Goal: Task Accomplishment & Management: Manage account settings

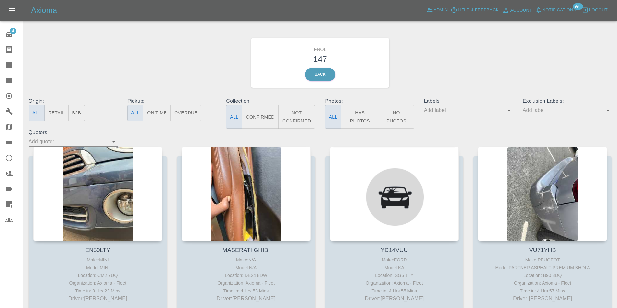
click at [366, 123] on button "Has Photos" at bounding box center [360, 117] width 38 height 24
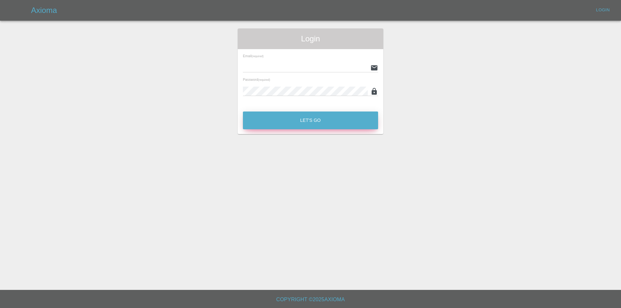
type input "eric.ordano@gmail.com"
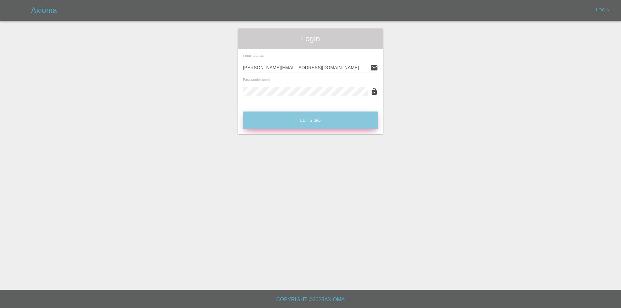
click at [308, 120] on button "Let's Go" at bounding box center [310, 121] width 135 height 18
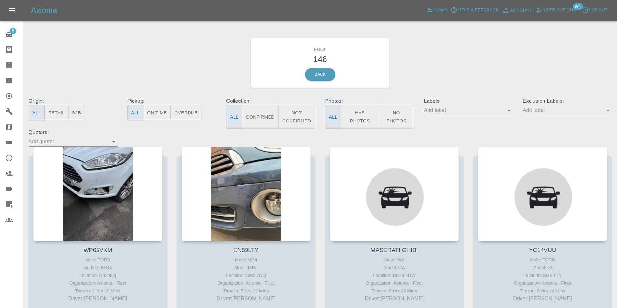
click at [369, 118] on button "Has Photos" at bounding box center [360, 117] width 38 height 24
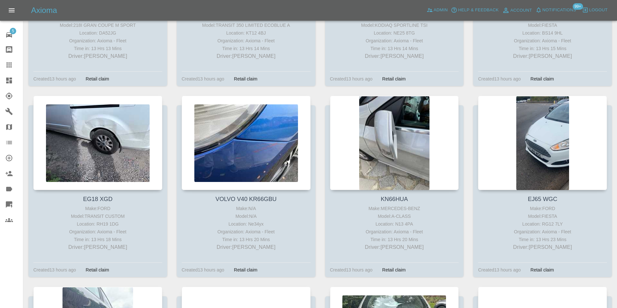
scroll to position [3495, 0]
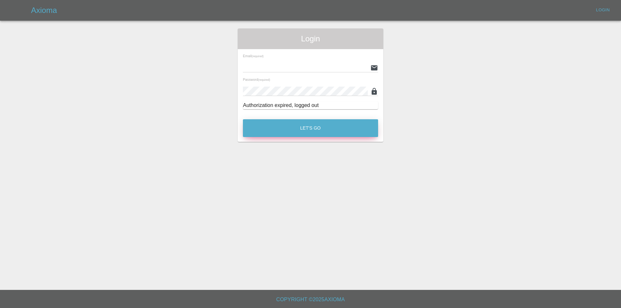
type input "eric.ordano@gmail.com"
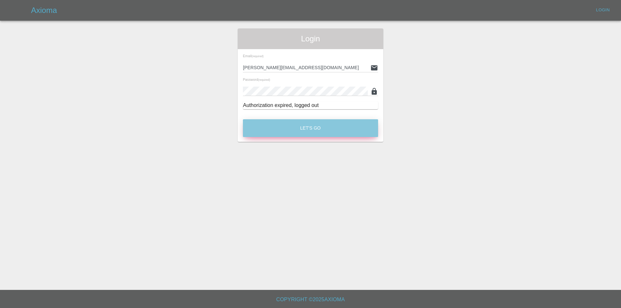
click at [302, 129] on button "Let's Go" at bounding box center [310, 128] width 135 height 18
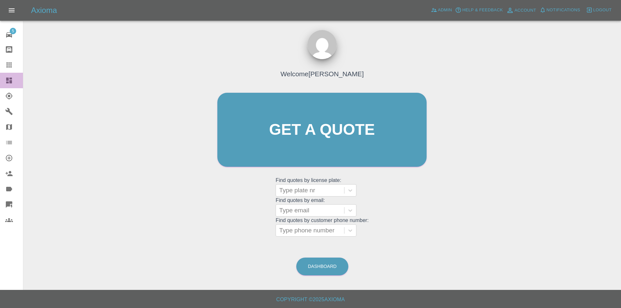
click at [12, 83] on icon at bounding box center [9, 81] width 8 height 8
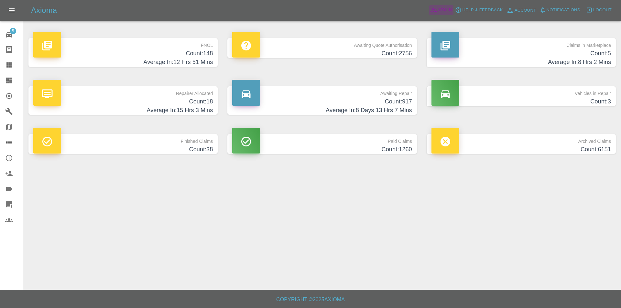
click at [440, 9] on span "Admin" at bounding box center [445, 9] width 14 height 7
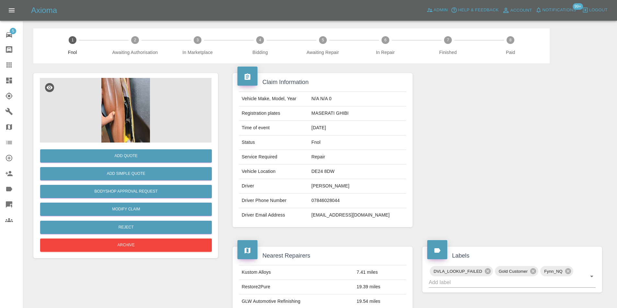
click at [130, 104] on img at bounding box center [126, 110] width 172 height 65
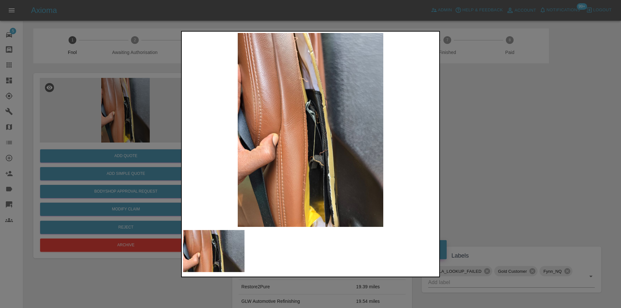
drag, startPoint x: 474, startPoint y: 156, endPoint x: 470, endPoint y: 156, distance: 4.9
click at [473, 156] on div at bounding box center [310, 154] width 621 height 308
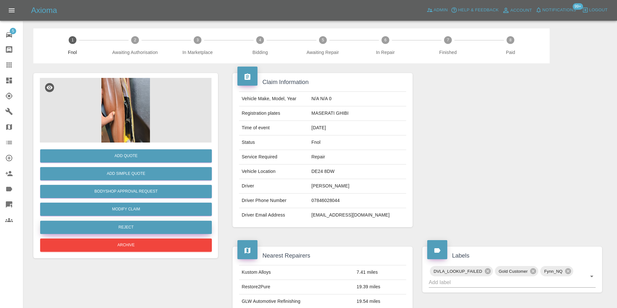
click at [136, 231] on button "Reject" at bounding box center [126, 227] width 172 height 13
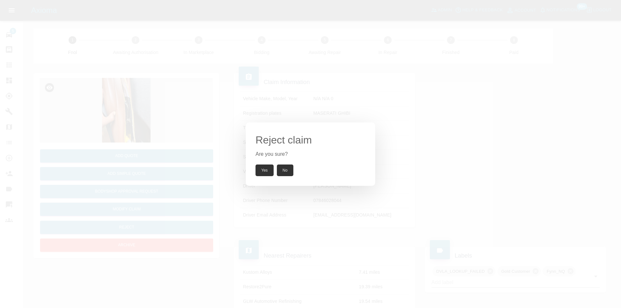
click at [261, 166] on button "Yes" at bounding box center [265, 171] width 18 height 12
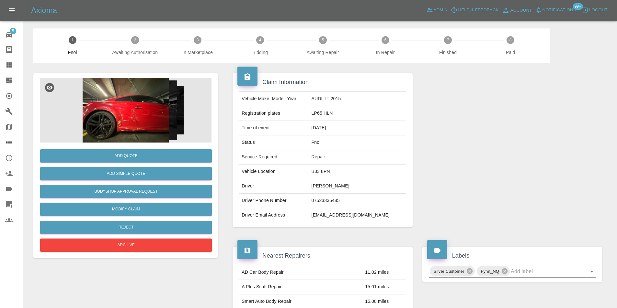
click at [153, 121] on img at bounding box center [126, 110] width 172 height 65
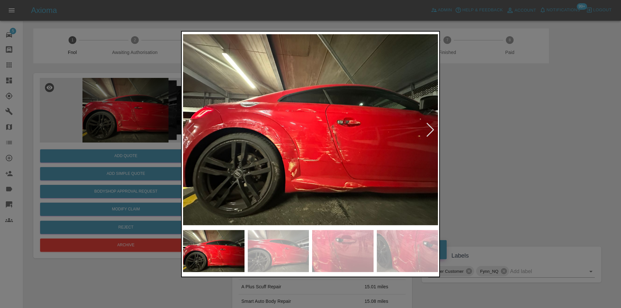
click at [428, 130] on div at bounding box center [430, 130] width 9 height 14
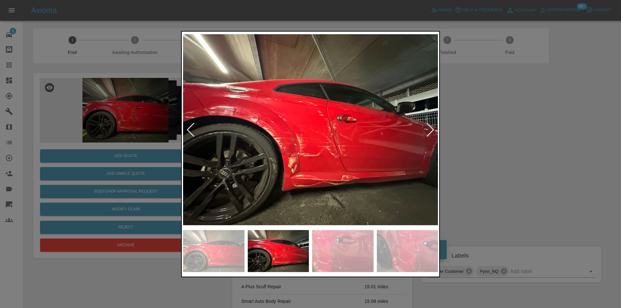
click at [428, 130] on div at bounding box center [430, 130] width 9 height 14
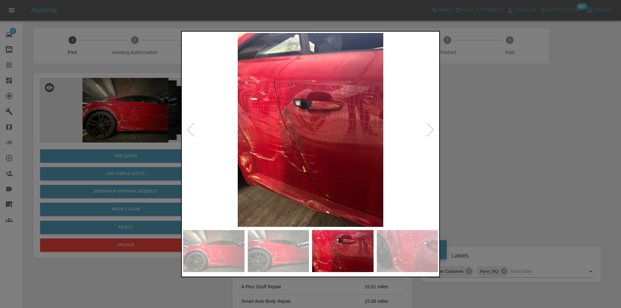
click at [428, 130] on div at bounding box center [430, 130] width 9 height 14
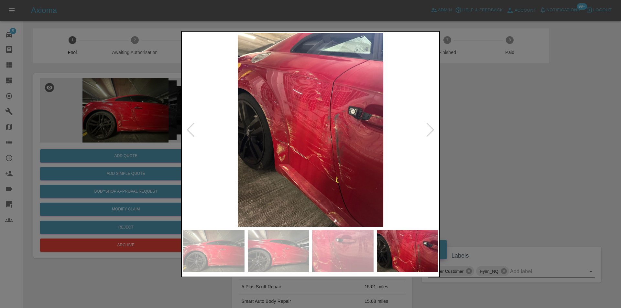
click at [516, 144] on div at bounding box center [310, 154] width 621 height 308
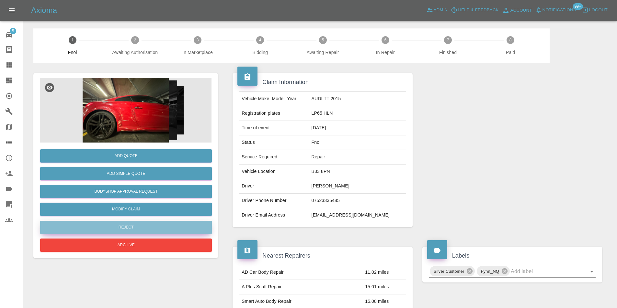
click at [132, 228] on button "Reject" at bounding box center [126, 227] width 172 height 13
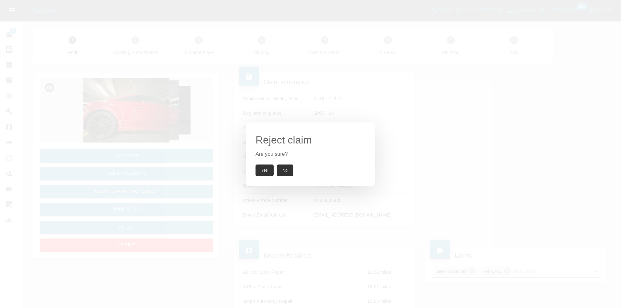
click at [263, 172] on button "Yes" at bounding box center [265, 171] width 18 height 12
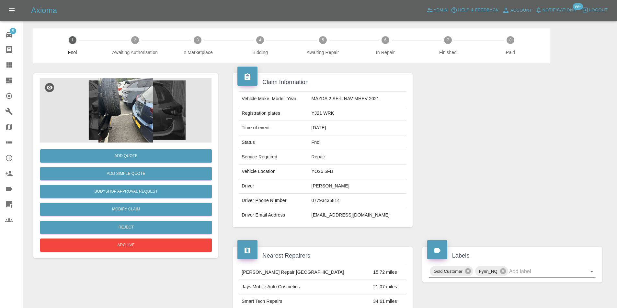
click at [126, 105] on img at bounding box center [126, 110] width 172 height 65
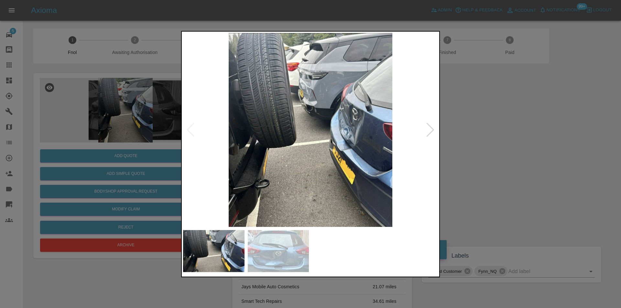
click at [431, 131] on div at bounding box center [430, 130] width 9 height 14
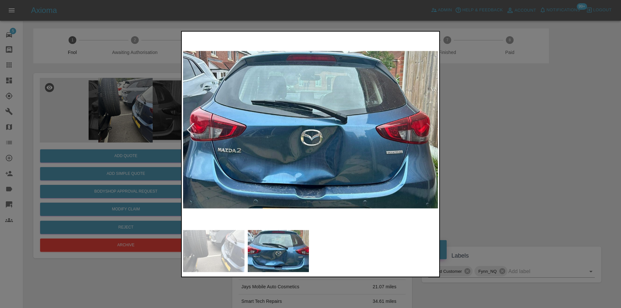
click at [431, 131] on img at bounding box center [310, 130] width 255 height 194
drag, startPoint x: 491, startPoint y: 138, endPoint x: 305, endPoint y: 169, distance: 188.6
click at [490, 139] on div at bounding box center [310, 154] width 621 height 308
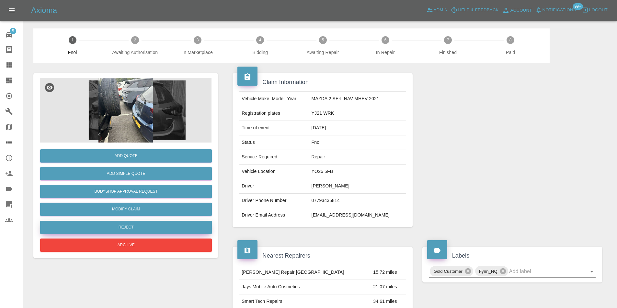
click at [115, 228] on button "Reject" at bounding box center [126, 227] width 172 height 13
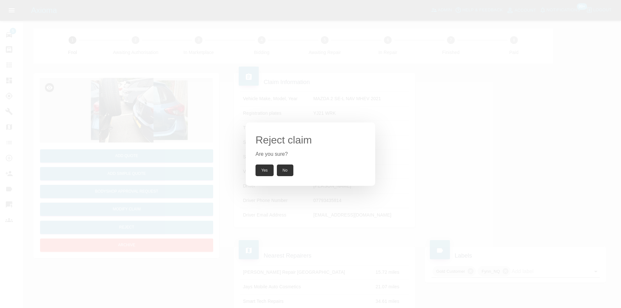
click at [267, 168] on button "Yes" at bounding box center [265, 171] width 18 height 12
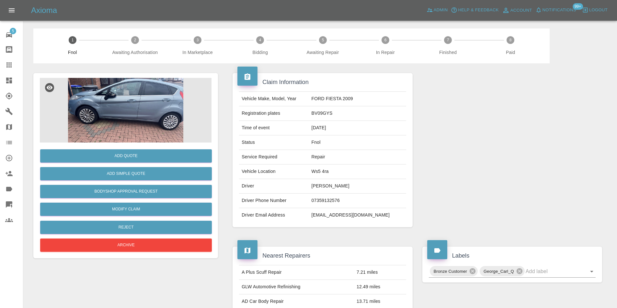
click at [124, 127] on img at bounding box center [126, 110] width 172 height 65
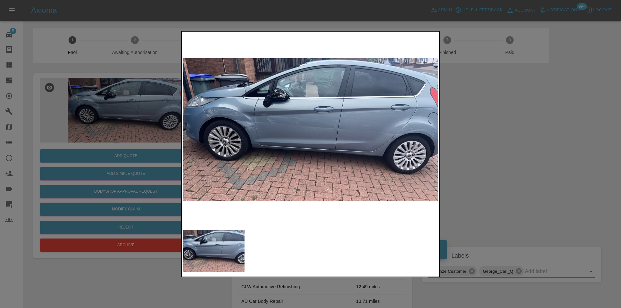
click at [513, 141] on div at bounding box center [310, 154] width 621 height 308
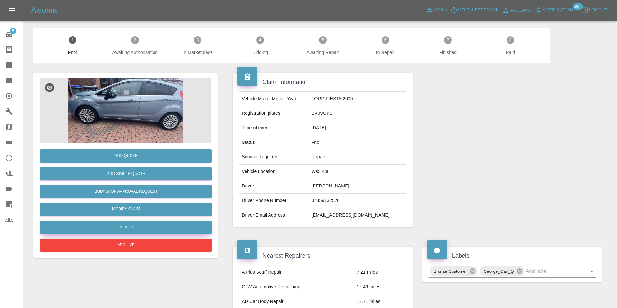
click at [128, 226] on button "Reject" at bounding box center [126, 227] width 172 height 13
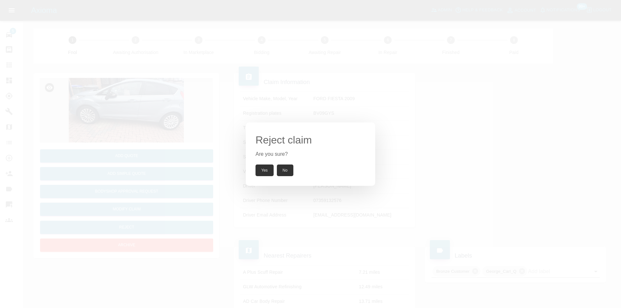
click at [263, 170] on button "Yes" at bounding box center [265, 171] width 18 height 12
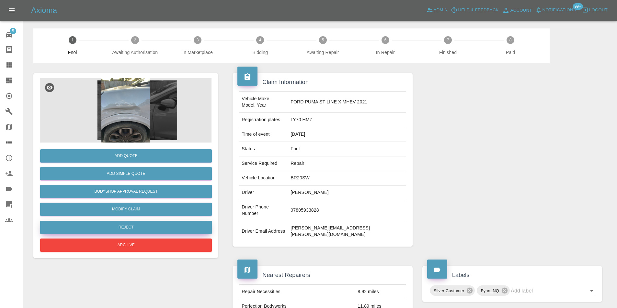
click at [131, 226] on button "Reject" at bounding box center [126, 227] width 172 height 13
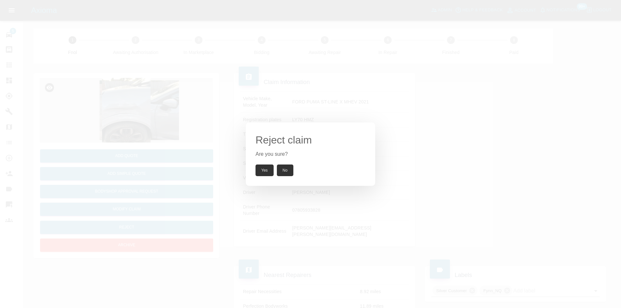
click at [262, 169] on button "Yes" at bounding box center [265, 171] width 18 height 12
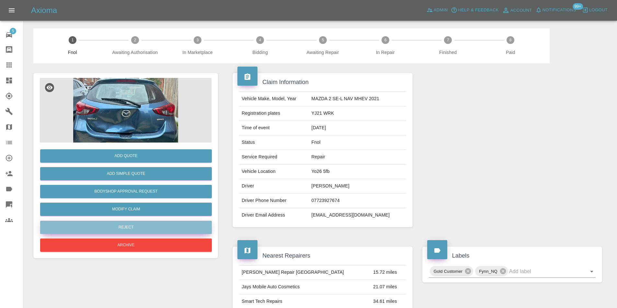
click at [134, 228] on button "Reject" at bounding box center [126, 227] width 172 height 13
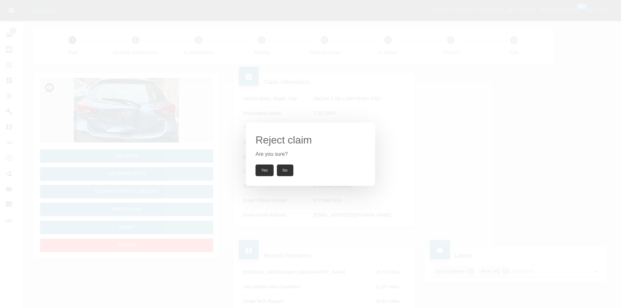
drag, startPoint x: 267, startPoint y: 172, endPoint x: 266, endPoint y: 159, distance: 13.0
click at [267, 173] on button "Yes" at bounding box center [265, 171] width 18 height 12
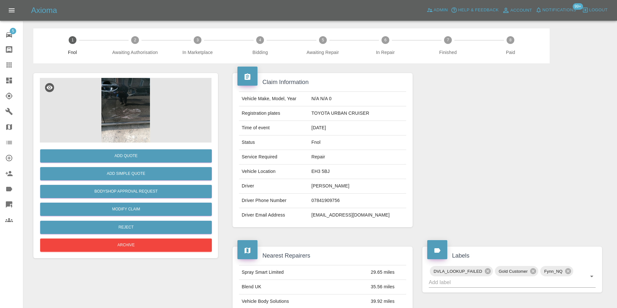
click at [117, 107] on img at bounding box center [126, 110] width 172 height 65
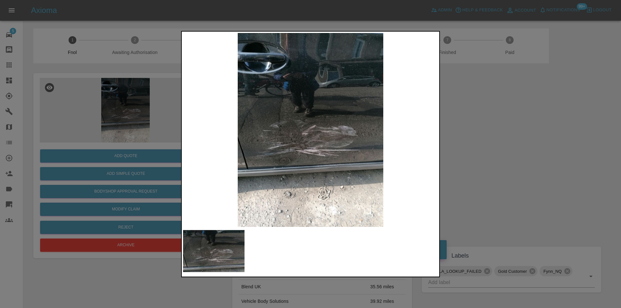
click at [490, 160] on div at bounding box center [310, 154] width 621 height 308
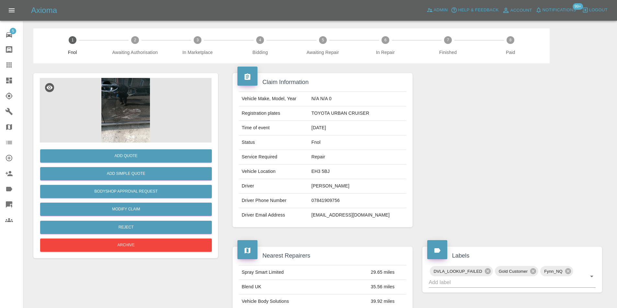
click at [123, 107] on img at bounding box center [126, 110] width 172 height 65
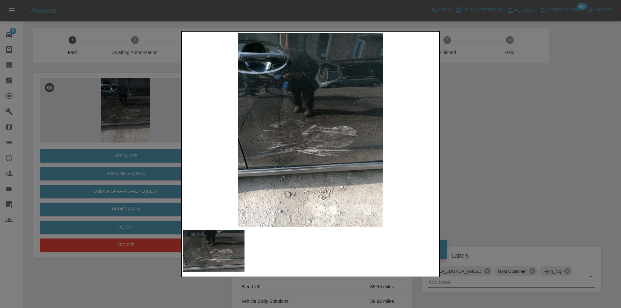
click at [293, 156] on img at bounding box center [310, 130] width 255 height 194
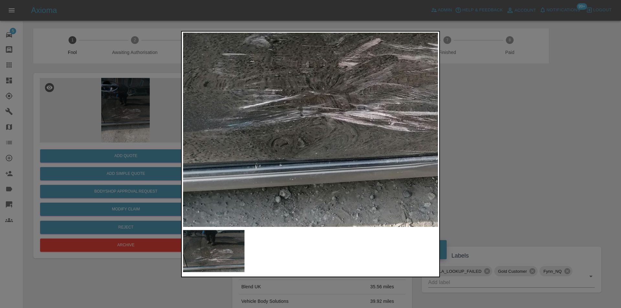
click at [284, 156] on img at bounding box center [365, 52] width 765 height 583
click at [284, 155] on img at bounding box center [365, 52] width 765 height 583
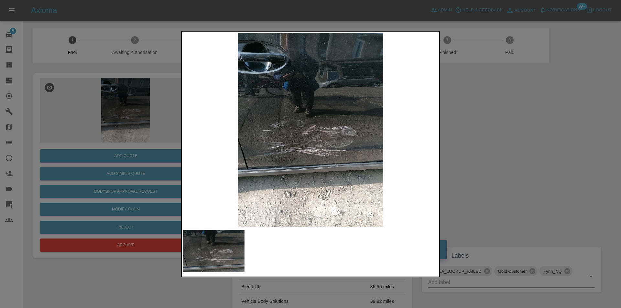
click at [492, 142] on div at bounding box center [310, 154] width 621 height 308
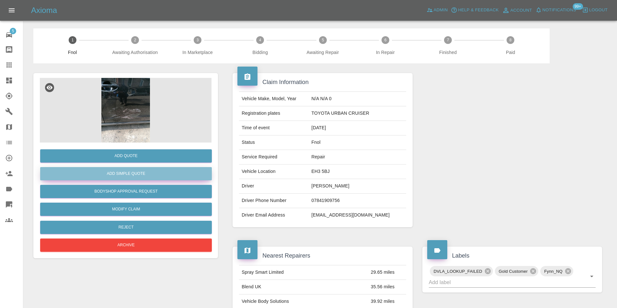
click at [115, 174] on button "Add Simple Quote" at bounding box center [126, 173] width 172 height 13
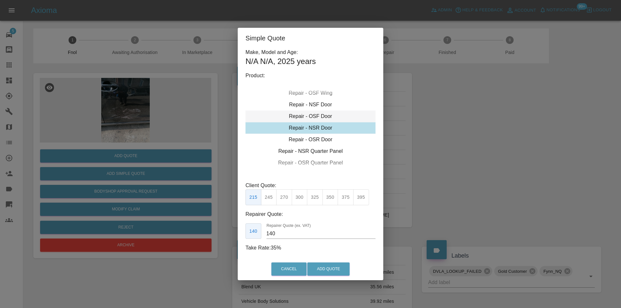
click at [331, 117] on div "Repair - OSF Door" at bounding box center [311, 117] width 130 height 12
click at [345, 200] on button "375" at bounding box center [346, 198] width 16 height 16
type input "250"
click at [318, 270] on button "Add Quote" at bounding box center [328, 269] width 42 height 13
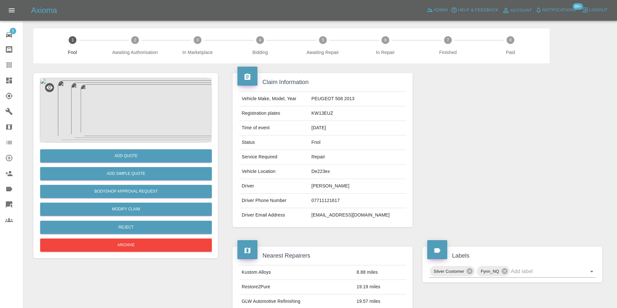
click at [134, 99] on img at bounding box center [126, 110] width 172 height 65
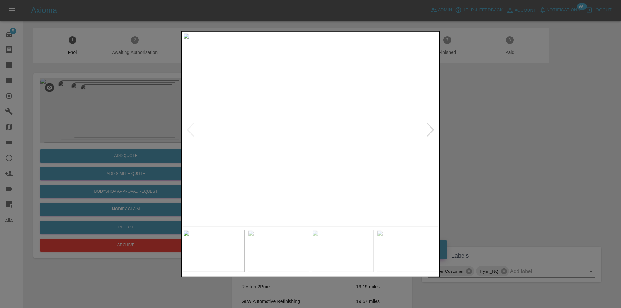
click at [424, 133] on img at bounding box center [310, 130] width 255 height 194
click at [426, 132] on img at bounding box center [310, 130] width 255 height 194
click at [432, 130] on div at bounding box center [430, 130] width 9 height 14
drag, startPoint x: 518, startPoint y: 147, endPoint x: 398, endPoint y: 158, distance: 120.6
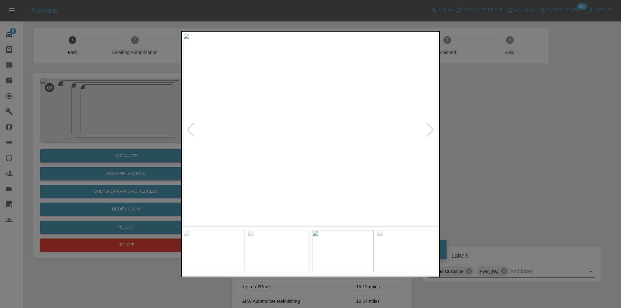
click at [518, 147] on div at bounding box center [310, 154] width 621 height 308
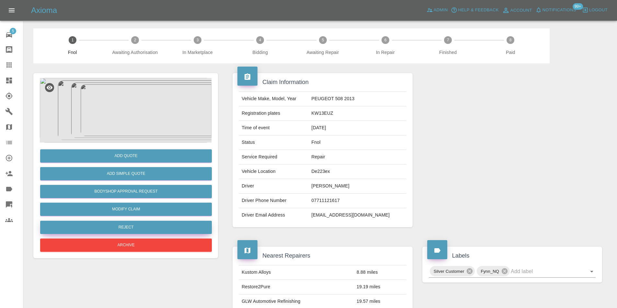
click at [123, 230] on button "Reject" at bounding box center [126, 227] width 172 height 13
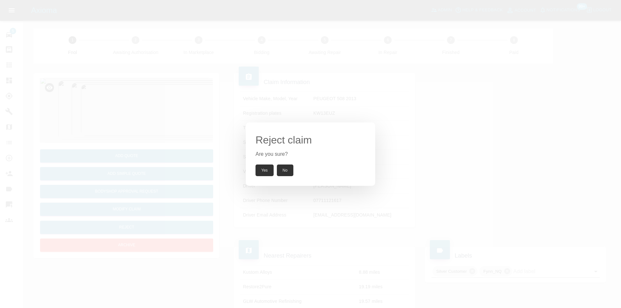
click at [266, 169] on button "Yes" at bounding box center [265, 171] width 18 height 12
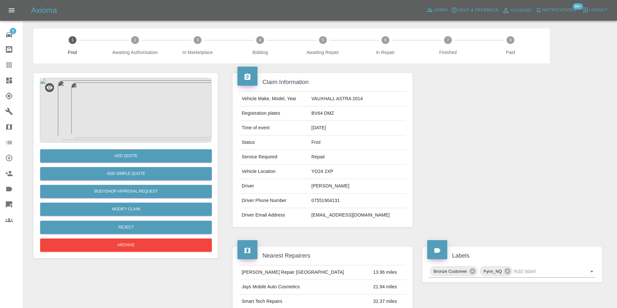
click at [128, 105] on img at bounding box center [126, 110] width 172 height 65
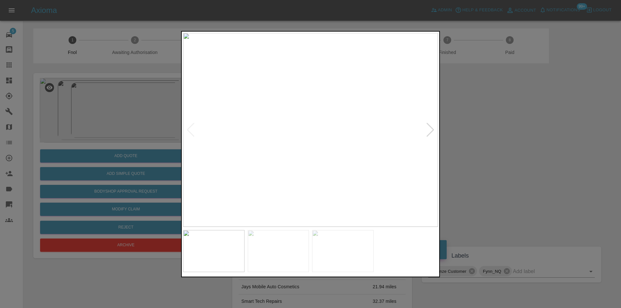
click at [429, 130] on div at bounding box center [430, 130] width 9 height 14
click at [507, 146] on div at bounding box center [310, 154] width 621 height 308
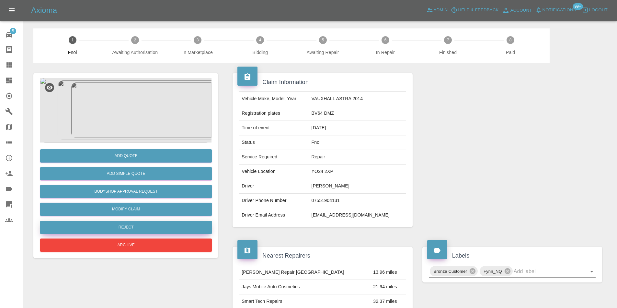
click at [156, 225] on button "Reject" at bounding box center [126, 227] width 172 height 13
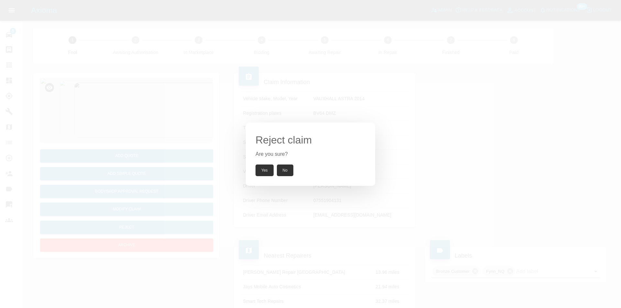
click at [262, 171] on button "Yes" at bounding box center [265, 171] width 18 height 12
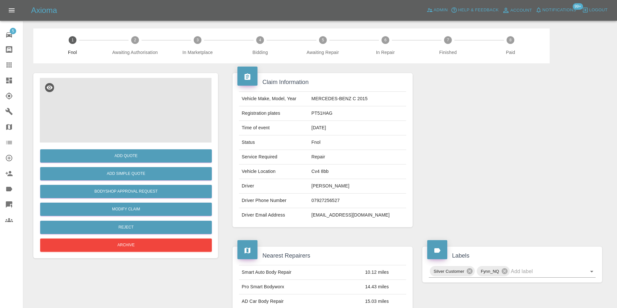
click at [136, 99] on img at bounding box center [126, 110] width 172 height 65
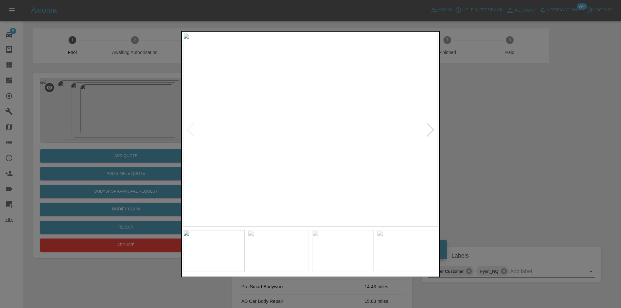
click at [431, 130] on div at bounding box center [430, 130] width 9 height 14
click at [493, 148] on div at bounding box center [310, 154] width 621 height 308
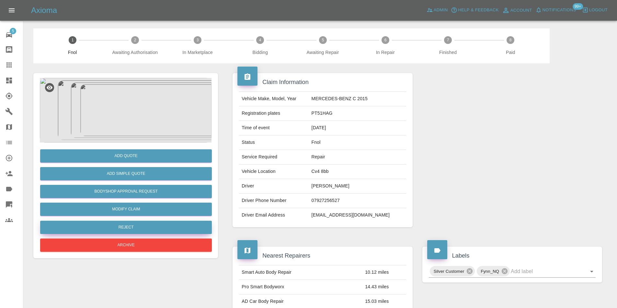
click at [135, 231] on button "Reject" at bounding box center [126, 227] width 172 height 13
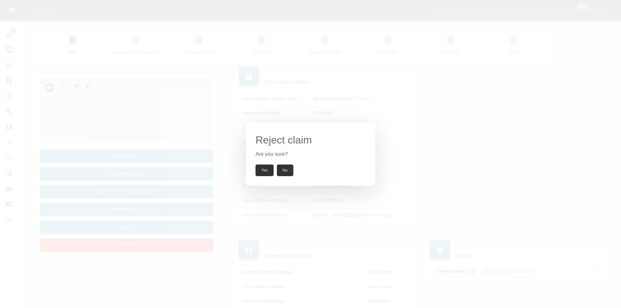
click at [264, 168] on button "Yes" at bounding box center [265, 171] width 18 height 12
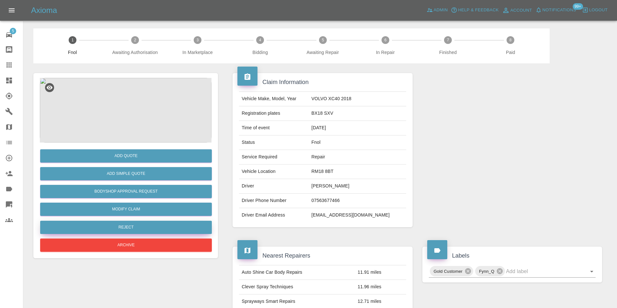
click at [124, 226] on button "Reject" at bounding box center [126, 227] width 172 height 13
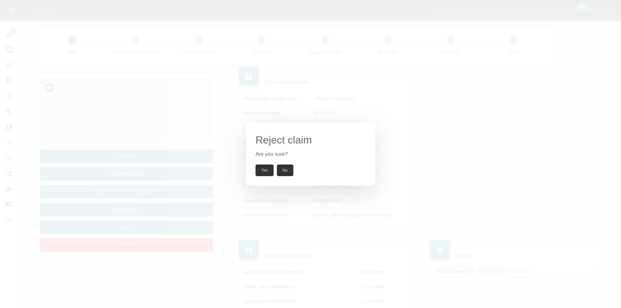
drag, startPoint x: 259, startPoint y: 173, endPoint x: 257, endPoint y: 140, distance: 33.4
click at [259, 173] on button "Yes" at bounding box center [265, 171] width 18 height 12
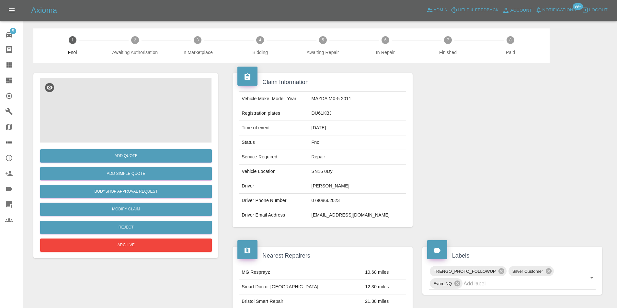
click at [132, 115] on img at bounding box center [126, 110] width 172 height 65
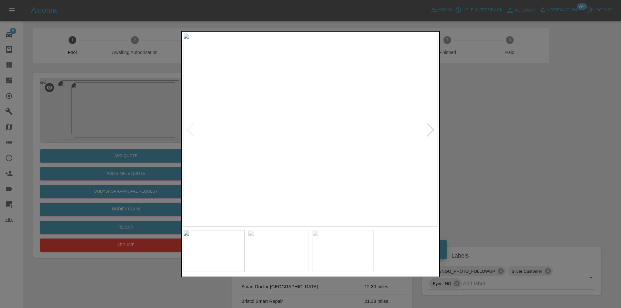
drag, startPoint x: 509, startPoint y: 152, endPoint x: 468, endPoint y: 154, distance: 41.2
click at [509, 152] on div at bounding box center [310, 154] width 621 height 308
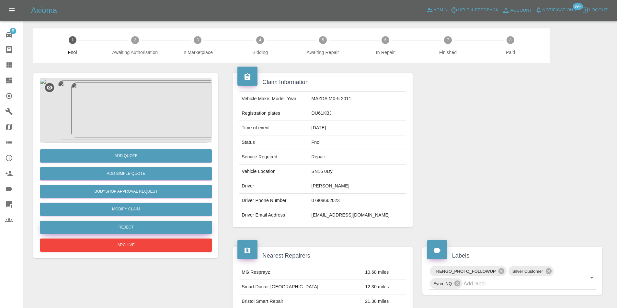
click at [129, 233] on button "Reject" at bounding box center [126, 227] width 172 height 13
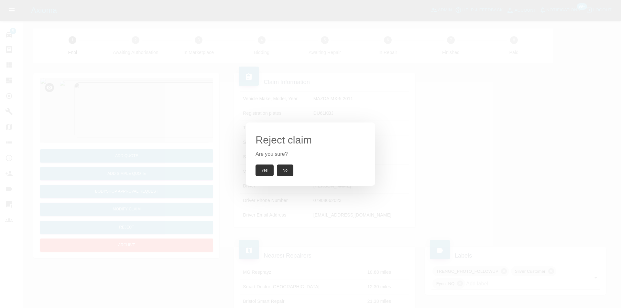
click at [263, 172] on button "Yes" at bounding box center [265, 171] width 18 height 12
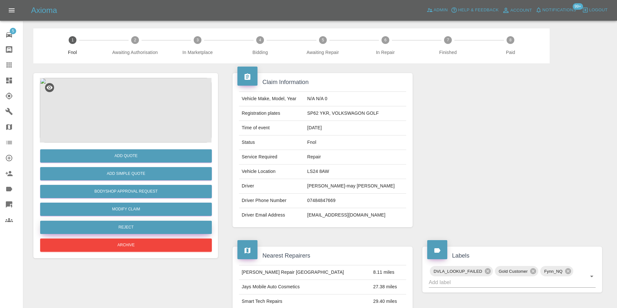
click at [135, 227] on button "Reject" at bounding box center [126, 227] width 172 height 13
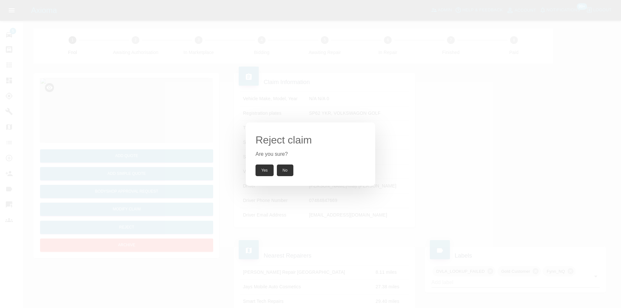
click at [262, 172] on button "Yes" at bounding box center [265, 171] width 18 height 12
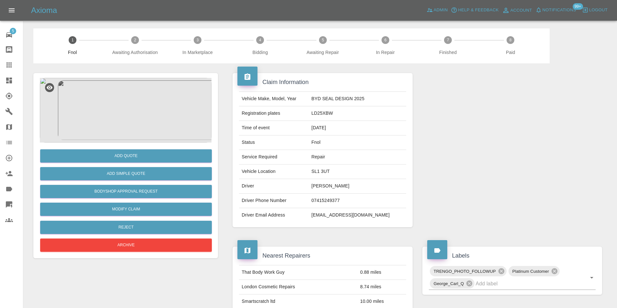
click at [141, 95] on img at bounding box center [126, 110] width 172 height 65
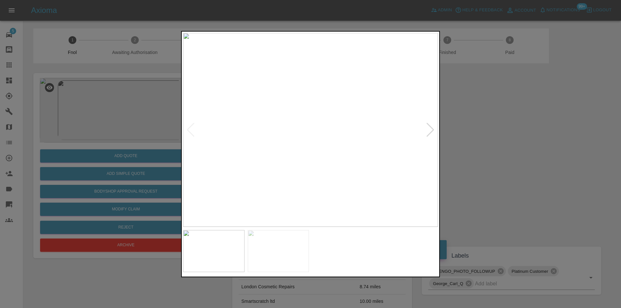
click at [432, 129] on div at bounding box center [430, 130] width 9 height 14
click at [432, 129] on img at bounding box center [310, 130] width 255 height 194
click at [188, 129] on div at bounding box center [190, 130] width 9 height 14
click at [476, 140] on div at bounding box center [310, 154] width 621 height 308
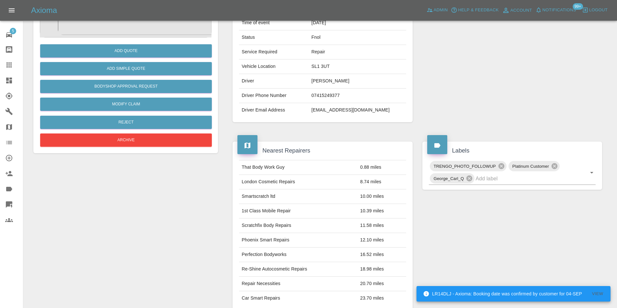
scroll to position [32, 0]
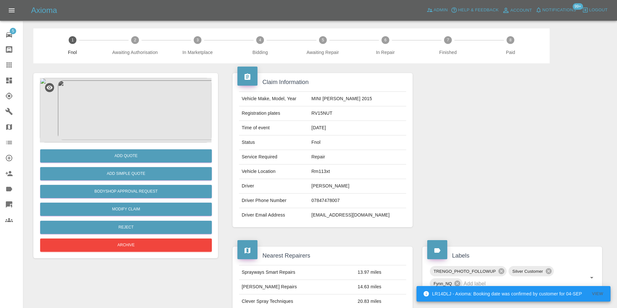
click at [139, 110] on img at bounding box center [126, 110] width 172 height 65
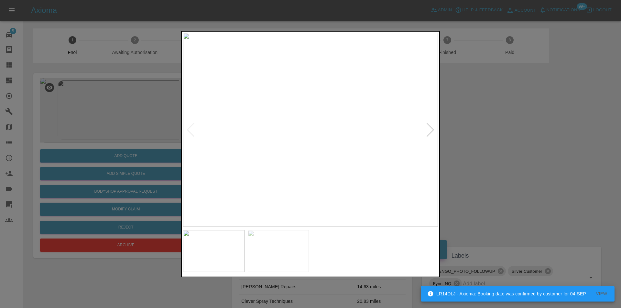
click at [432, 131] on div at bounding box center [430, 130] width 9 height 14
click at [515, 144] on div at bounding box center [310, 154] width 621 height 308
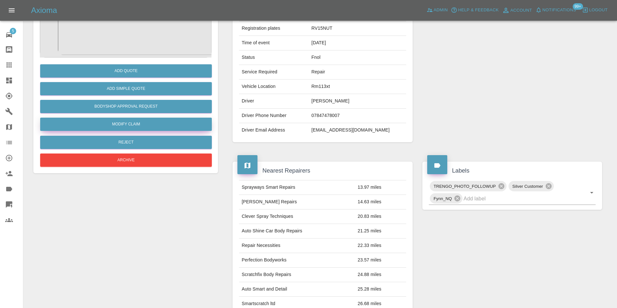
scroll to position [32, 0]
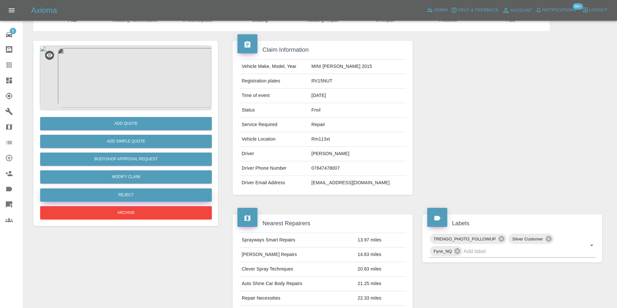
click at [128, 195] on button "Reject" at bounding box center [126, 195] width 172 height 13
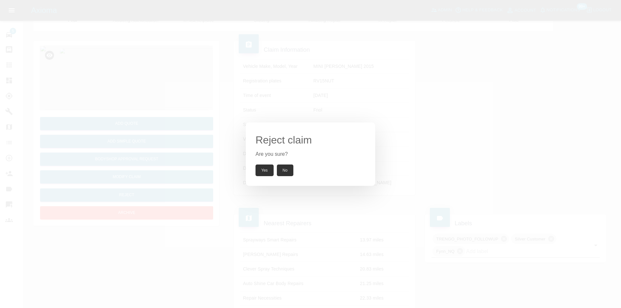
click at [268, 171] on button "Yes" at bounding box center [265, 171] width 18 height 12
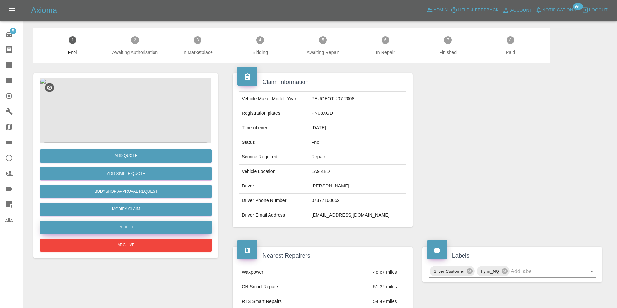
click at [127, 229] on button "Reject" at bounding box center [126, 227] width 172 height 13
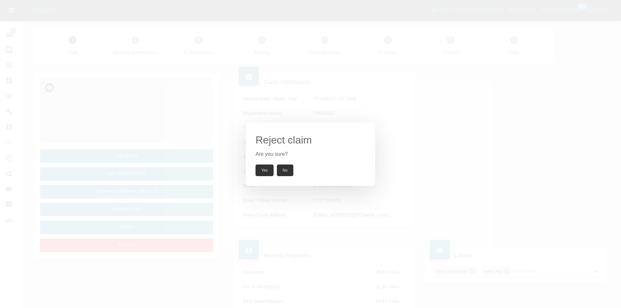
click at [264, 172] on button "Yes" at bounding box center [265, 171] width 18 height 12
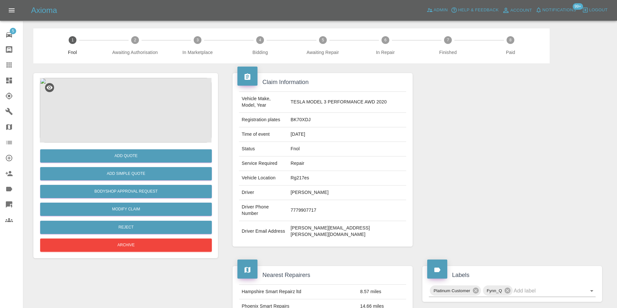
click at [138, 103] on img at bounding box center [126, 110] width 172 height 65
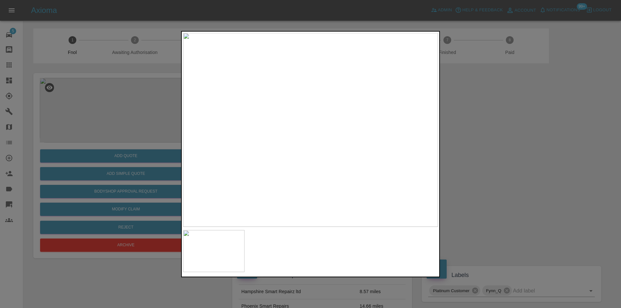
drag, startPoint x: 500, startPoint y: 158, endPoint x: 372, endPoint y: 173, distance: 128.7
click at [496, 159] on div at bounding box center [310, 154] width 621 height 308
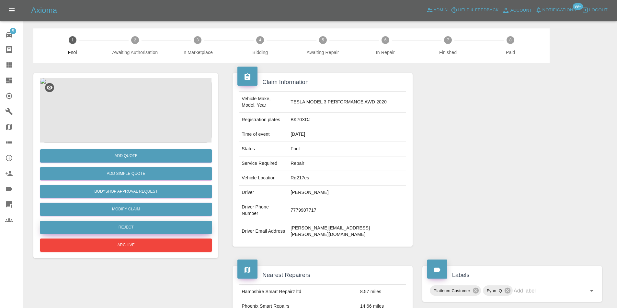
click at [145, 226] on button "Reject" at bounding box center [126, 227] width 172 height 13
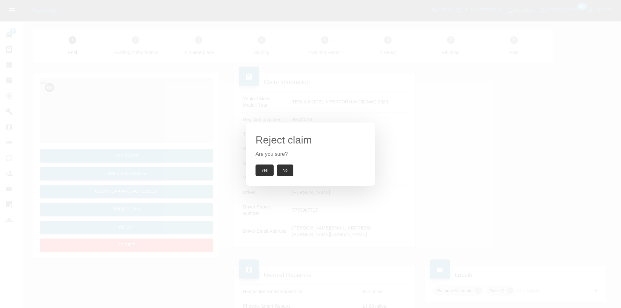
click at [257, 169] on button "Yes" at bounding box center [265, 171] width 18 height 12
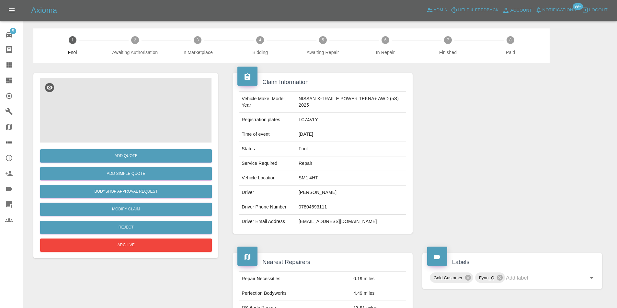
click at [132, 95] on img at bounding box center [126, 110] width 172 height 65
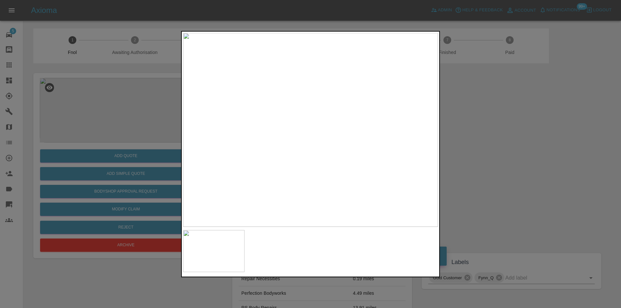
click at [488, 143] on div at bounding box center [310, 154] width 621 height 308
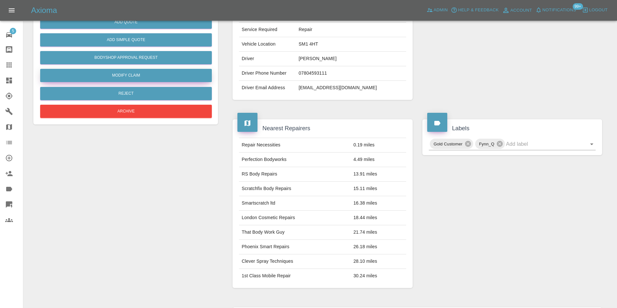
scroll to position [42, 0]
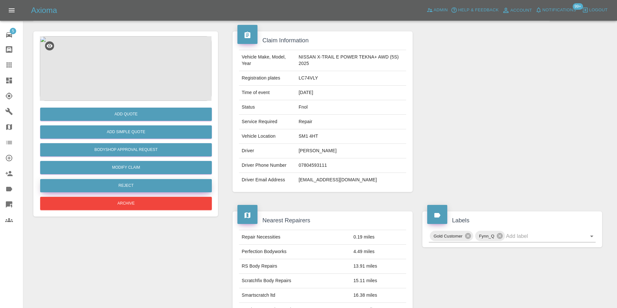
click at [127, 186] on button "Reject" at bounding box center [126, 185] width 172 height 13
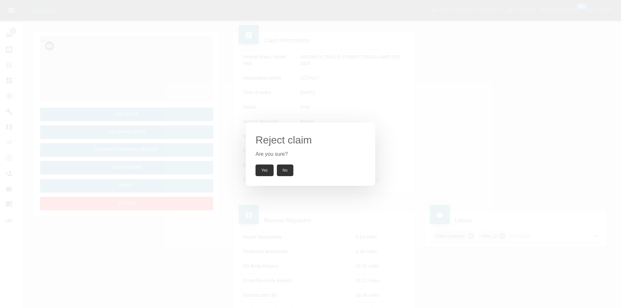
click at [263, 170] on button "Yes" at bounding box center [265, 171] width 18 height 12
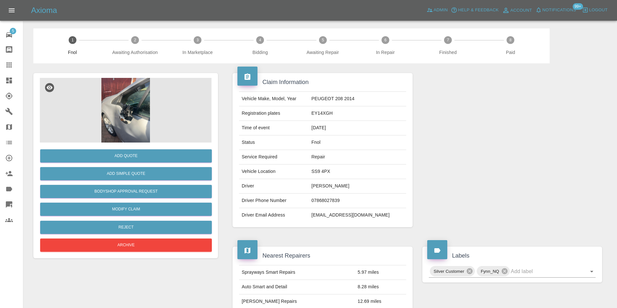
click at [118, 103] on img at bounding box center [126, 110] width 172 height 65
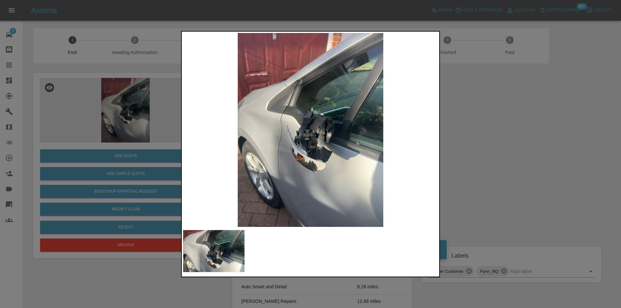
click at [500, 142] on div at bounding box center [310, 154] width 621 height 308
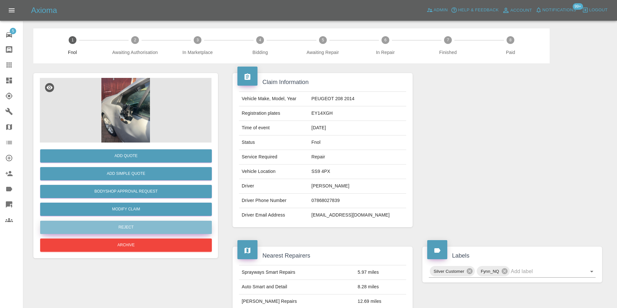
click at [136, 228] on button "Reject" at bounding box center [126, 227] width 172 height 13
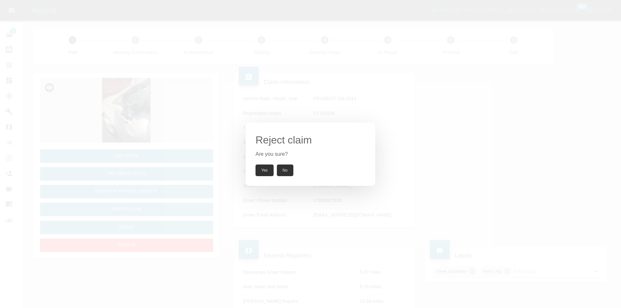
click at [268, 172] on button "Yes" at bounding box center [265, 171] width 18 height 12
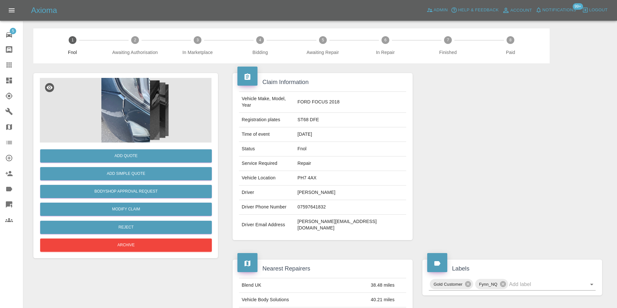
click at [128, 113] on img at bounding box center [126, 110] width 172 height 65
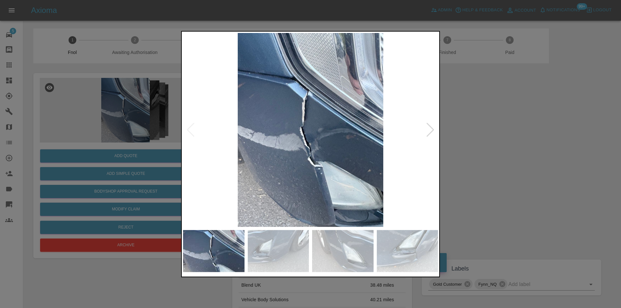
click at [433, 131] on div at bounding box center [430, 130] width 9 height 14
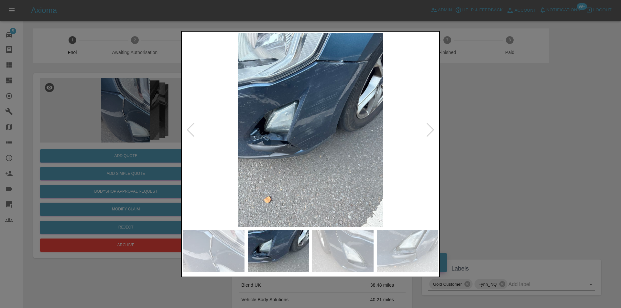
click at [433, 131] on div at bounding box center [430, 130] width 9 height 14
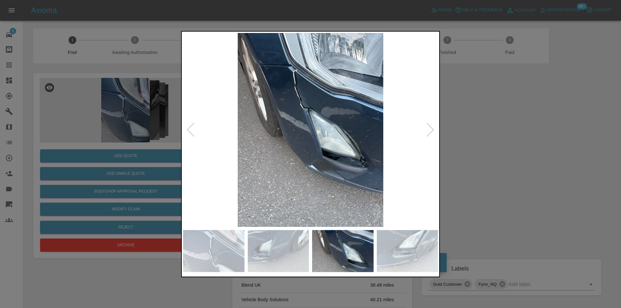
click at [433, 131] on div at bounding box center [430, 130] width 9 height 14
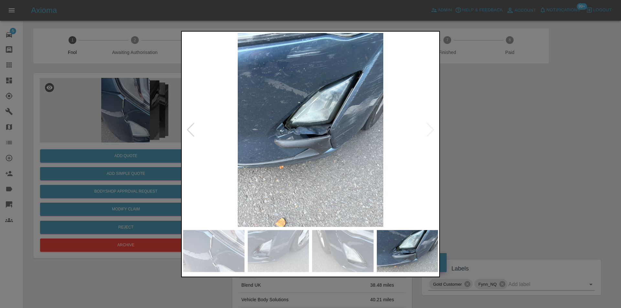
click at [433, 131] on img at bounding box center [310, 130] width 255 height 194
drag, startPoint x: 504, startPoint y: 142, endPoint x: 454, endPoint y: 142, distance: 49.8
click at [504, 142] on div at bounding box center [310, 154] width 621 height 308
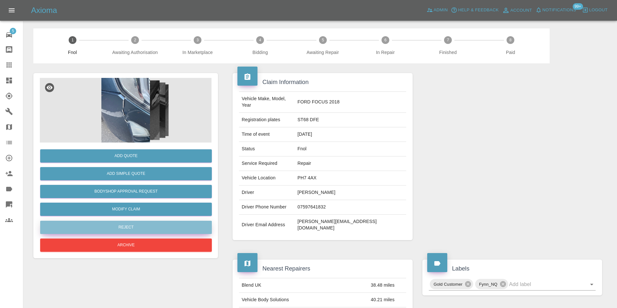
click at [125, 227] on button "Reject" at bounding box center [126, 227] width 172 height 13
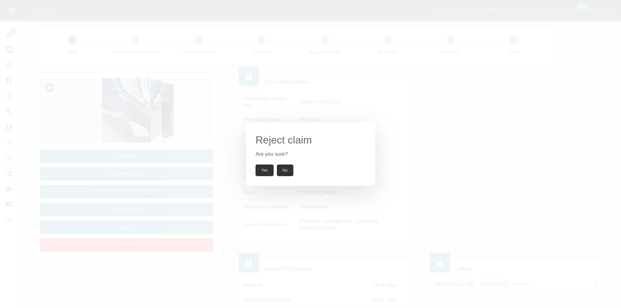
click at [264, 169] on button "Yes" at bounding box center [265, 171] width 18 height 12
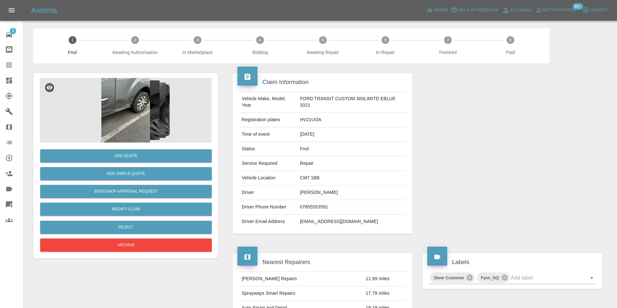
click at [122, 102] on img at bounding box center [126, 110] width 172 height 65
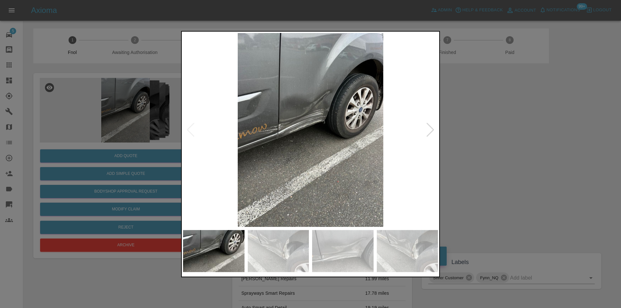
click at [430, 133] on div at bounding box center [430, 130] width 9 height 14
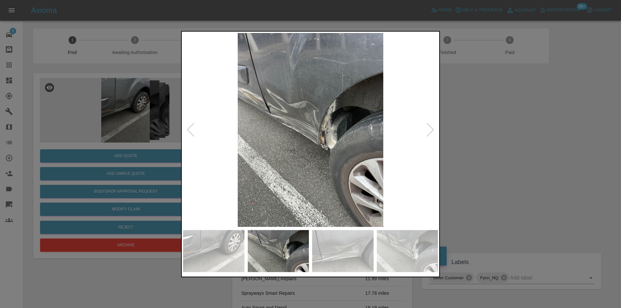
click at [485, 146] on div at bounding box center [310, 154] width 621 height 308
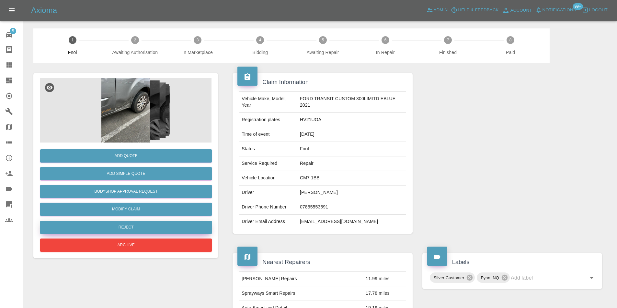
click at [128, 226] on button "Reject" at bounding box center [126, 227] width 172 height 13
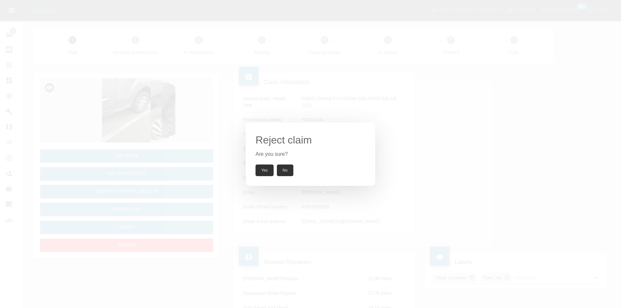
drag, startPoint x: 268, startPoint y: 171, endPoint x: 250, endPoint y: 89, distance: 83.4
click at [267, 170] on button "Yes" at bounding box center [265, 171] width 18 height 12
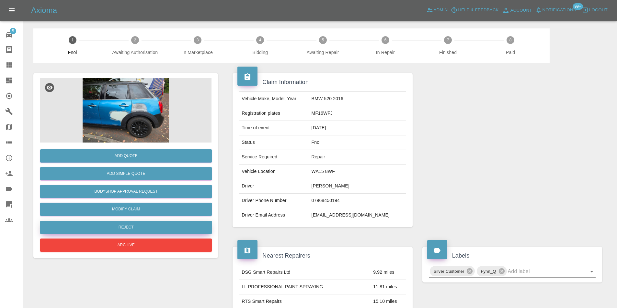
click at [155, 226] on button "Reject" at bounding box center [126, 227] width 172 height 13
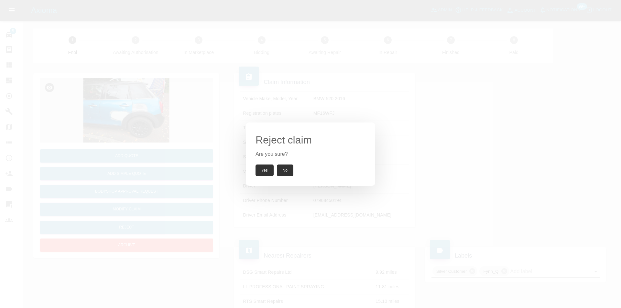
click at [264, 174] on button "Yes" at bounding box center [265, 171] width 18 height 12
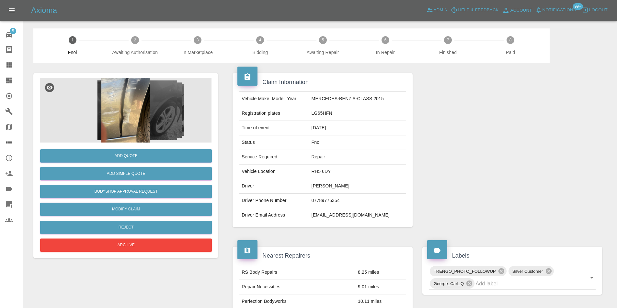
click at [137, 108] on img at bounding box center [126, 110] width 172 height 65
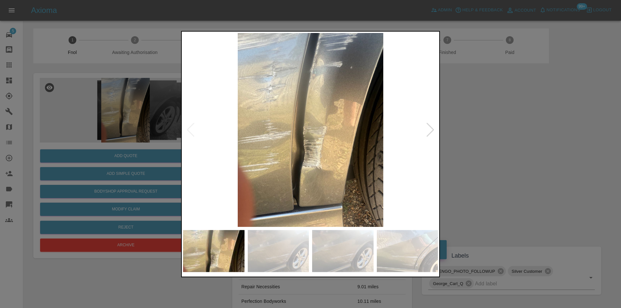
click at [431, 131] on div at bounding box center [430, 130] width 9 height 14
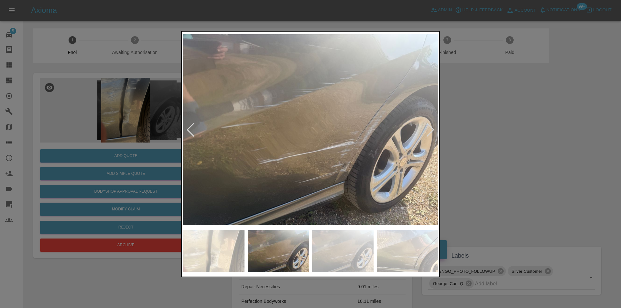
click at [431, 131] on div at bounding box center [430, 130] width 9 height 14
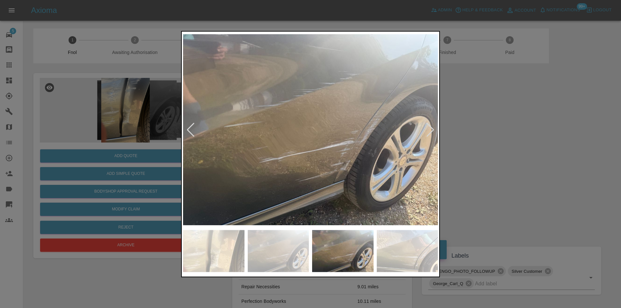
click at [431, 131] on div at bounding box center [430, 130] width 9 height 14
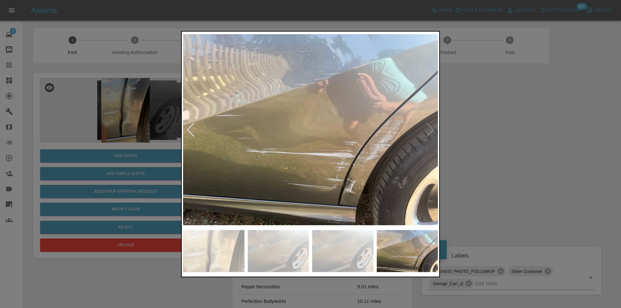
drag, startPoint x: 497, startPoint y: 139, endPoint x: 426, endPoint y: 140, distance: 71.5
click at [496, 139] on div at bounding box center [310, 154] width 621 height 308
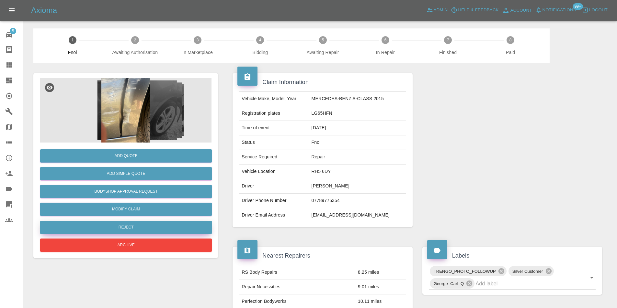
click at [134, 227] on button "Reject" at bounding box center [126, 227] width 172 height 13
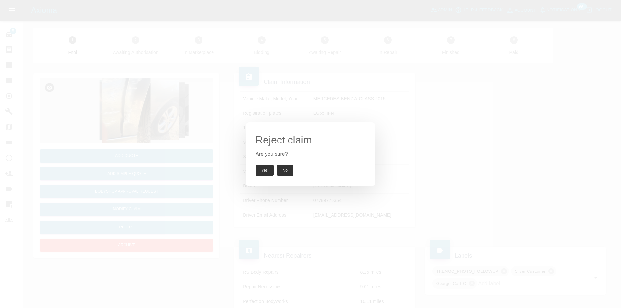
click at [257, 168] on button "Yes" at bounding box center [265, 171] width 18 height 12
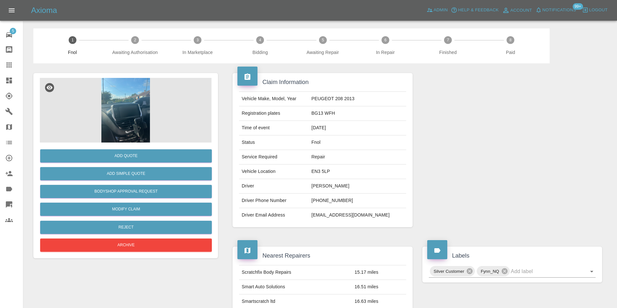
click at [127, 117] on img at bounding box center [126, 110] width 172 height 65
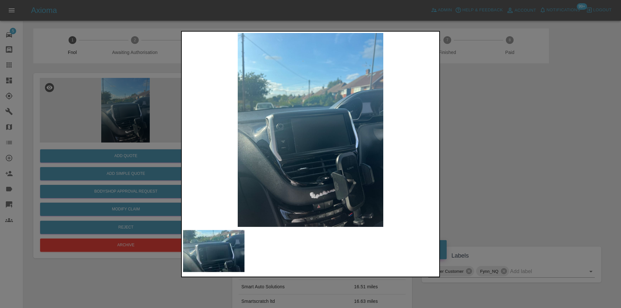
drag, startPoint x: 504, startPoint y: 169, endPoint x: 345, endPoint y: 196, distance: 161.1
click at [500, 170] on div at bounding box center [310, 154] width 621 height 308
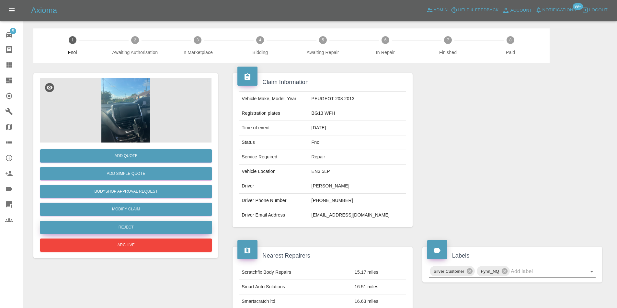
click at [126, 228] on button "Reject" at bounding box center [126, 227] width 172 height 13
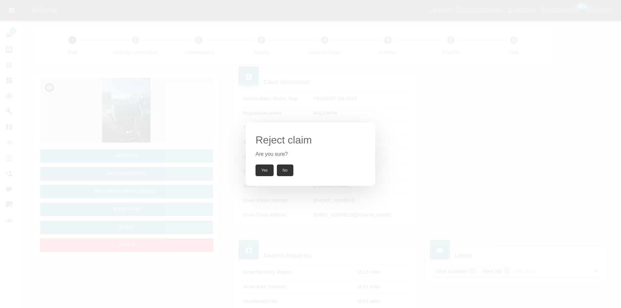
click at [268, 170] on button "Yes" at bounding box center [265, 171] width 18 height 12
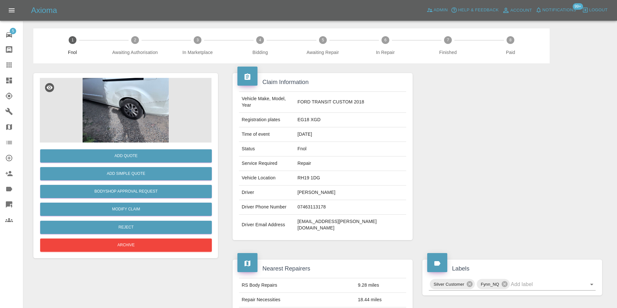
click at [126, 91] on img at bounding box center [126, 110] width 172 height 65
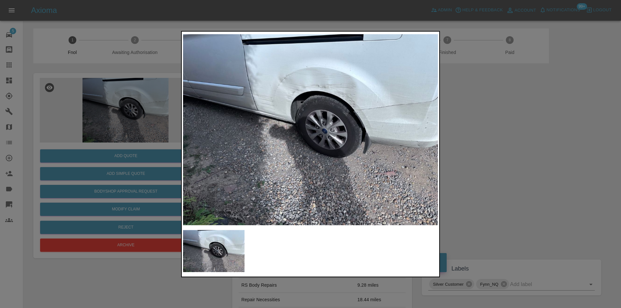
click at [489, 118] on div at bounding box center [310, 154] width 621 height 308
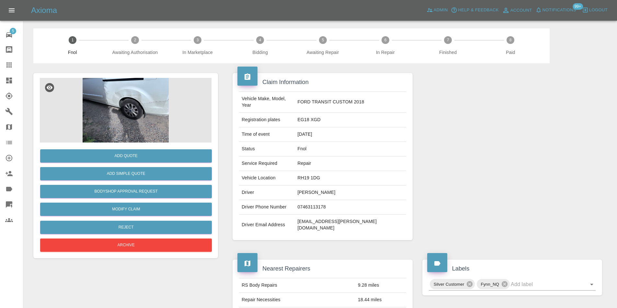
click at [111, 93] on img at bounding box center [126, 110] width 172 height 65
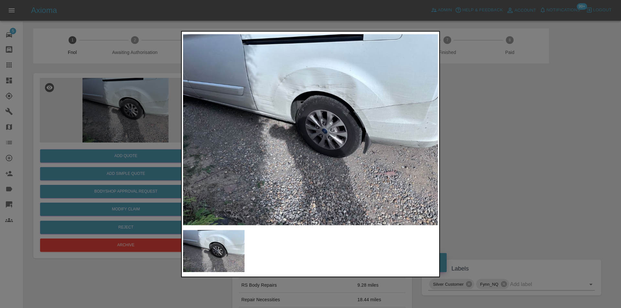
click at [256, 66] on img at bounding box center [310, 130] width 255 height 194
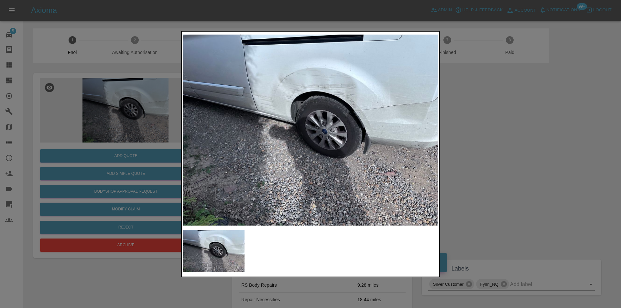
drag, startPoint x: 554, startPoint y: 131, endPoint x: 487, endPoint y: 124, distance: 67.0
click at [551, 131] on div at bounding box center [310, 154] width 621 height 308
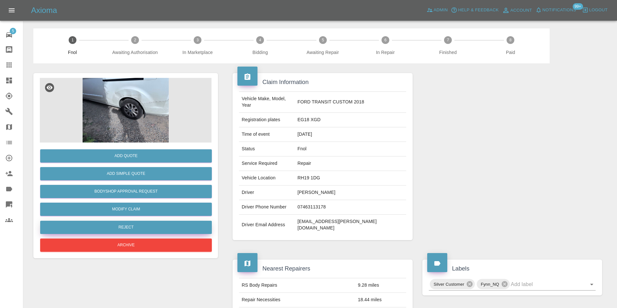
click at [131, 229] on button "Reject" at bounding box center [126, 227] width 172 height 13
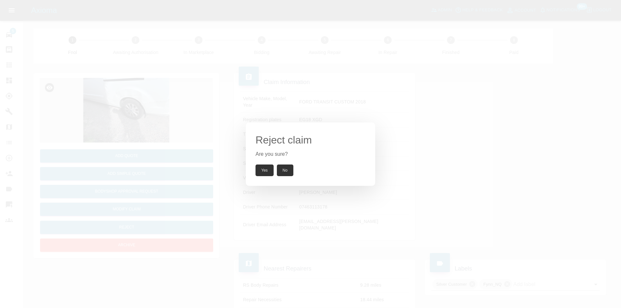
click at [266, 170] on button "Yes" at bounding box center [265, 171] width 18 height 12
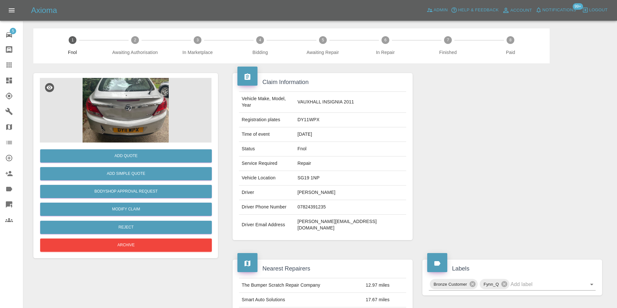
click at [87, 120] on img at bounding box center [126, 110] width 172 height 65
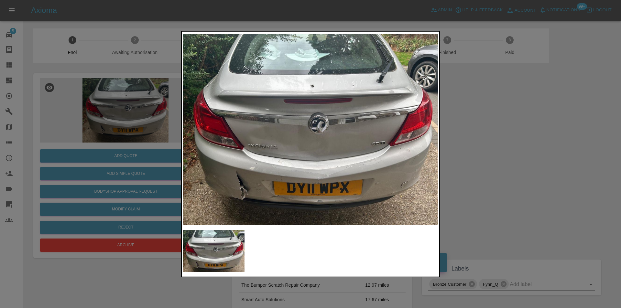
click at [518, 152] on div at bounding box center [310, 154] width 621 height 308
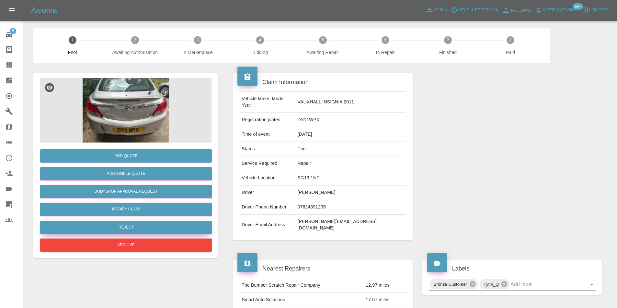
click at [131, 228] on button "Reject" at bounding box center [126, 227] width 172 height 13
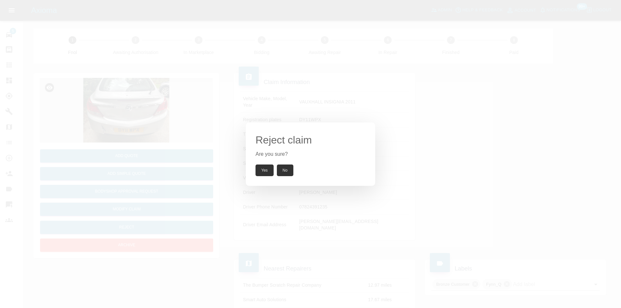
click at [258, 172] on button "Yes" at bounding box center [265, 171] width 18 height 12
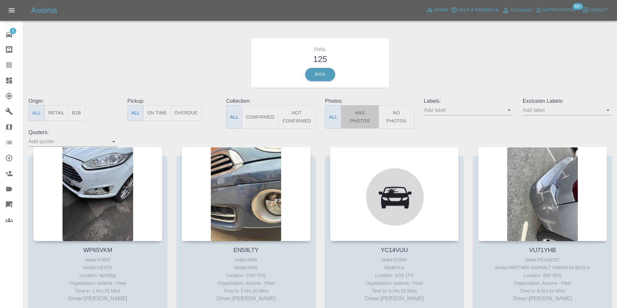
click at [364, 122] on button "Has Photos" at bounding box center [360, 117] width 38 height 24
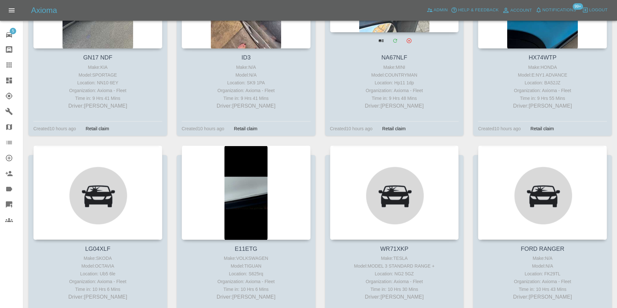
scroll to position [777, 0]
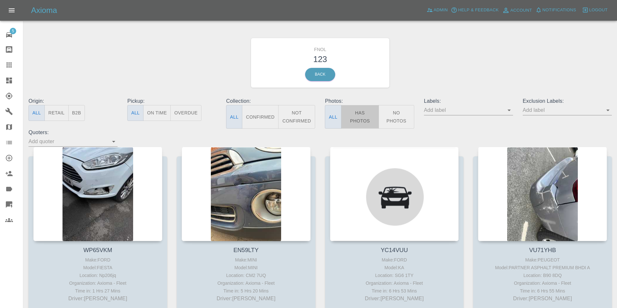
click at [360, 119] on button "Has Photos" at bounding box center [360, 117] width 38 height 24
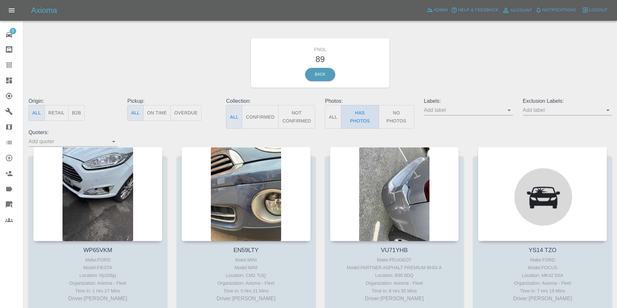
click at [360, 114] on button "Has Photos" at bounding box center [360, 117] width 38 height 24
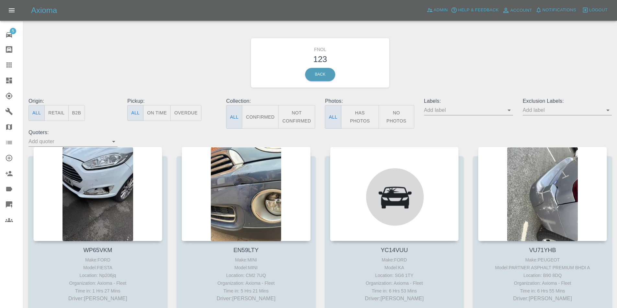
click at [347, 112] on button "Has Photos" at bounding box center [360, 117] width 38 height 24
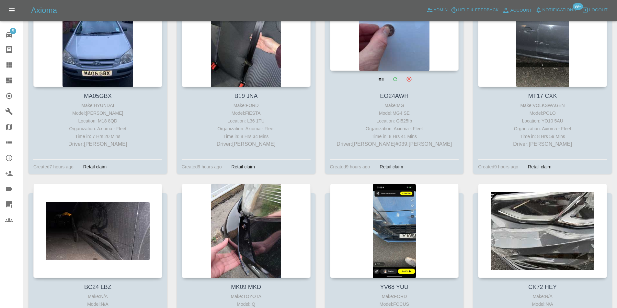
scroll to position [421, 0]
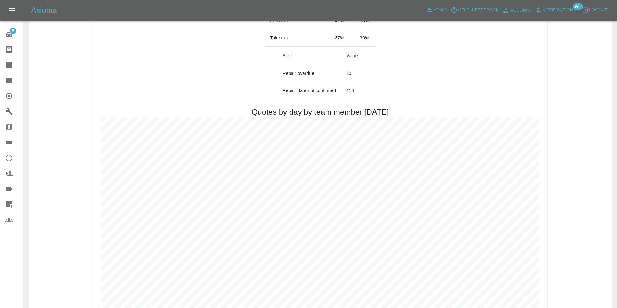
scroll to position [324, 0]
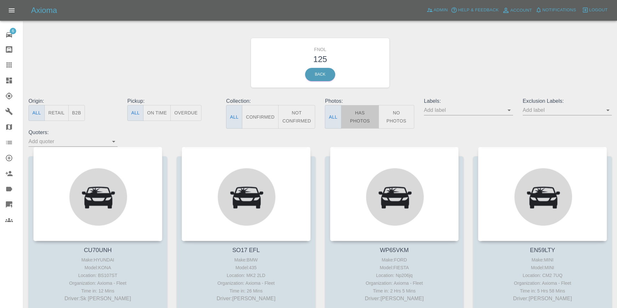
click at [358, 116] on button "Has Photos" at bounding box center [360, 117] width 38 height 24
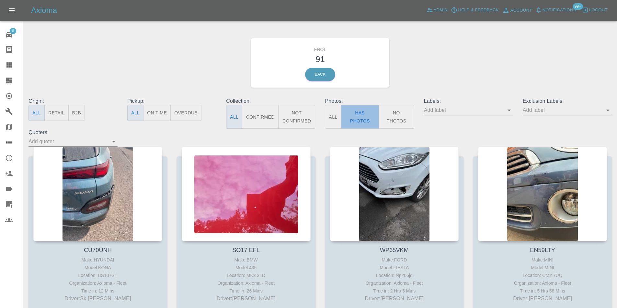
click at [357, 119] on button "Has Photos" at bounding box center [360, 117] width 38 height 24
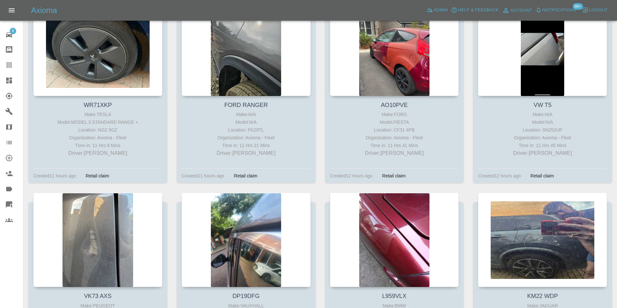
scroll to position [1165, 0]
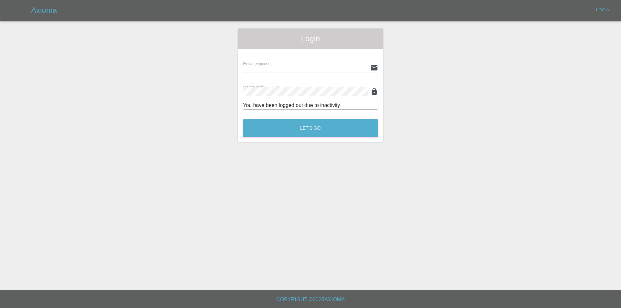
type input "[PERSON_NAME][EMAIL_ADDRESS][DOMAIN_NAME]"
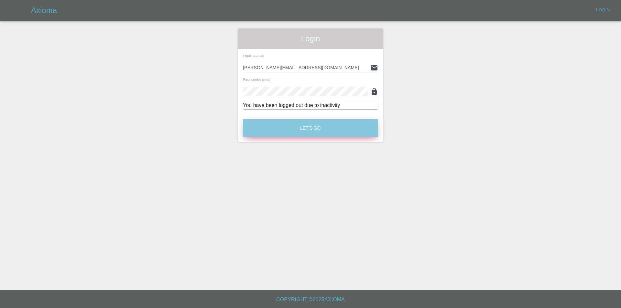
click at [308, 130] on button "Let's Go" at bounding box center [310, 128] width 135 height 18
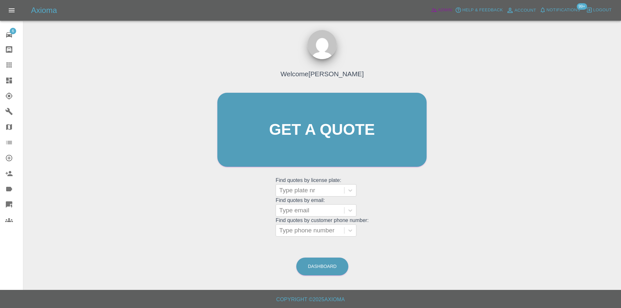
click at [442, 10] on span "Admin" at bounding box center [445, 9] width 14 height 7
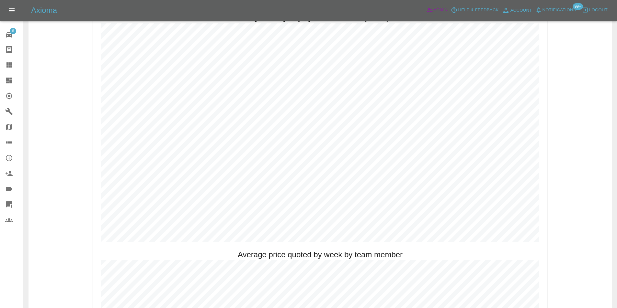
scroll to position [324, 0]
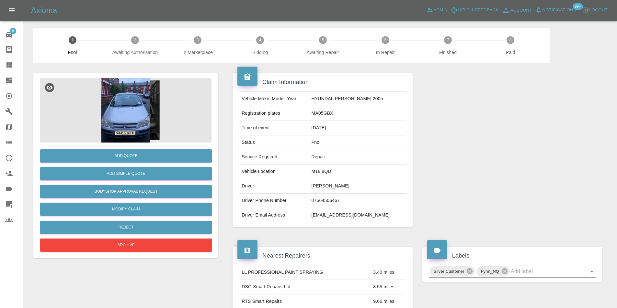
click at [136, 119] on img at bounding box center [126, 110] width 172 height 65
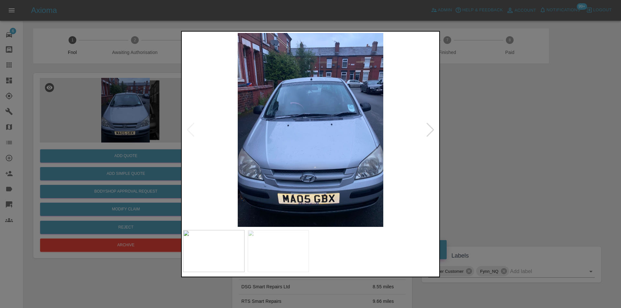
click at [431, 128] on div at bounding box center [430, 130] width 9 height 14
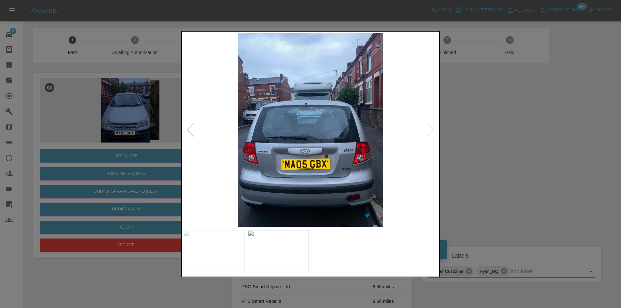
click at [431, 128] on img at bounding box center [310, 130] width 255 height 194
click at [493, 140] on div at bounding box center [310, 154] width 621 height 308
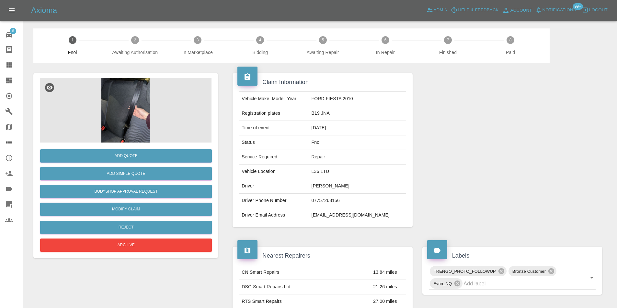
click at [131, 96] on img at bounding box center [126, 110] width 172 height 65
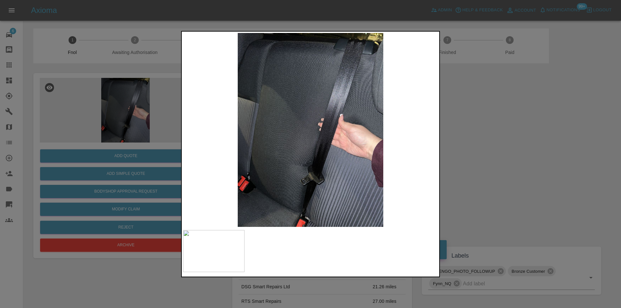
click at [511, 118] on div at bounding box center [310, 154] width 621 height 308
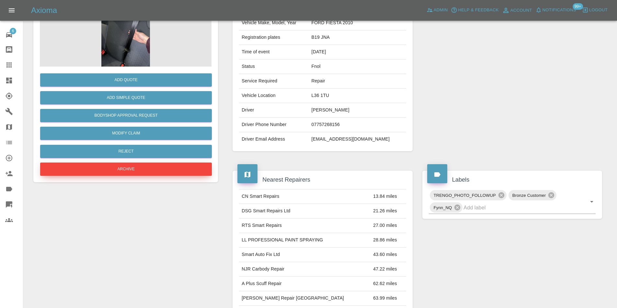
scroll to position [32, 0]
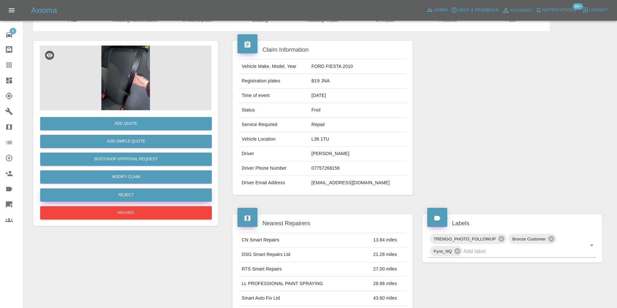
click at [131, 200] on button "Reject" at bounding box center [126, 195] width 172 height 13
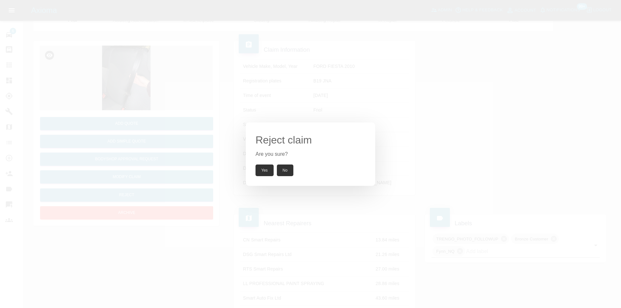
click at [267, 174] on button "Yes" at bounding box center [265, 171] width 18 height 12
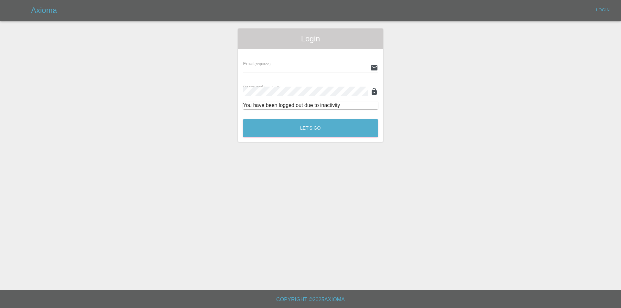
type input "[PERSON_NAME][EMAIL_ADDRESS][DOMAIN_NAME]"
click at [303, 132] on button "Let's Go" at bounding box center [310, 128] width 135 height 18
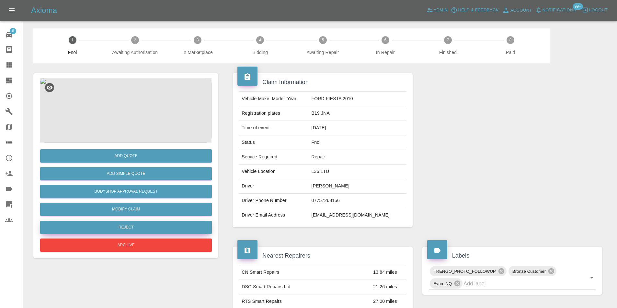
click at [135, 229] on button "Reject" at bounding box center [126, 227] width 172 height 13
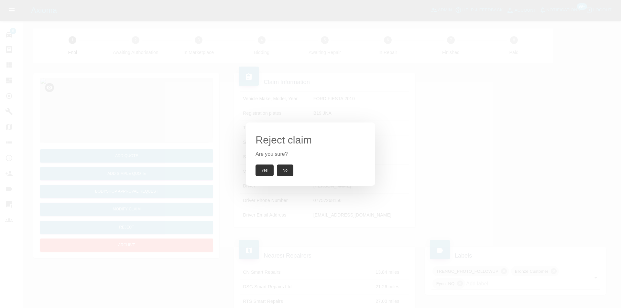
click at [259, 172] on button "Yes" at bounding box center [265, 171] width 18 height 12
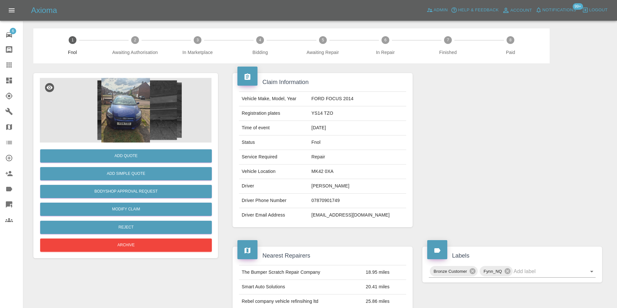
click at [128, 106] on img at bounding box center [126, 110] width 172 height 65
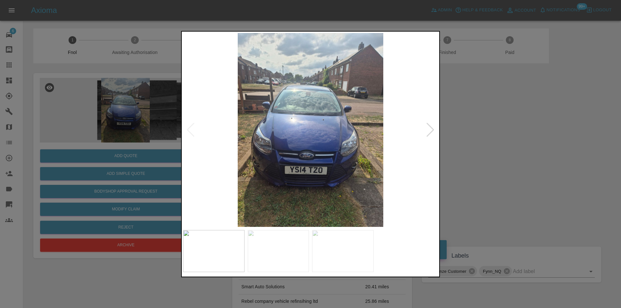
click at [503, 170] on div at bounding box center [310, 154] width 621 height 308
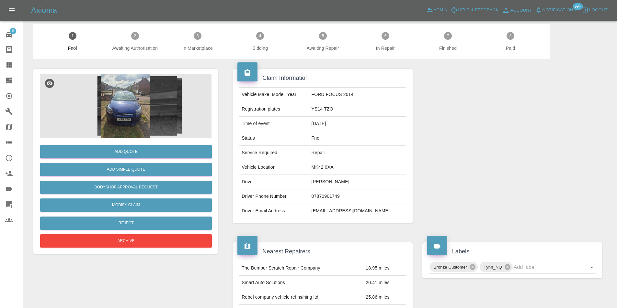
scroll to position [3, 0]
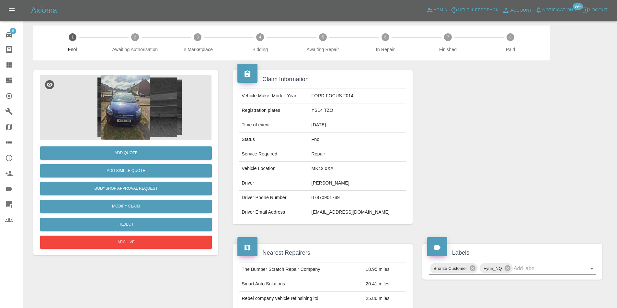
click at [127, 115] on img at bounding box center [126, 107] width 172 height 65
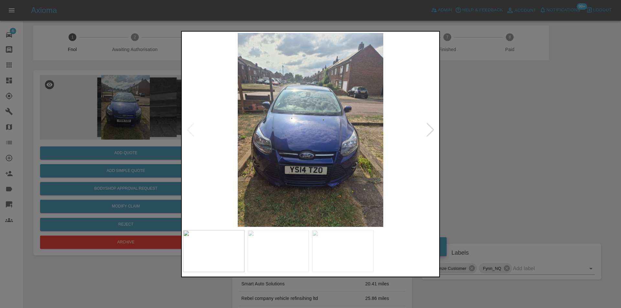
click at [436, 126] on img at bounding box center [310, 130] width 255 height 194
click at [430, 129] on div at bounding box center [430, 130] width 9 height 14
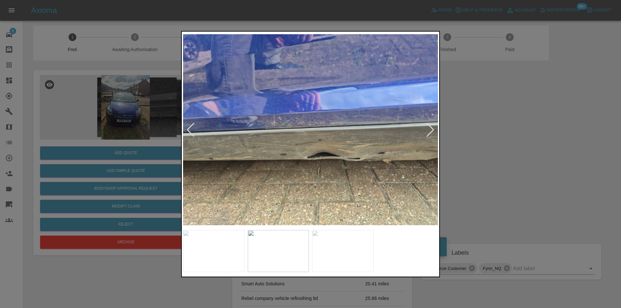
click at [430, 129] on div at bounding box center [430, 130] width 9 height 14
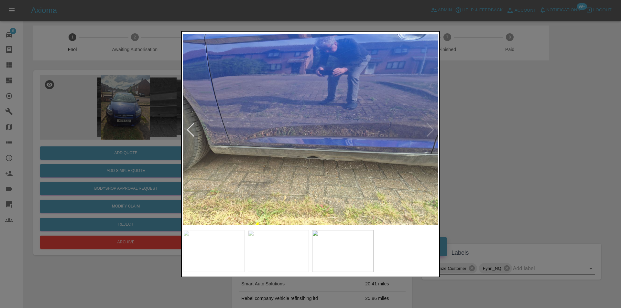
click at [480, 137] on div at bounding box center [310, 154] width 621 height 308
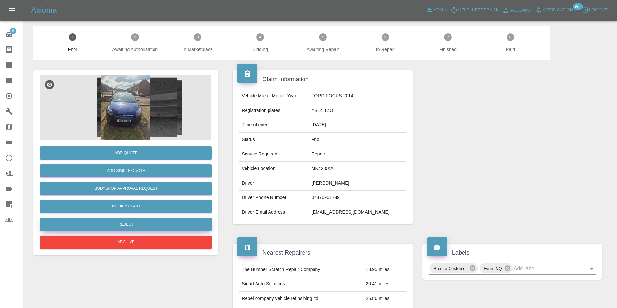
click at [150, 226] on button "Reject" at bounding box center [126, 224] width 172 height 13
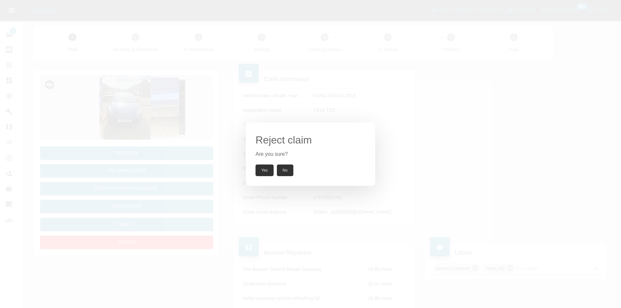
click at [268, 170] on button "Yes" at bounding box center [265, 171] width 18 height 12
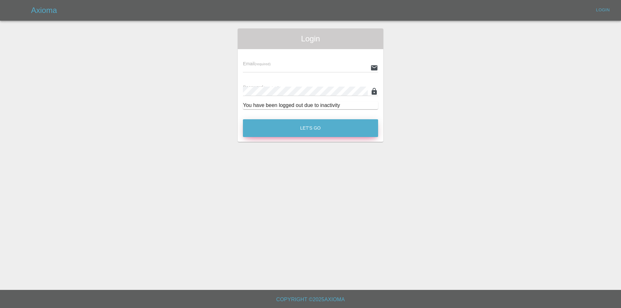
type input "eric.ordano@gmail.com"
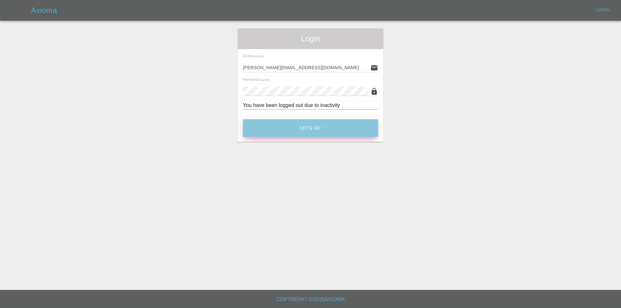
click at [309, 126] on button "Let's Go" at bounding box center [310, 128] width 135 height 18
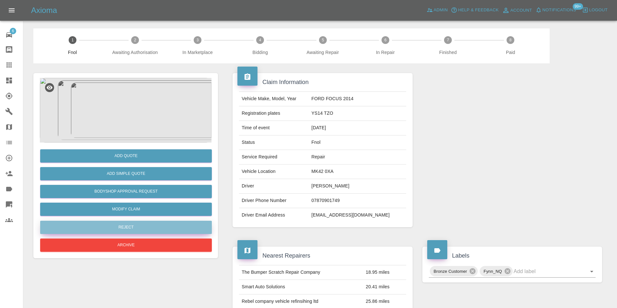
click at [125, 229] on button "Reject" at bounding box center [126, 227] width 172 height 13
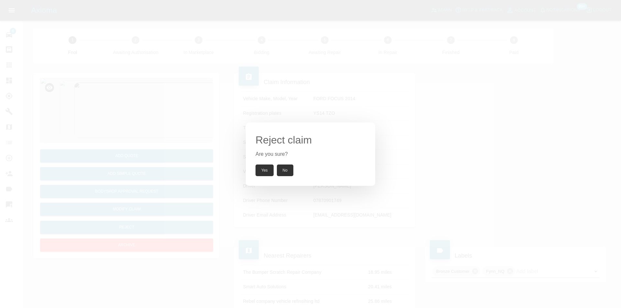
click at [265, 168] on button "Yes" at bounding box center [265, 171] width 18 height 12
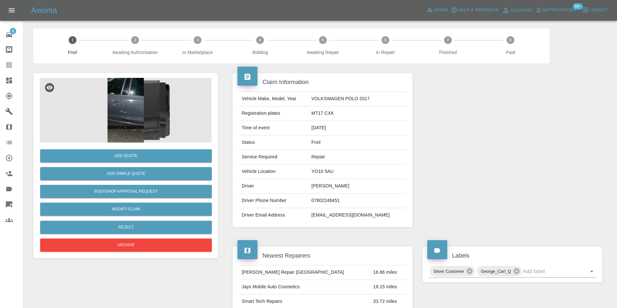
click at [135, 103] on img at bounding box center [126, 110] width 172 height 65
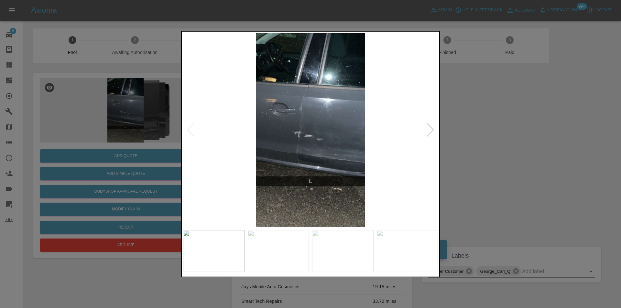
click at [431, 133] on div at bounding box center [430, 130] width 9 height 14
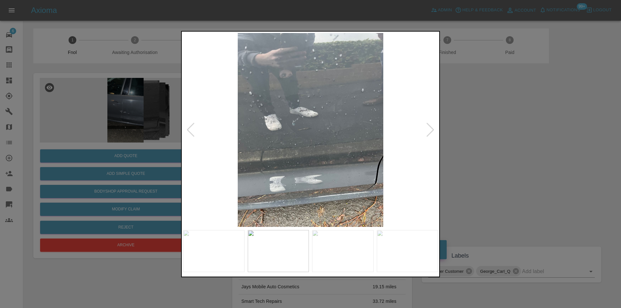
click at [431, 131] on div at bounding box center [430, 130] width 9 height 14
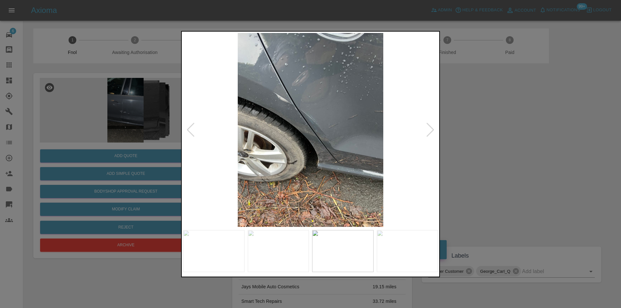
click at [431, 130] on div at bounding box center [430, 130] width 9 height 14
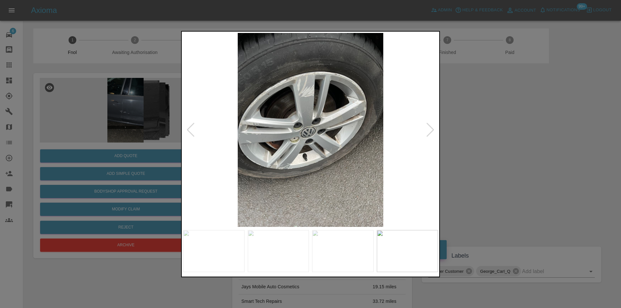
click at [431, 129] on div at bounding box center [430, 130] width 9 height 14
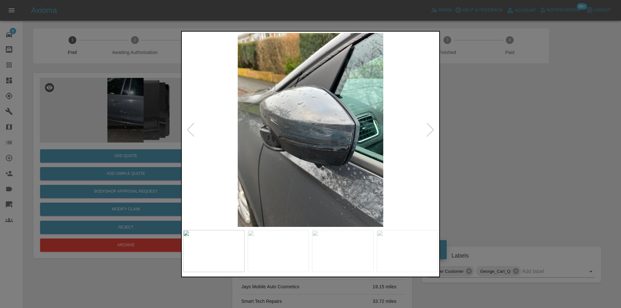
click at [465, 127] on div at bounding box center [310, 154] width 621 height 308
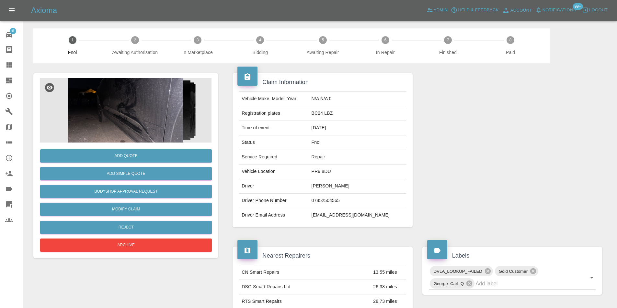
click at [116, 90] on img at bounding box center [126, 110] width 172 height 65
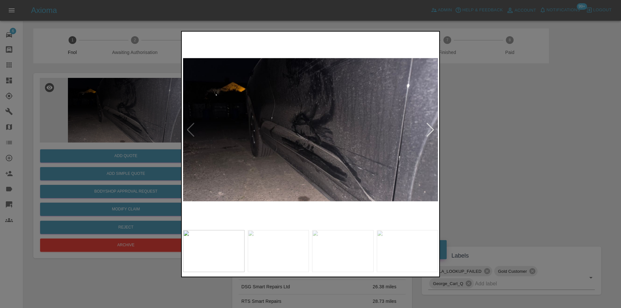
click at [427, 130] on div at bounding box center [430, 130] width 9 height 14
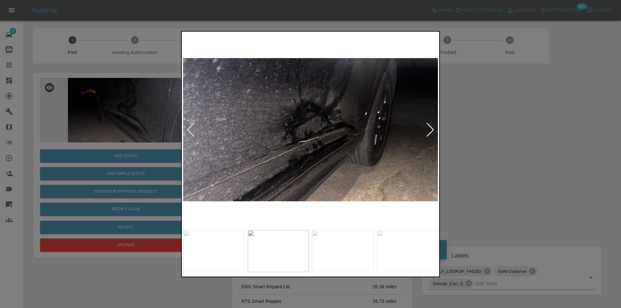
click at [426, 129] on div at bounding box center [430, 130] width 9 height 14
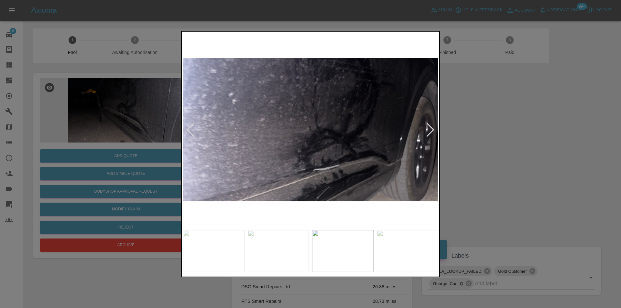
click at [426, 129] on div at bounding box center [430, 130] width 9 height 14
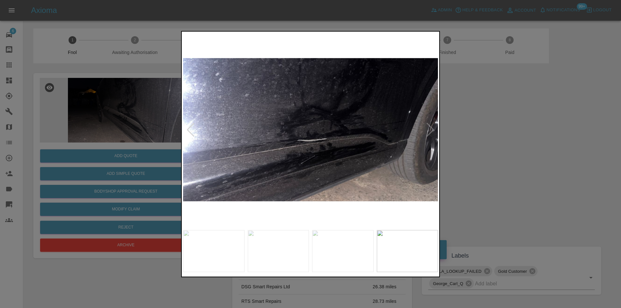
click at [426, 129] on img at bounding box center [310, 130] width 255 height 194
drag, startPoint x: 501, startPoint y: 134, endPoint x: 492, endPoint y: 134, distance: 9.7
click at [501, 134] on div at bounding box center [310, 154] width 621 height 308
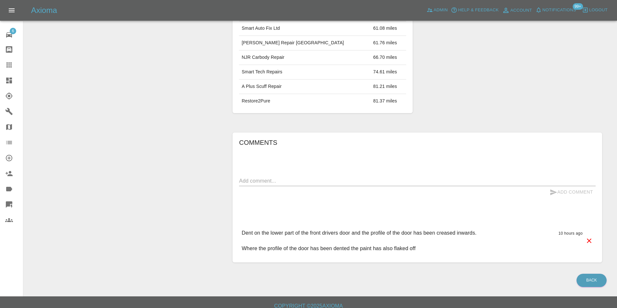
scroll to position [309, 0]
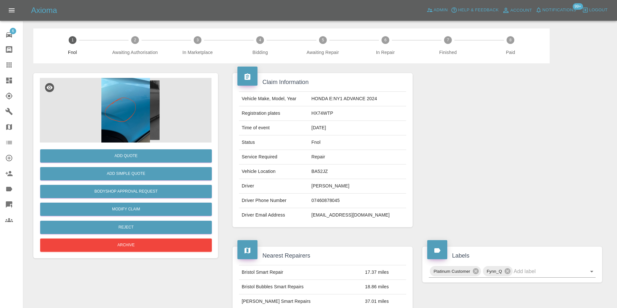
click at [143, 110] on img at bounding box center [126, 110] width 172 height 65
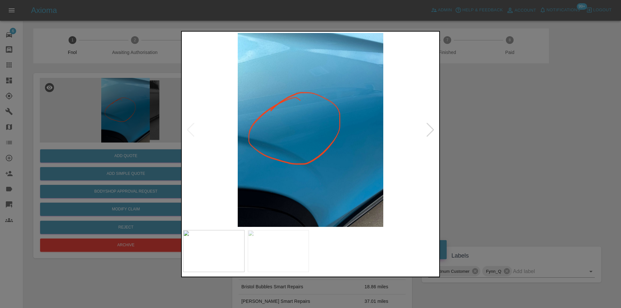
click at [428, 129] on div at bounding box center [430, 130] width 9 height 14
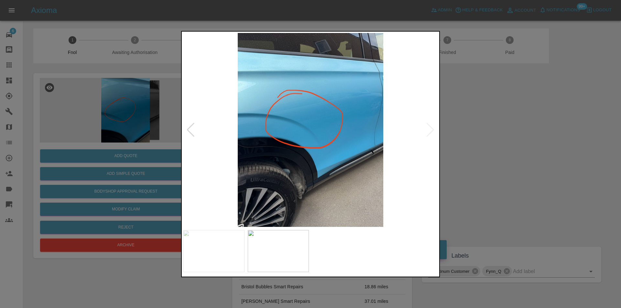
click at [428, 129] on img at bounding box center [310, 130] width 255 height 194
drag, startPoint x: 529, startPoint y: 148, endPoint x: 431, endPoint y: 169, distance: 99.6
click at [529, 149] on div at bounding box center [310, 154] width 621 height 308
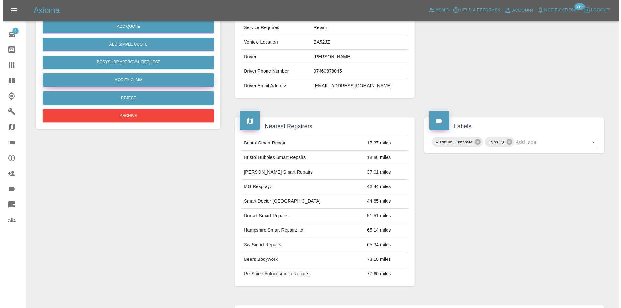
scroll to position [32, 0]
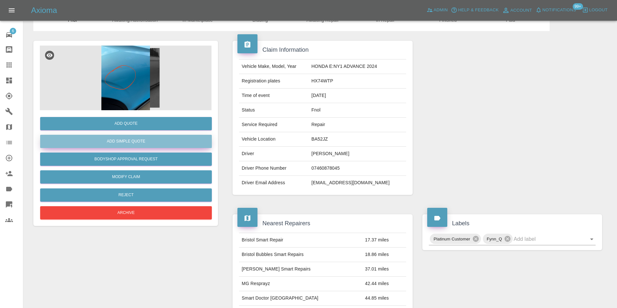
click at [137, 144] on button "Add Simple Quote" at bounding box center [126, 141] width 172 height 13
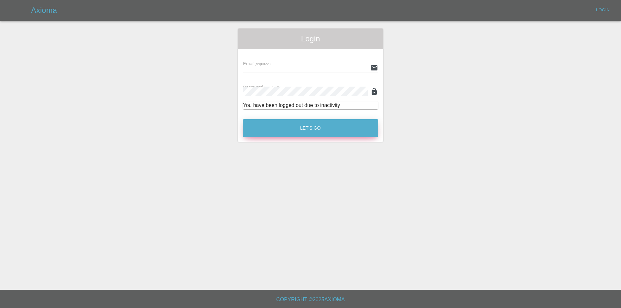
type input "eric.ordano@gmail.com"
click at [303, 128] on button "Let's Go" at bounding box center [310, 128] width 135 height 18
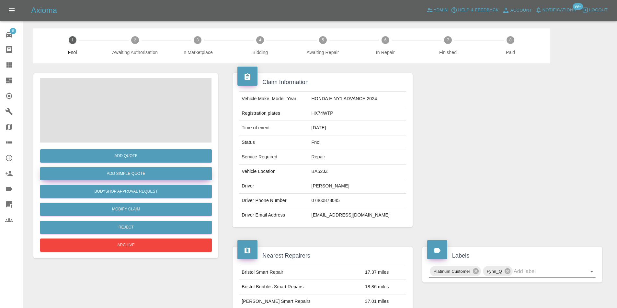
click at [148, 176] on button "Add Simple Quote" at bounding box center [126, 173] width 172 height 13
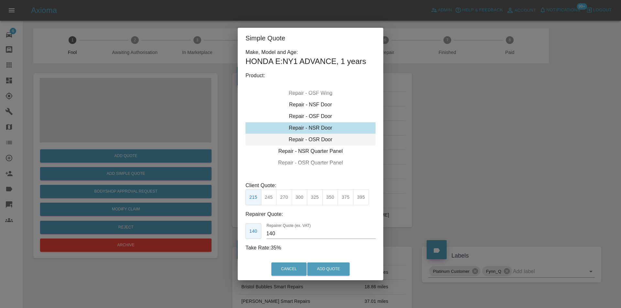
click at [312, 139] on div "Repair - OSR Door" at bounding box center [311, 140] width 130 height 12
drag, startPoint x: 301, startPoint y: 196, endPoint x: 316, endPoint y: 232, distance: 38.7
click at [301, 198] on button "300" at bounding box center [300, 198] width 16 height 16
type input "190"
click at [334, 268] on button "Add Quote" at bounding box center [328, 269] width 42 height 13
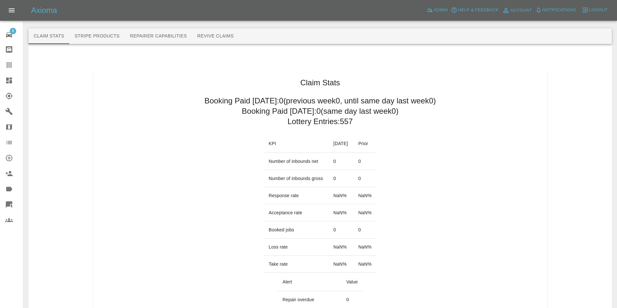
click at [11, 81] on icon at bounding box center [9, 81] width 6 height 6
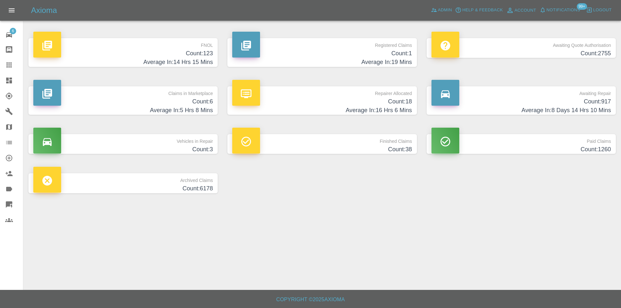
click at [204, 57] on h4 "Count: 123" at bounding box center [123, 53] width 180 height 9
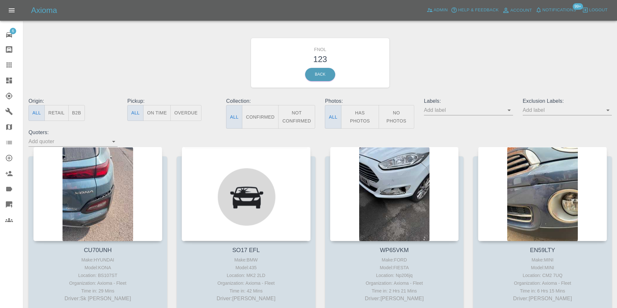
click at [360, 120] on button "Has Photos" at bounding box center [360, 117] width 38 height 24
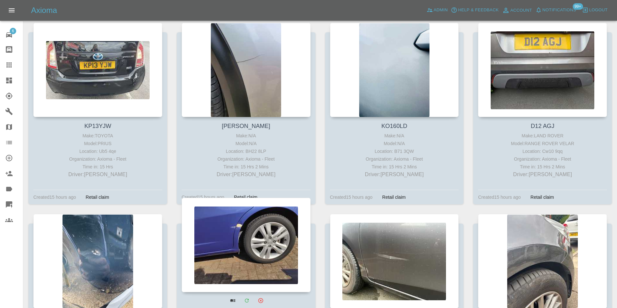
scroll to position [3267, 0]
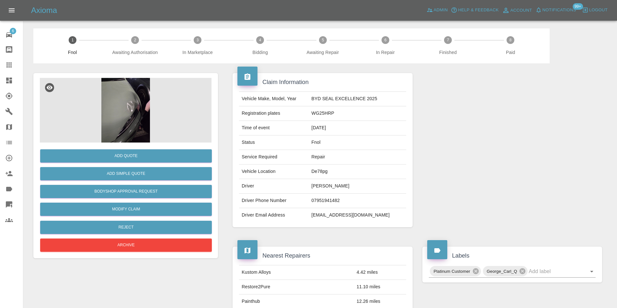
click at [129, 111] on img at bounding box center [126, 110] width 172 height 65
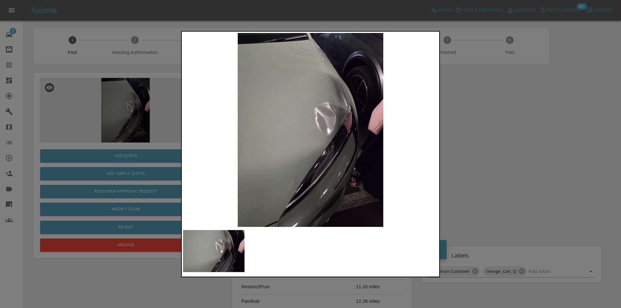
drag, startPoint x: 526, startPoint y: 153, endPoint x: 501, endPoint y: 153, distance: 25.2
click at [523, 153] on div at bounding box center [310, 154] width 621 height 308
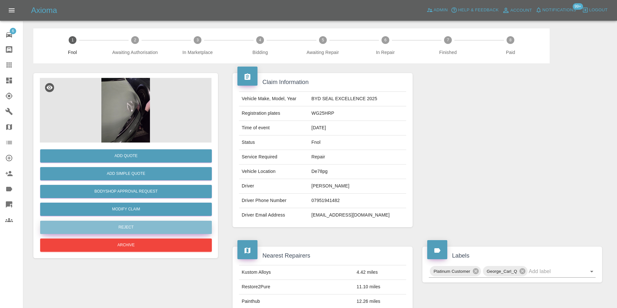
click at [131, 228] on button "Reject" at bounding box center [126, 227] width 172 height 13
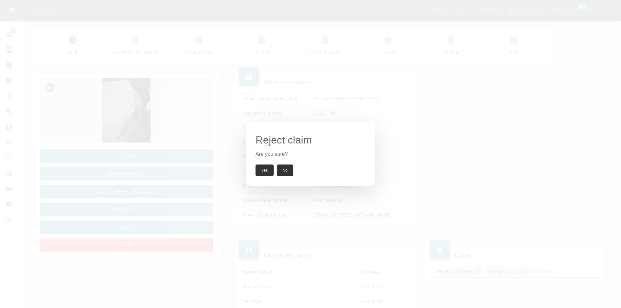
click at [265, 172] on button "Yes" at bounding box center [265, 171] width 18 height 12
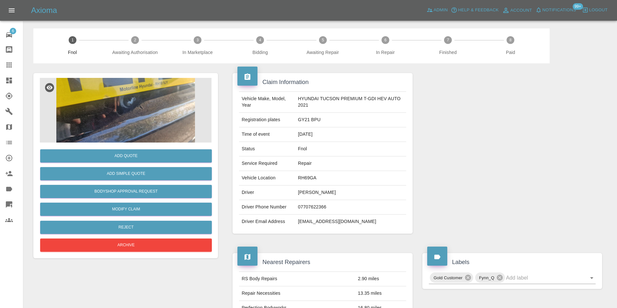
click at [127, 108] on img at bounding box center [126, 110] width 172 height 65
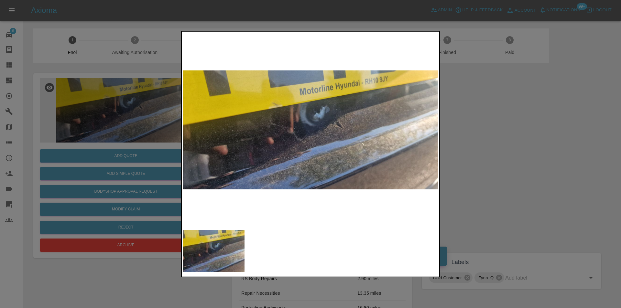
drag, startPoint x: 467, startPoint y: 143, endPoint x: 433, endPoint y: 143, distance: 34.6
click at [467, 143] on div at bounding box center [310, 154] width 621 height 308
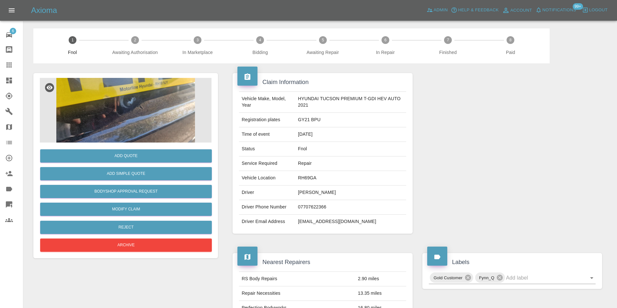
click at [144, 105] on img at bounding box center [126, 110] width 172 height 65
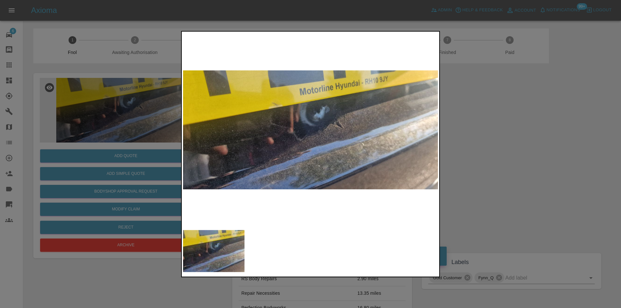
click at [501, 128] on div at bounding box center [310, 154] width 621 height 308
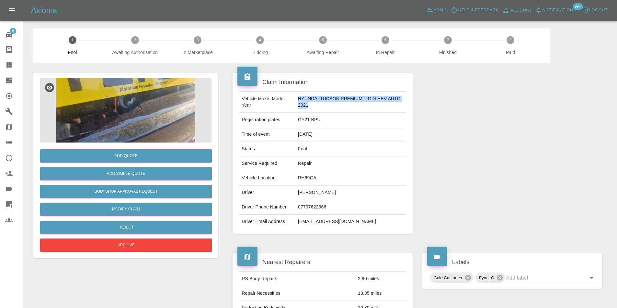
drag, startPoint x: 297, startPoint y: 99, endPoint x: 312, endPoint y: 107, distance: 16.9
click at [312, 107] on td "HYUNDAI TUCSON PREMIUM T-GDI HEV AUTO 2021" at bounding box center [350, 102] width 111 height 21
copy td "HYUNDAI TUCSON PREMIUM T-GDI HEV AUTO 2021"
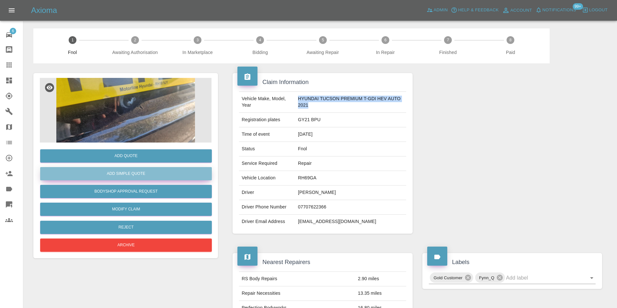
click at [128, 170] on button "Add Simple Quote" at bounding box center [126, 173] width 172 height 13
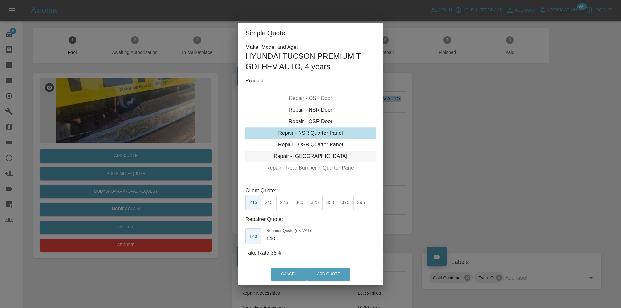
click at [320, 158] on div "Repair - [GEOGRAPHIC_DATA]" at bounding box center [311, 157] width 130 height 12
click at [314, 204] on button "325" at bounding box center [315, 203] width 16 height 16
type input "210"
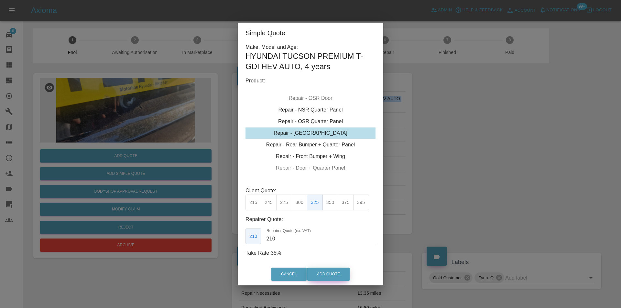
click at [329, 275] on button "Add Quote" at bounding box center [328, 274] width 42 height 13
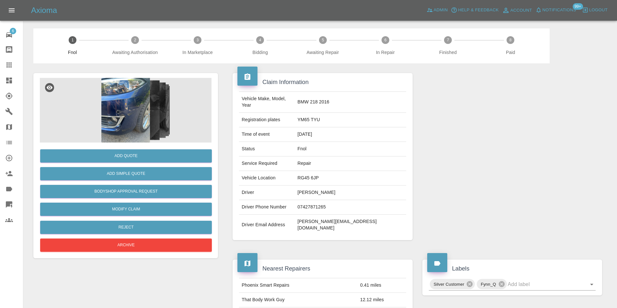
click at [130, 117] on img at bounding box center [126, 110] width 172 height 65
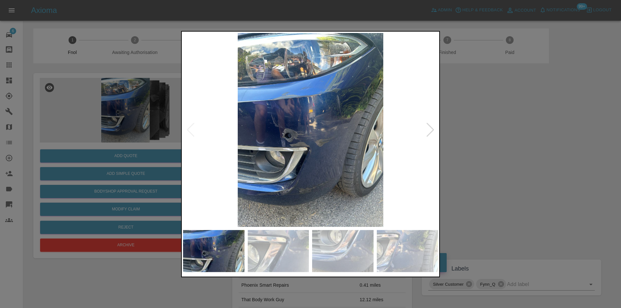
click at [284, 136] on img at bounding box center [310, 130] width 255 height 194
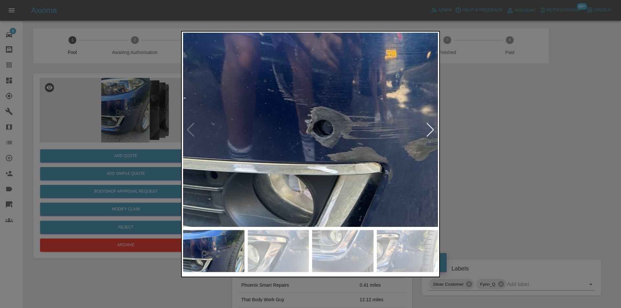
click at [288, 138] on img at bounding box center [390, 110] width 765 height 583
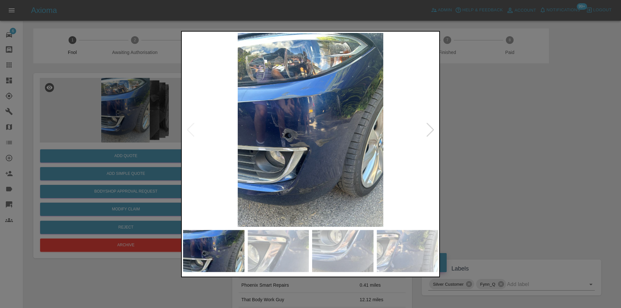
click at [431, 128] on div at bounding box center [430, 130] width 9 height 14
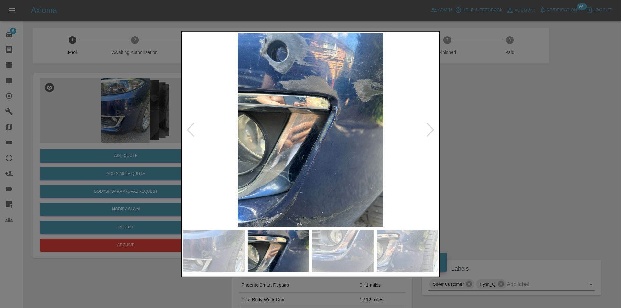
click at [431, 128] on div at bounding box center [430, 130] width 9 height 14
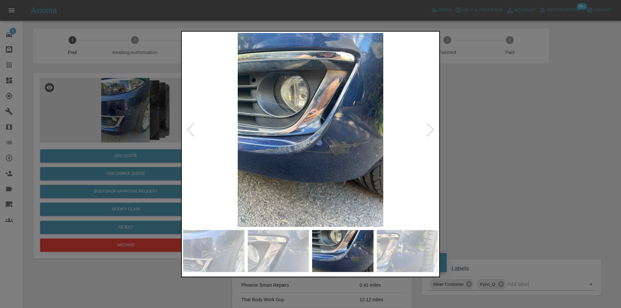
click at [431, 128] on div at bounding box center [430, 130] width 9 height 14
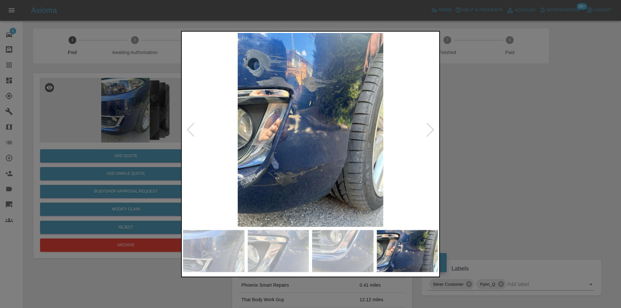
click at [431, 128] on div at bounding box center [430, 130] width 9 height 14
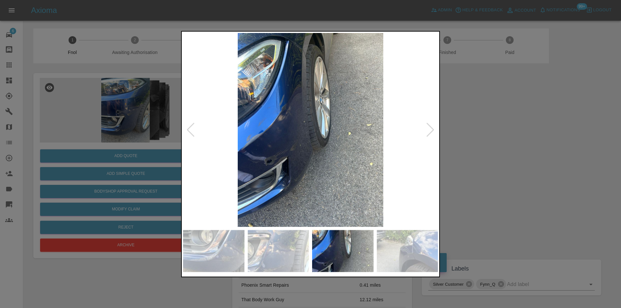
click at [431, 128] on div at bounding box center [430, 130] width 9 height 14
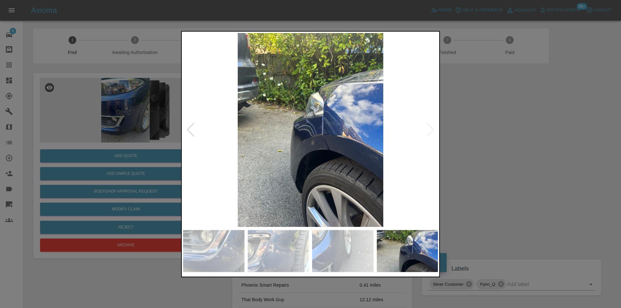
drag, startPoint x: 482, startPoint y: 137, endPoint x: 445, endPoint y: 165, distance: 46.7
click at [482, 138] on div at bounding box center [310, 154] width 621 height 308
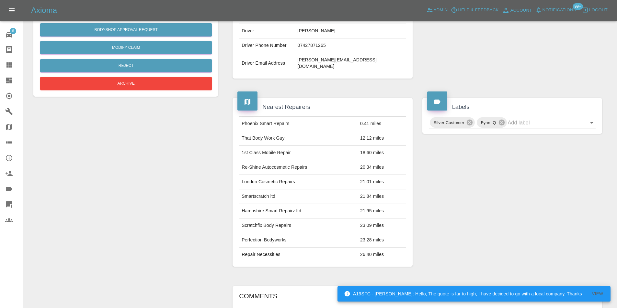
scroll to position [32, 0]
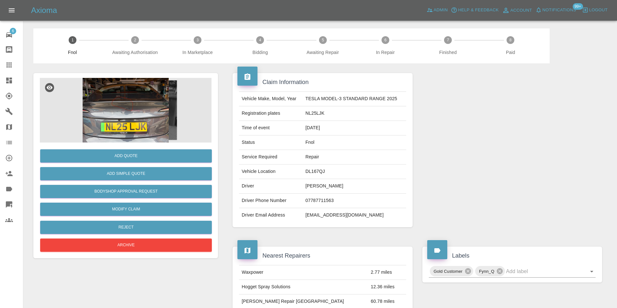
click at [128, 121] on img at bounding box center [126, 110] width 172 height 65
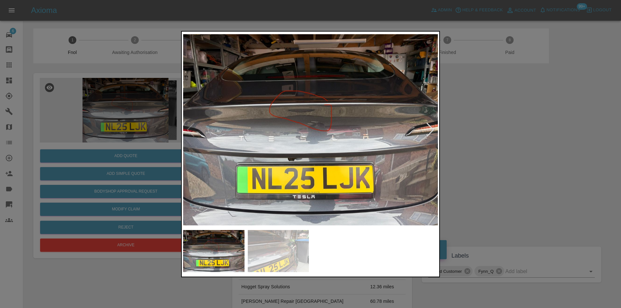
click at [430, 130] on div at bounding box center [430, 130] width 9 height 14
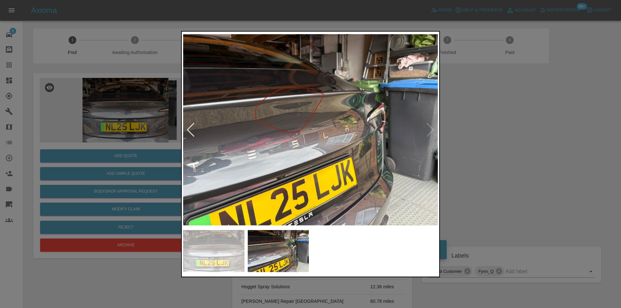
click at [494, 130] on div at bounding box center [310, 154] width 621 height 308
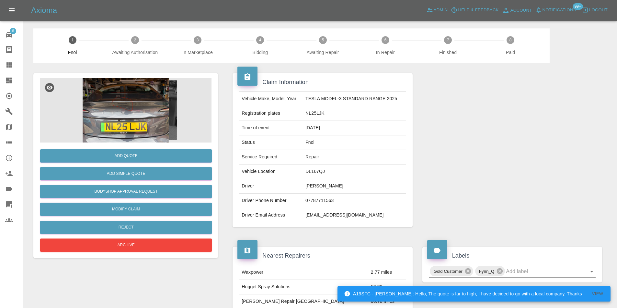
click at [143, 101] on img at bounding box center [126, 110] width 172 height 65
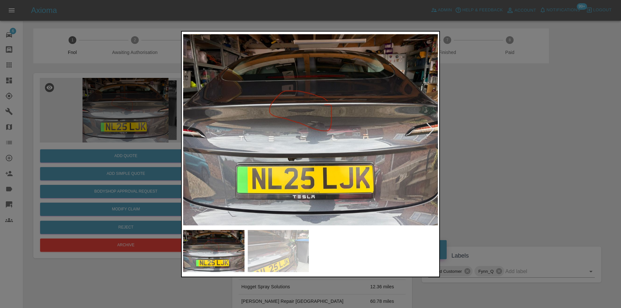
click at [430, 128] on div at bounding box center [430, 130] width 9 height 14
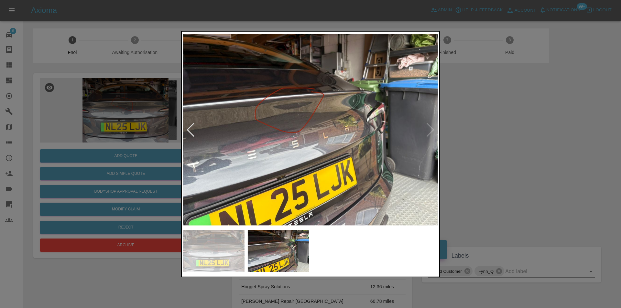
click at [430, 128] on img at bounding box center [310, 130] width 255 height 194
drag, startPoint x: 491, startPoint y: 140, endPoint x: 378, endPoint y: 175, distance: 117.8
click at [490, 141] on div at bounding box center [310, 154] width 621 height 308
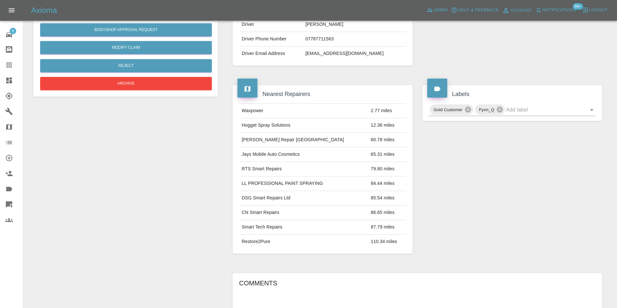
scroll to position [32, 0]
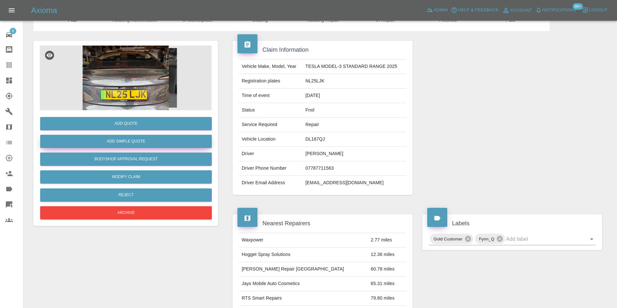
click at [138, 145] on button "Add Simple Quote" at bounding box center [126, 141] width 172 height 13
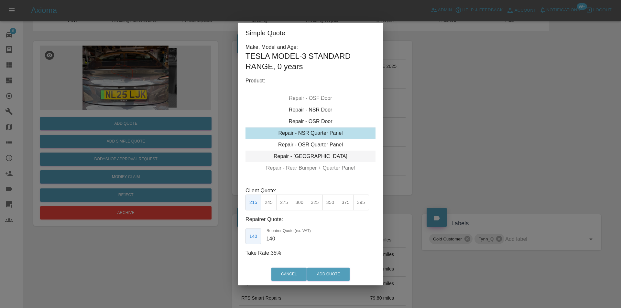
click at [321, 158] on div "Repair - [GEOGRAPHIC_DATA]" at bounding box center [311, 157] width 130 height 12
click at [317, 199] on button "325" at bounding box center [315, 203] width 16 height 16
type input "210"
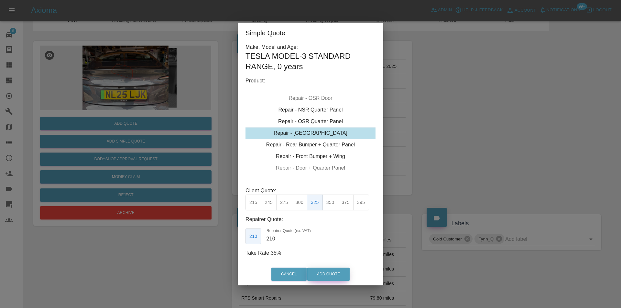
click at [336, 274] on button "Add Quote" at bounding box center [328, 274] width 42 height 13
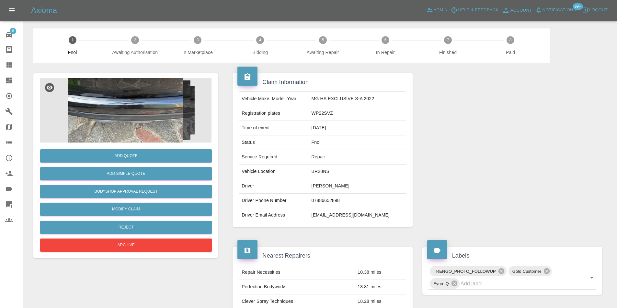
click at [121, 93] on img at bounding box center [126, 110] width 172 height 65
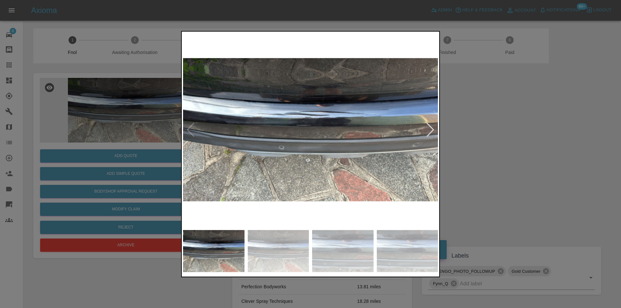
click at [431, 130] on div at bounding box center [430, 130] width 9 height 14
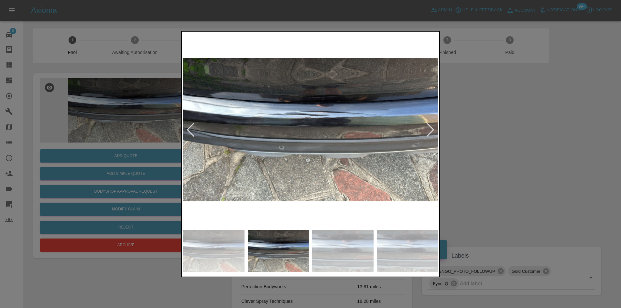
click at [431, 130] on div at bounding box center [430, 130] width 9 height 14
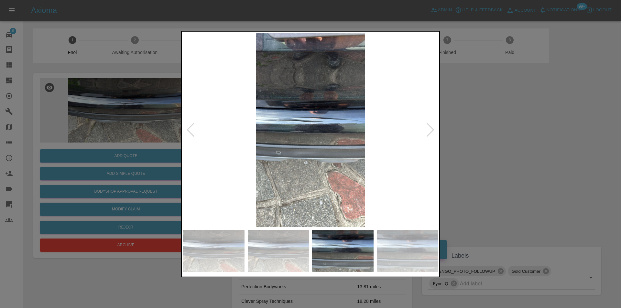
click at [431, 130] on div at bounding box center [430, 130] width 9 height 14
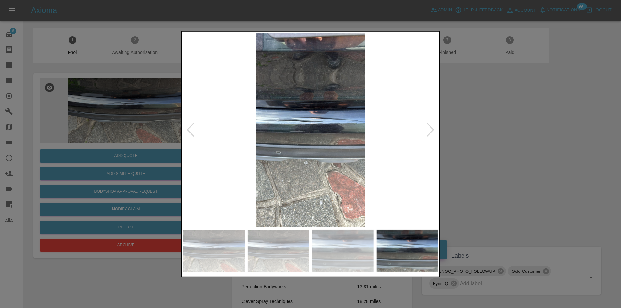
click at [430, 131] on div at bounding box center [430, 130] width 9 height 14
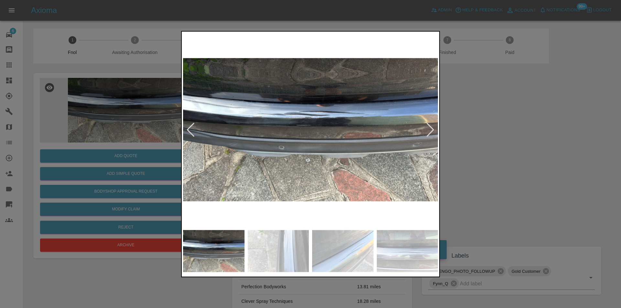
click at [430, 131] on div at bounding box center [430, 130] width 9 height 14
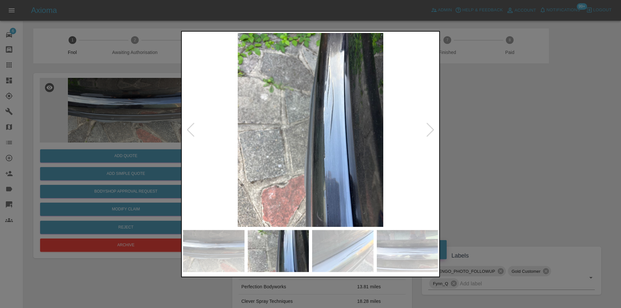
click at [430, 131] on div at bounding box center [430, 130] width 9 height 14
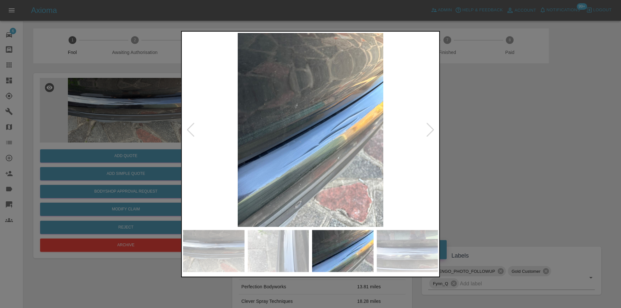
click at [431, 131] on div at bounding box center [430, 130] width 9 height 14
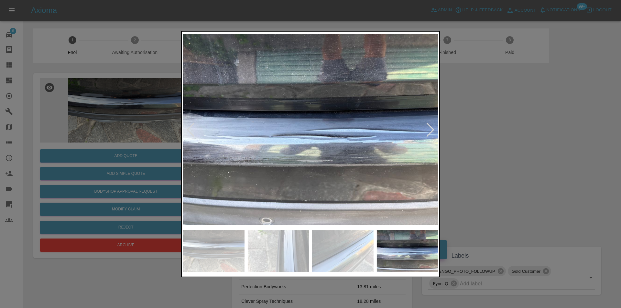
click at [491, 128] on div at bounding box center [310, 154] width 621 height 308
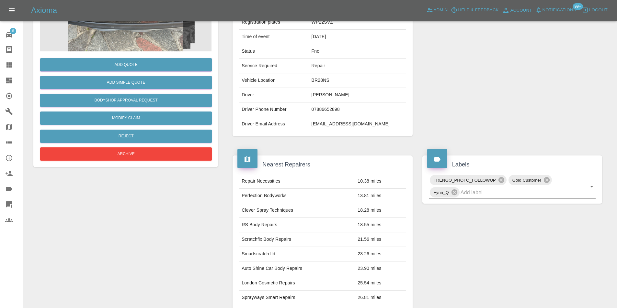
scroll to position [42, 0]
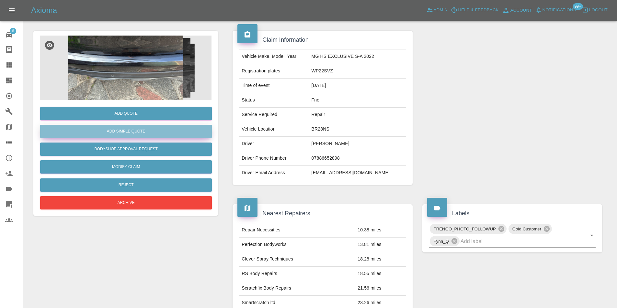
click at [135, 135] on button "Add Simple Quote" at bounding box center [126, 131] width 172 height 13
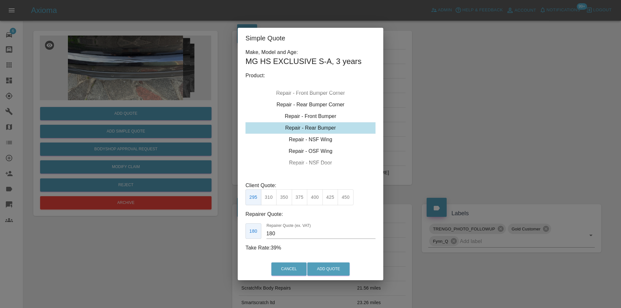
click at [321, 126] on div "Repair - Rear Bumper" at bounding box center [311, 128] width 130 height 12
click at [298, 197] on button "375" at bounding box center [300, 198] width 16 height 16
type input "220"
click at [329, 266] on button "Add Quote" at bounding box center [328, 269] width 42 height 13
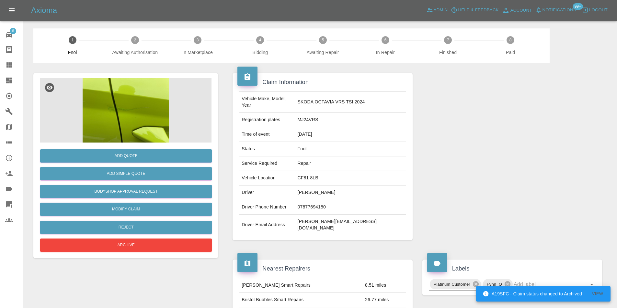
click at [140, 102] on img at bounding box center [126, 110] width 172 height 65
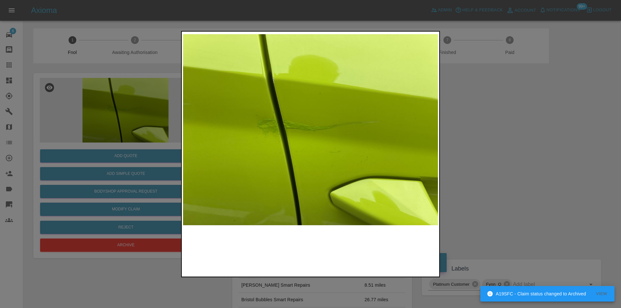
click at [310, 128] on img at bounding box center [310, 130] width 255 height 194
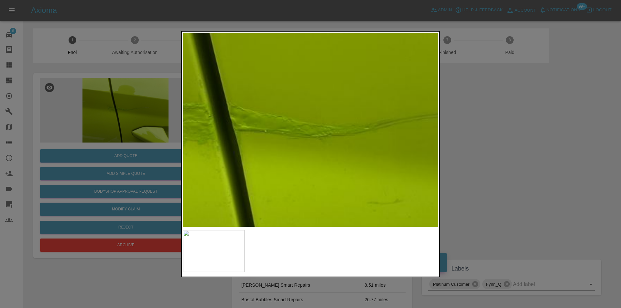
click at [310, 128] on img at bounding box center [311, 135] width 765 height 583
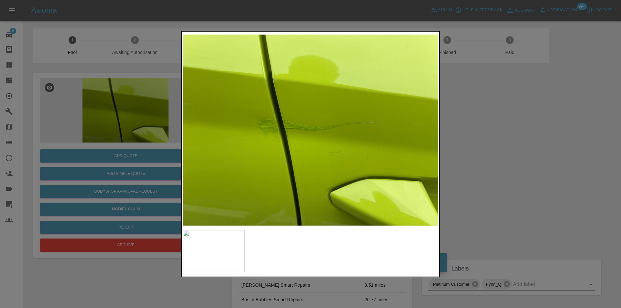
drag, startPoint x: 459, startPoint y: 126, endPoint x: 454, endPoint y: 126, distance: 4.9
click at [458, 126] on div at bounding box center [310, 154] width 621 height 308
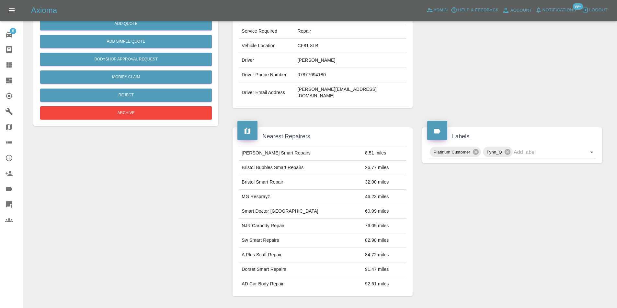
scroll to position [3, 0]
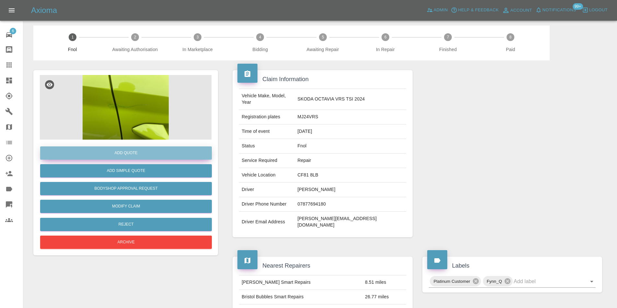
click at [123, 150] on button "Add Quote" at bounding box center [126, 153] width 172 height 13
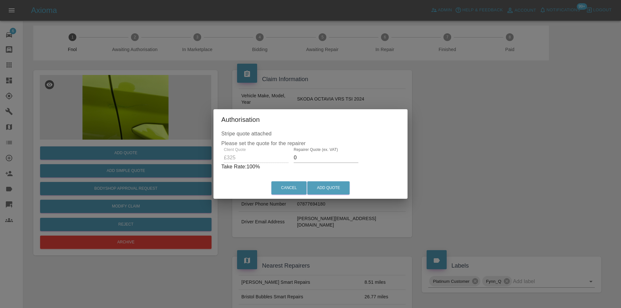
click at [302, 159] on input "0" at bounding box center [326, 158] width 65 height 10
type input "0210"
click at [339, 191] on button "Add Quote" at bounding box center [328, 188] width 42 height 13
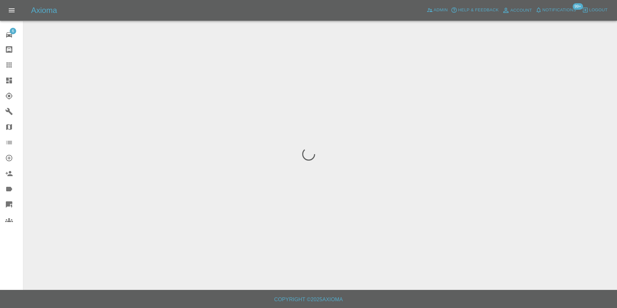
scroll to position [0, 0]
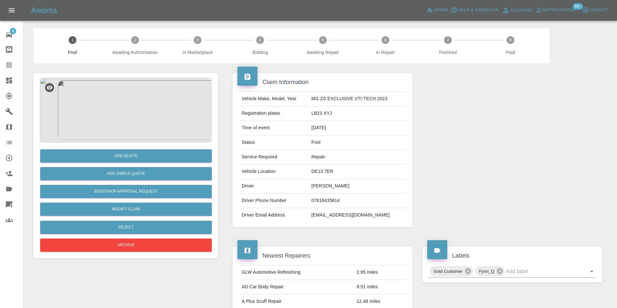
click at [119, 113] on img at bounding box center [126, 110] width 172 height 65
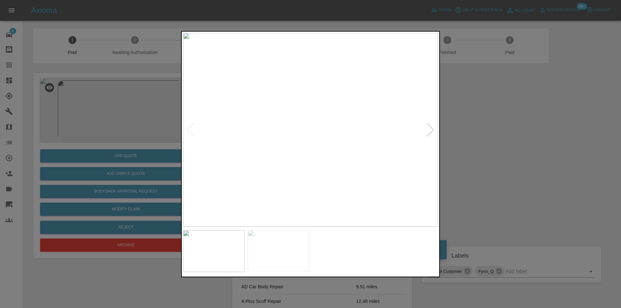
click at [288, 142] on img at bounding box center [310, 130] width 255 height 194
click at [285, 139] on img at bounding box center [377, 93] width 765 height 583
click at [431, 133] on div at bounding box center [430, 130] width 9 height 14
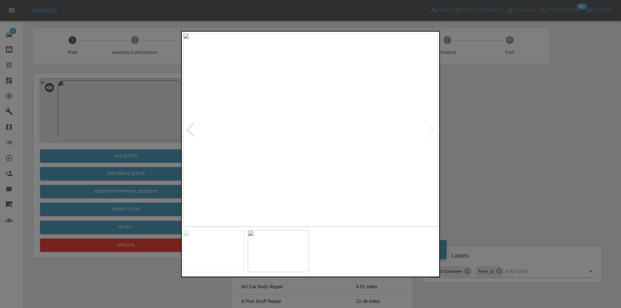
click at [480, 140] on div at bounding box center [310, 154] width 621 height 308
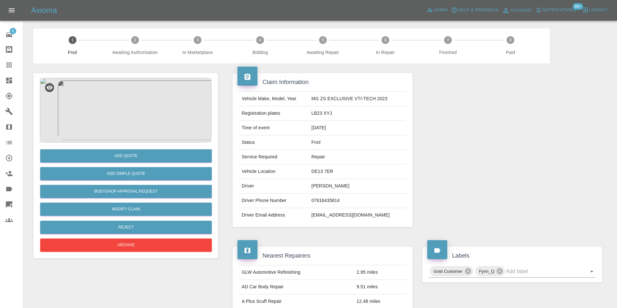
click at [130, 129] on img at bounding box center [126, 110] width 172 height 65
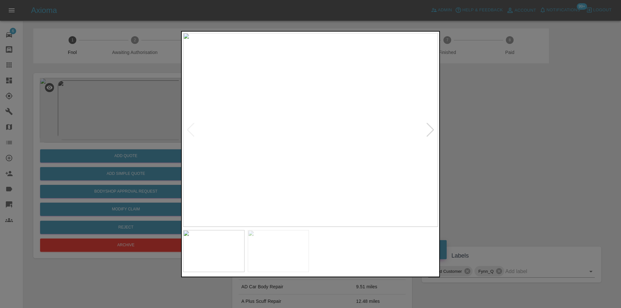
click at [473, 151] on div at bounding box center [310, 154] width 621 height 308
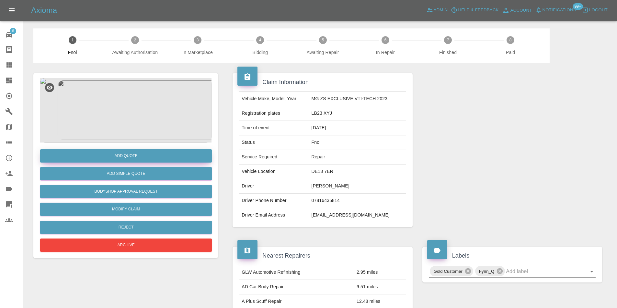
click at [126, 157] on button "Add Quote" at bounding box center [126, 156] width 172 height 13
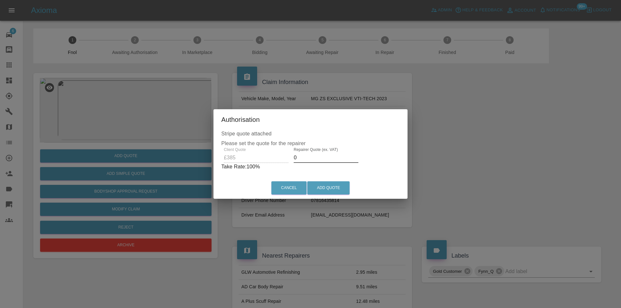
click at [301, 157] on input "0" at bounding box center [326, 158] width 65 height 10
type input "0250"
click at [321, 187] on button "Add Quote" at bounding box center [328, 188] width 42 height 13
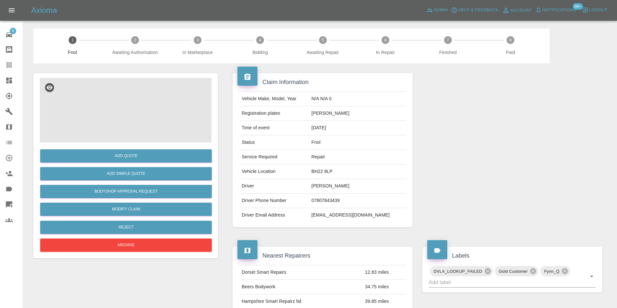
click at [127, 123] on img at bounding box center [126, 110] width 172 height 65
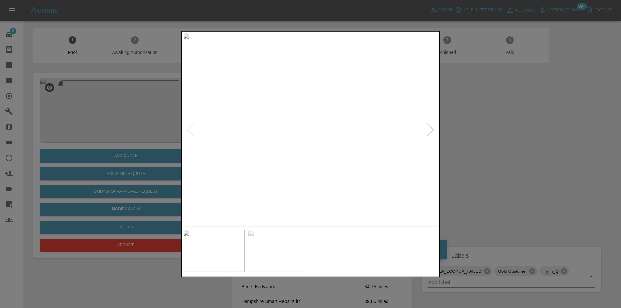
click at [428, 131] on div at bounding box center [430, 130] width 9 height 14
click at [428, 131] on img at bounding box center [310, 130] width 255 height 194
click at [528, 143] on div at bounding box center [310, 154] width 621 height 308
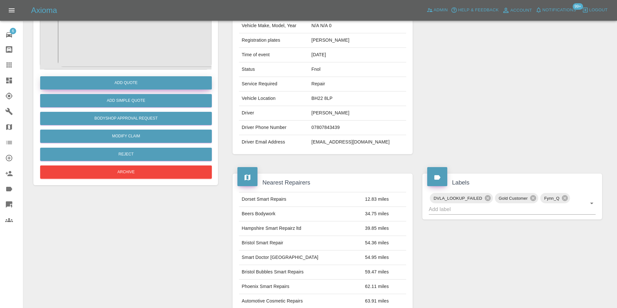
scroll to position [3, 0]
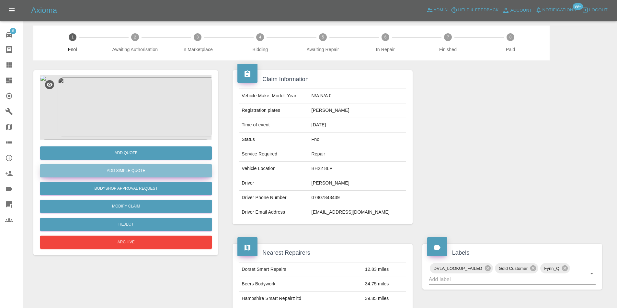
click at [137, 170] on button "Add Simple Quote" at bounding box center [126, 170] width 172 height 13
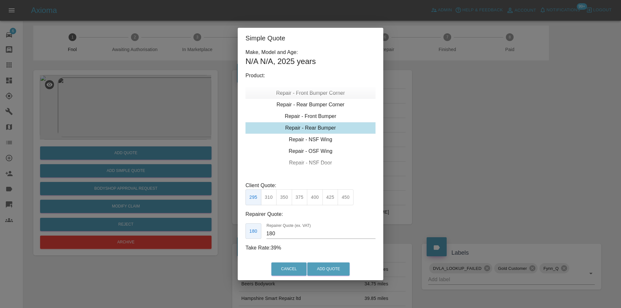
click at [329, 93] on div "Repair - Front Bumper Corner" at bounding box center [311, 93] width 130 height 12
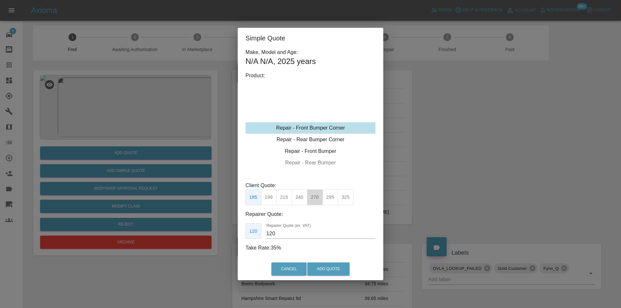
click at [314, 201] on button "270" at bounding box center [315, 198] width 16 height 16
type input "165"
click at [340, 271] on button "Add Quote" at bounding box center [328, 269] width 42 height 13
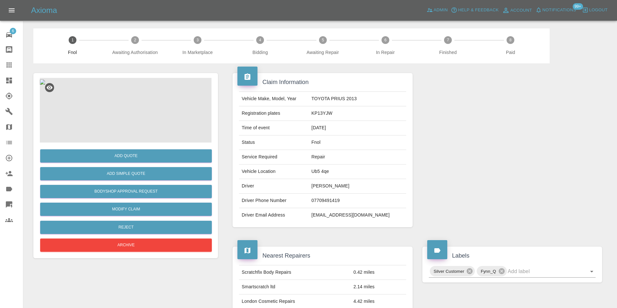
click at [45, 85] on img at bounding box center [42, 82] width 5 height 5
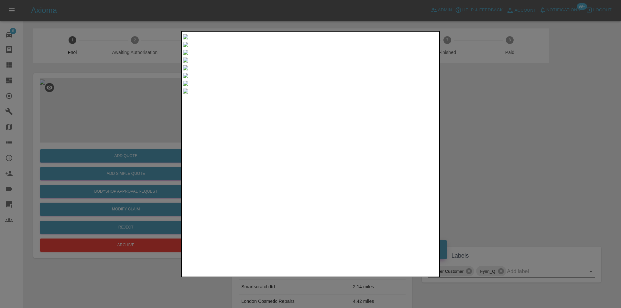
click at [188, 39] on img at bounding box center [185, 36] width 5 height 5
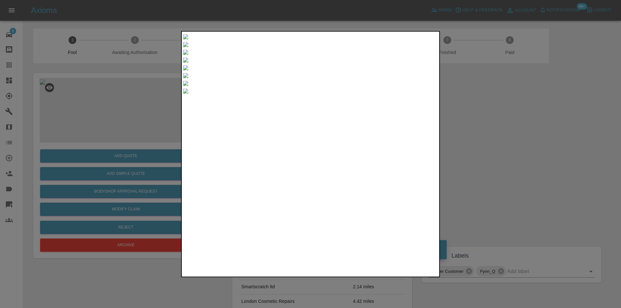
click at [188, 39] on img at bounding box center [185, 36] width 5 height 5
drag, startPoint x: 431, startPoint y: 122, endPoint x: 430, endPoint y: 136, distance: 13.9
click at [430, 64] on div at bounding box center [310, 64] width 255 height 0
click at [429, 64] on div at bounding box center [310, 64] width 255 height 0
click at [430, 64] on div at bounding box center [310, 64] width 255 height 0
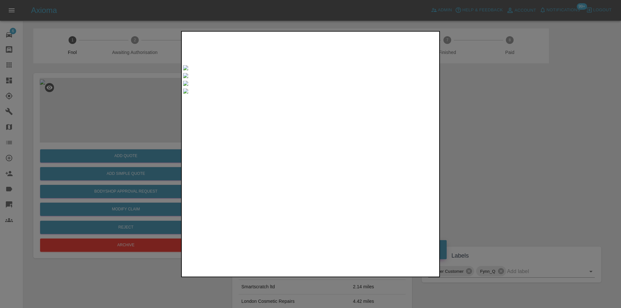
drag, startPoint x: 511, startPoint y: 136, endPoint x: 424, endPoint y: 136, distance: 87.1
click at [511, 136] on div at bounding box center [310, 154] width 621 height 308
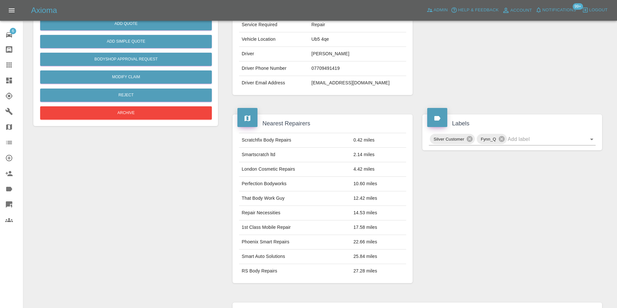
scroll to position [3, 0]
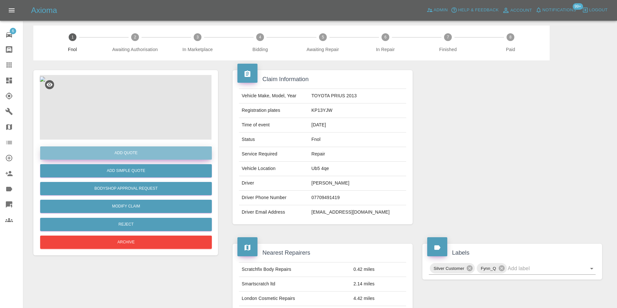
click at [135, 156] on button "Add Quote" at bounding box center [126, 153] width 172 height 13
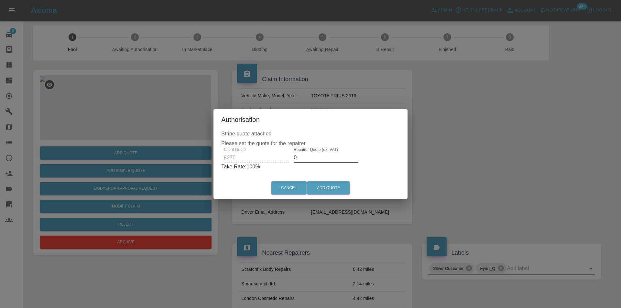
click at [309, 157] on input "0" at bounding box center [326, 158] width 65 height 10
type input "0170"
click at [319, 186] on button "Add Quote" at bounding box center [328, 188] width 42 height 13
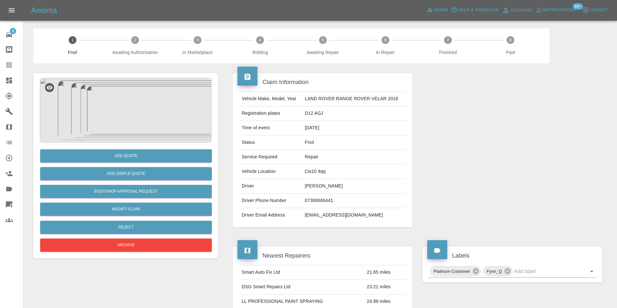
click at [131, 103] on img at bounding box center [126, 110] width 172 height 65
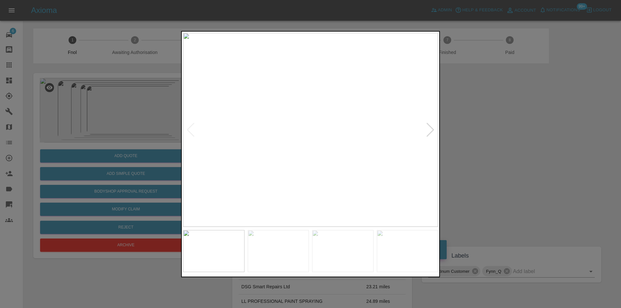
click at [431, 130] on div at bounding box center [430, 130] width 9 height 14
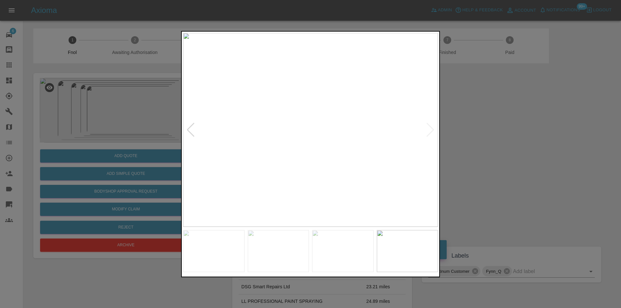
click at [431, 130] on img at bounding box center [310, 130] width 255 height 194
click at [186, 128] on img at bounding box center [310, 130] width 255 height 194
click at [189, 131] on div at bounding box center [190, 130] width 9 height 14
click at [190, 131] on div at bounding box center [190, 130] width 9 height 14
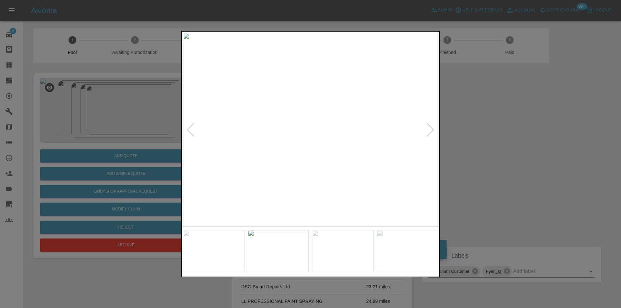
click at [190, 131] on div at bounding box center [190, 130] width 9 height 14
click at [190, 131] on img at bounding box center [310, 130] width 255 height 194
click at [492, 130] on div at bounding box center [310, 154] width 621 height 308
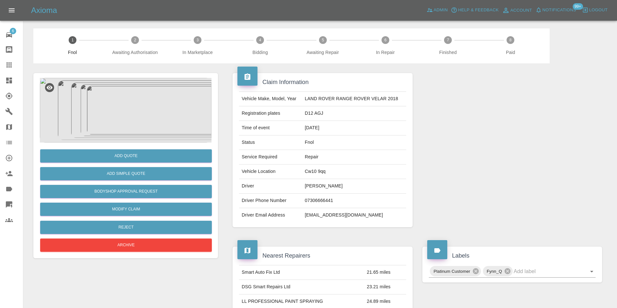
click at [132, 96] on img at bounding box center [126, 110] width 172 height 65
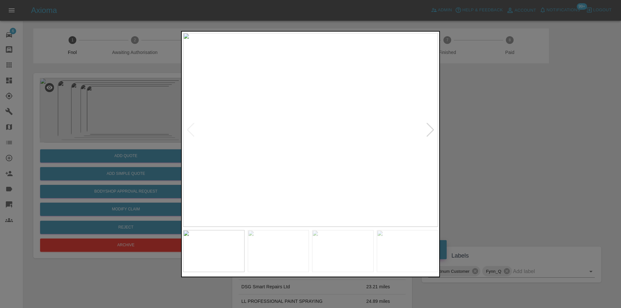
click at [432, 128] on div at bounding box center [430, 130] width 9 height 14
click at [494, 138] on div at bounding box center [310, 154] width 621 height 308
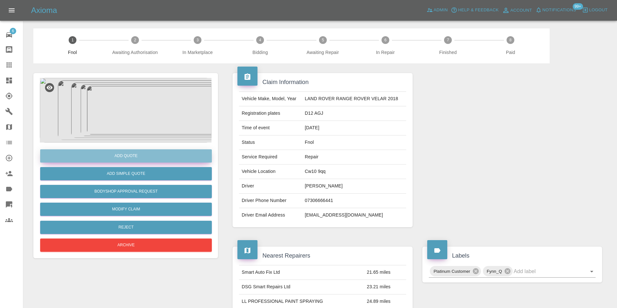
click at [128, 153] on button "Add Quote" at bounding box center [126, 156] width 172 height 13
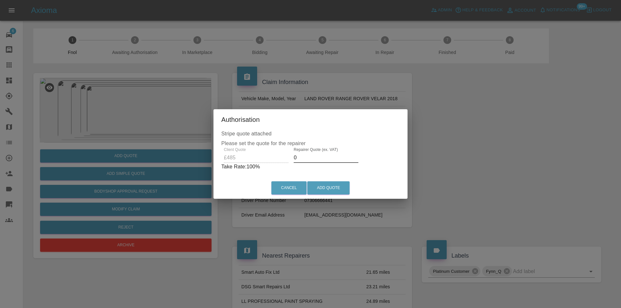
click at [315, 158] on input "0" at bounding box center [326, 158] width 65 height 10
type input "0300"
click at [328, 187] on button "Add Quote" at bounding box center [328, 188] width 42 height 13
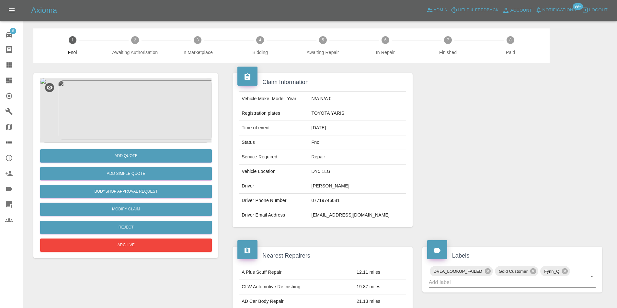
click at [166, 103] on img at bounding box center [126, 110] width 172 height 65
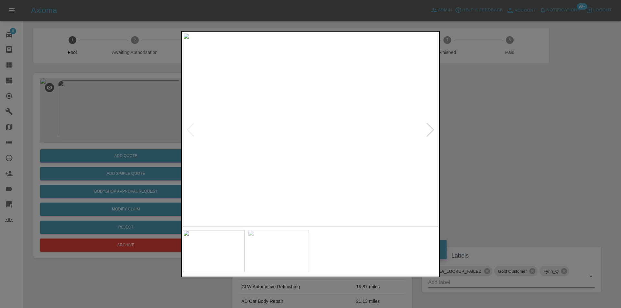
click at [431, 129] on div at bounding box center [430, 130] width 9 height 14
click at [431, 129] on img at bounding box center [310, 130] width 255 height 194
drag, startPoint x: 489, startPoint y: 135, endPoint x: 426, endPoint y: 134, distance: 63.4
click at [486, 134] on div at bounding box center [310, 154] width 621 height 308
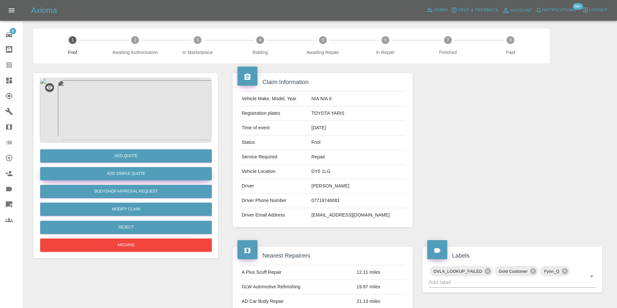
click at [153, 174] on button "Add Simple Quote" at bounding box center [126, 173] width 172 height 13
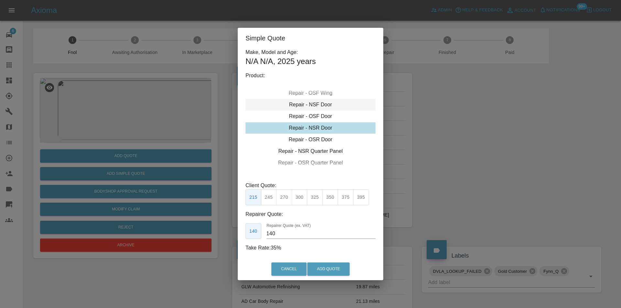
click at [319, 107] on div "Repair - NSF Door" at bounding box center [311, 105] width 130 height 12
click at [287, 200] on button "275" at bounding box center [284, 198] width 16 height 16
type input "185"
click at [327, 270] on button "Add Quote" at bounding box center [328, 269] width 42 height 13
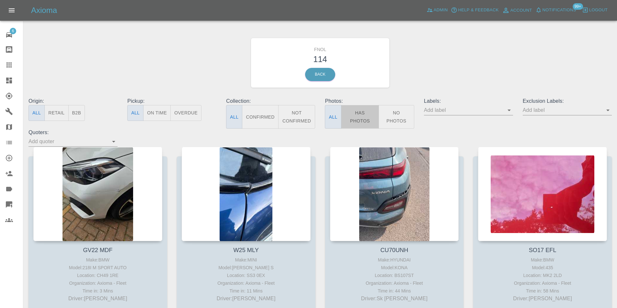
click at [360, 115] on button "Has Photos" at bounding box center [360, 117] width 38 height 24
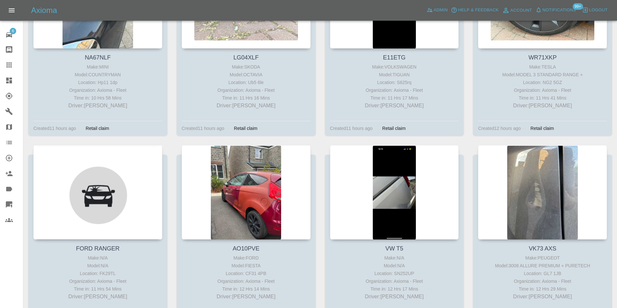
scroll to position [971, 0]
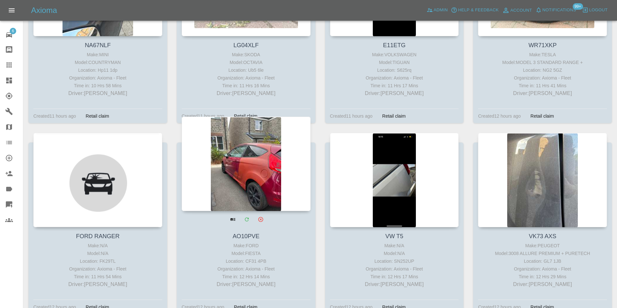
drag, startPoint x: 224, startPoint y: 174, endPoint x: 227, endPoint y: 174, distance: 3.3
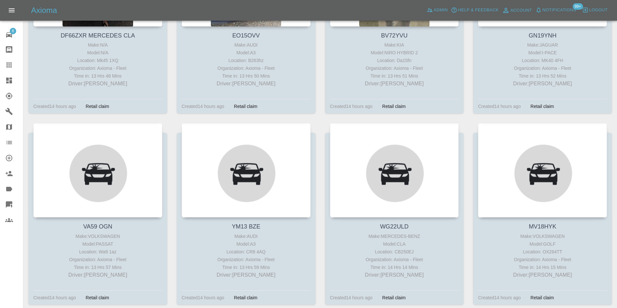
scroll to position [1942, 0]
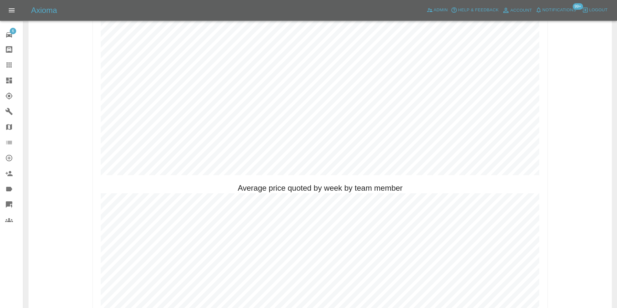
scroll to position [388, 0]
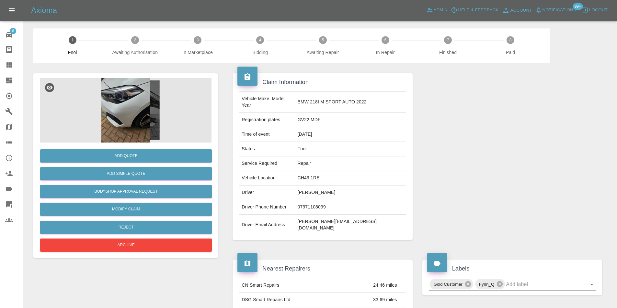
click at [140, 105] on img at bounding box center [126, 110] width 172 height 65
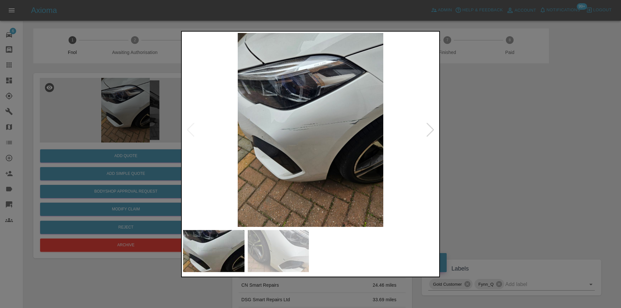
click at [430, 132] on div at bounding box center [430, 130] width 9 height 14
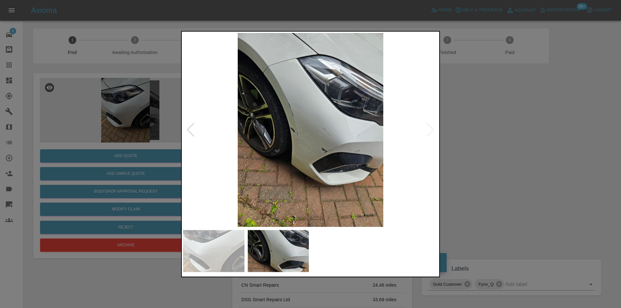
drag, startPoint x: 466, startPoint y: 139, endPoint x: 352, endPoint y: 167, distance: 117.8
click at [465, 139] on div at bounding box center [310, 154] width 621 height 308
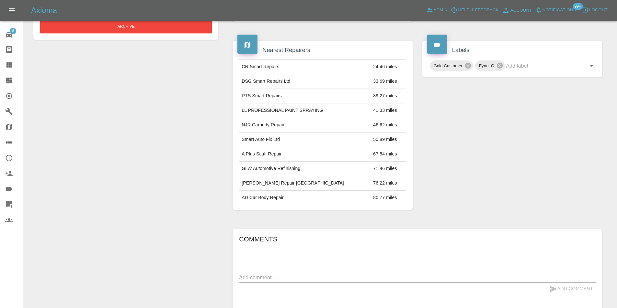
scroll to position [291, 0]
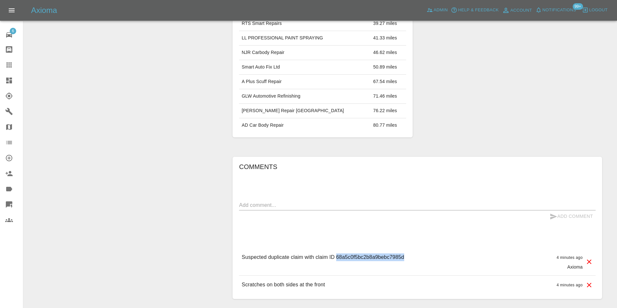
drag, startPoint x: 337, startPoint y: 245, endPoint x: 409, endPoint y: 246, distance: 71.9
click at [408, 249] on div "Suspected duplicate claim with claim ID 68a5c0f5bc2b8a9bebc7985d 4 minutes ago …" at bounding box center [417, 262] width 356 height 27
copy p "68a5c0f5bc2b8a9bebc7985d"
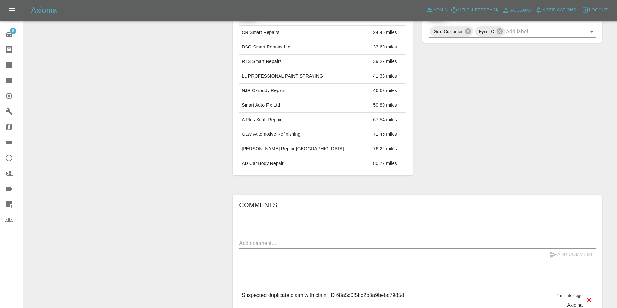
scroll to position [322, 0]
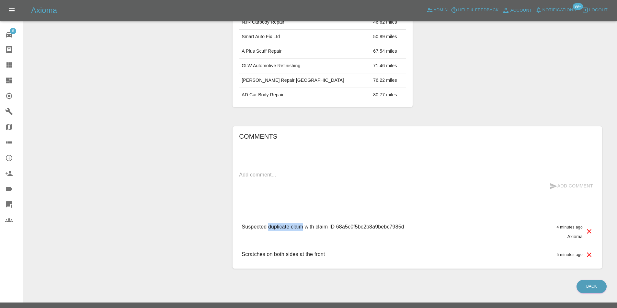
drag, startPoint x: 268, startPoint y: 214, endPoint x: 302, endPoint y: 216, distance: 33.4
click at [302, 223] on p "Suspected duplicate claim with claim ID 68a5c0f5bc2b8a9bebc7985d" at bounding box center [322, 227] width 162 height 8
copy p "duplicate claim"
click at [309, 171] on textarea at bounding box center [417, 174] width 356 height 7
paste textarea "duplicate claim"
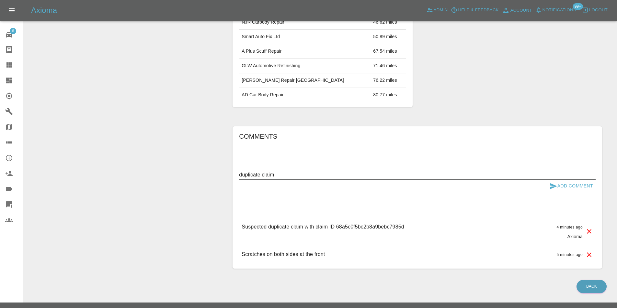
type textarea "duplicate claim"
click at [574, 180] on button "Add Comment" at bounding box center [571, 186] width 49 height 12
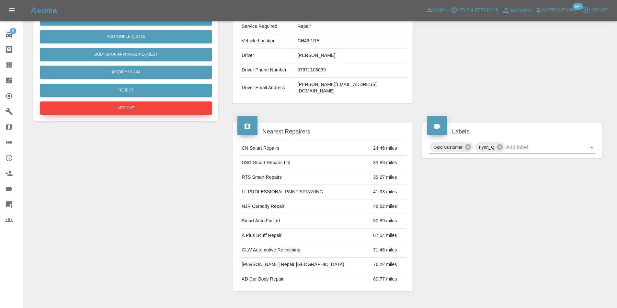
scroll to position [95, 0]
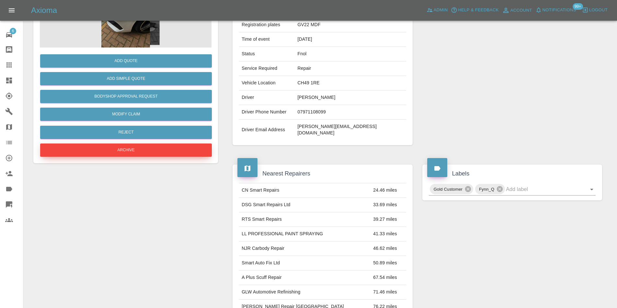
click at [133, 145] on button "Archive" at bounding box center [126, 150] width 172 height 13
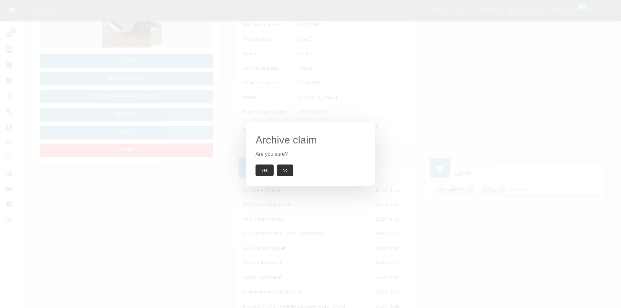
click at [262, 170] on button "Yes" at bounding box center [265, 171] width 18 height 12
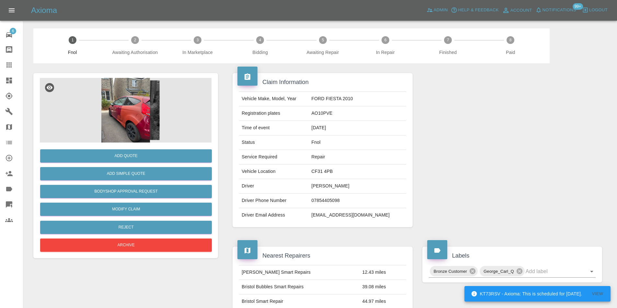
click at [132, 120] on img at bounding box center [126, 110] width 172 height 65
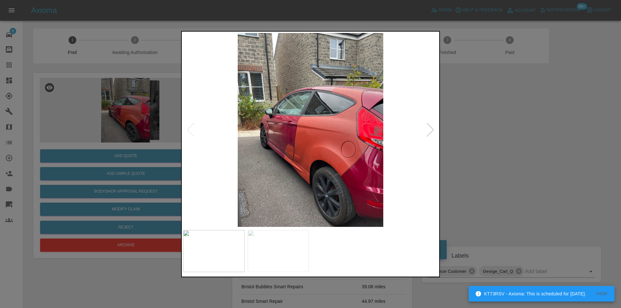
click at [428, 131] on div at bounding box center [430, 130] width 9 height 14
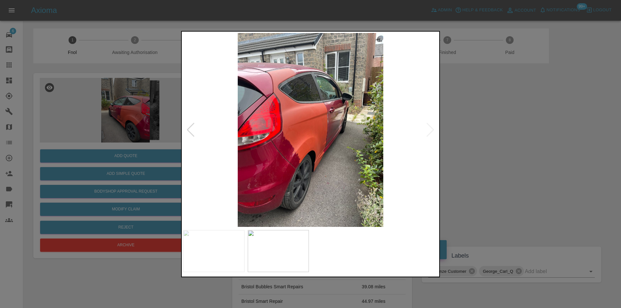
click at [428, 131] on img at bounding box center [310, 130] width 255 height 194
click at [501, 128] on div at bounding box center [310, 154] width 621 height 308
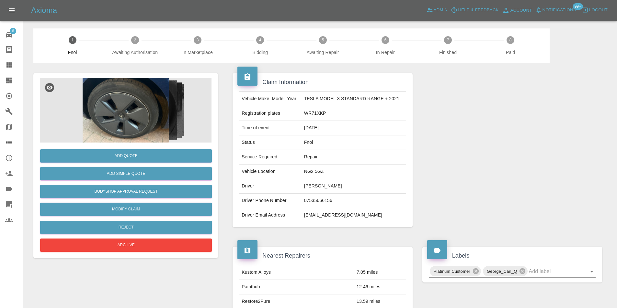
click at [132, 106] on img at bounding box center [126, 110] width 172 height 65
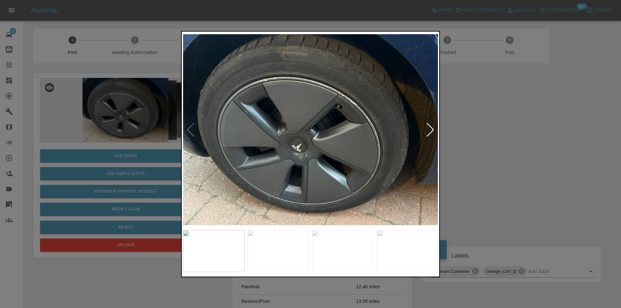
click at [429, 130] on div at bounding box center [430, 130] width 9 height 14
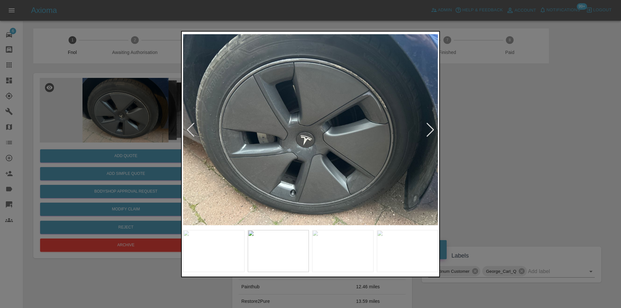
click at [428, 130] on div at bounding box center [430, 130] width 9 height 14
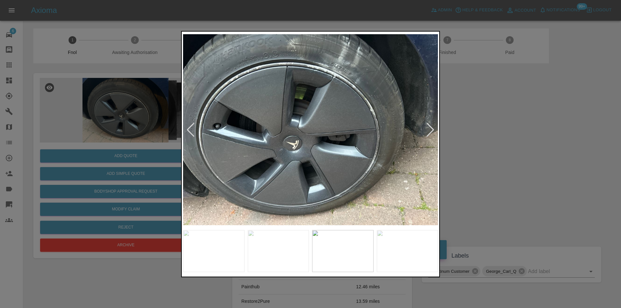
click at [428, 130] on div at bounding box center [430, 130] width 9 height 14
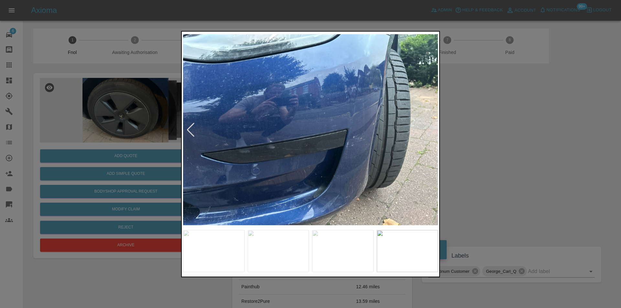
click at [428, 130] on div at bounding box center [430, 130] width 9 height 14
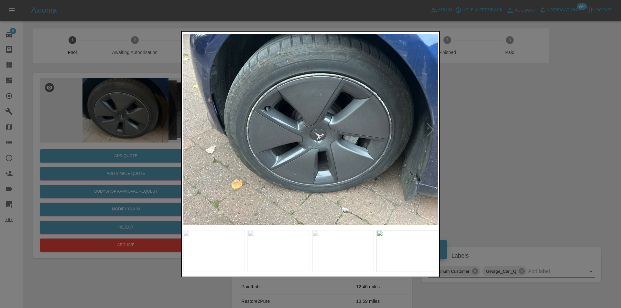
click at [428, 130] on img at bounding box center [310, 130] width 255 height 194
click at [430, 127] on img at bounding box center [310, 130] width 255 height 194
click at [190, 132] on div at bounding box center [190, 130] width 9 height 14
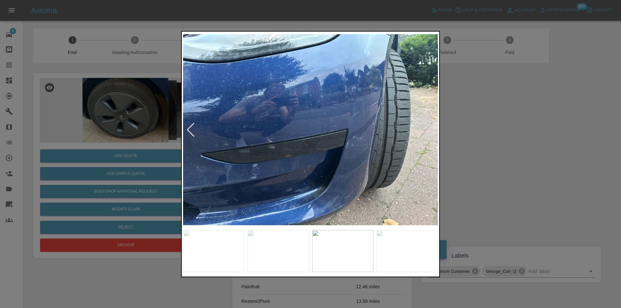
click at [516, 129] on div at bounding box center [310, 154] width 621 height 308
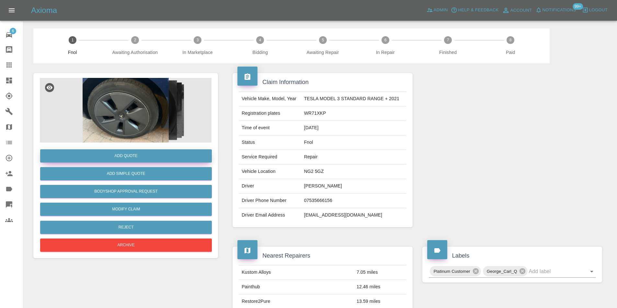
click at [134, 151] on button "Add Quote" at bounding box center [126, 156] width 172 height 13
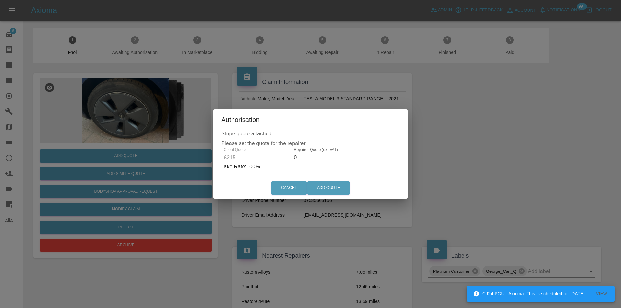
click at [314, 158] on input "0" at bounding box center [326, 158] width 65 height 10
type input "0140"
click at [334, 188] on button "Add Quote" at bounding box center [328, 188] width 42 height 13
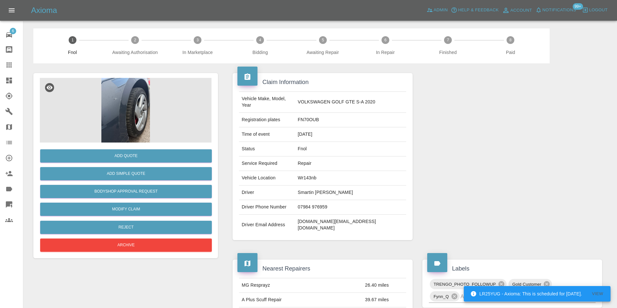
click at [116, 90] on img at bounding box center [126, 110] width 172 height 65
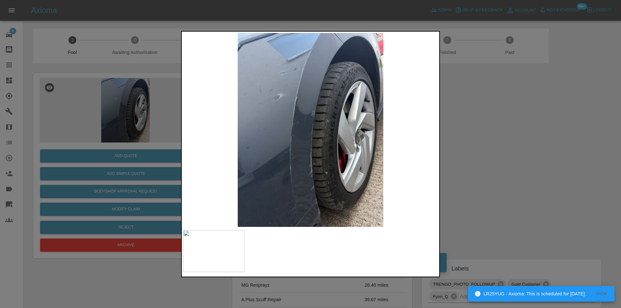
click at [483, 141] on div at bounding box center [310, 154] width 621 height 308
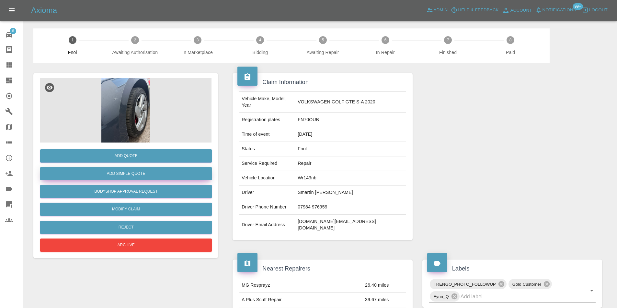
click at [139, 173] on button "Add Simple Quote" at bounding box center [126, 173] width 172 height 13
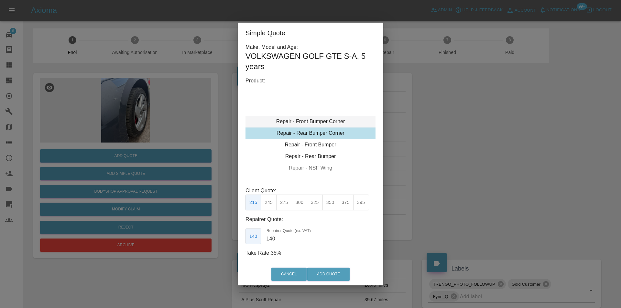
type input "120"
click at [325, 120] on div "Repair - Front Bumper Corner" at bounding box center [311, 122] width 130 height 12
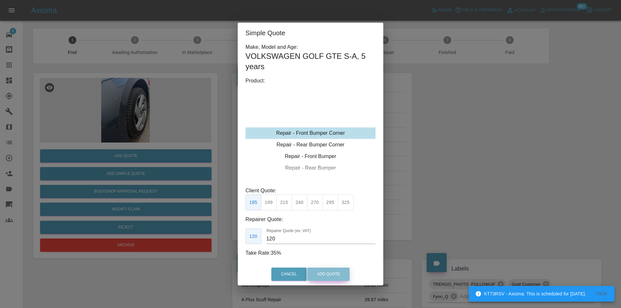
click at [318, 275] on button "Add Quote" at bounding box center [328, 274] width 42 height 13
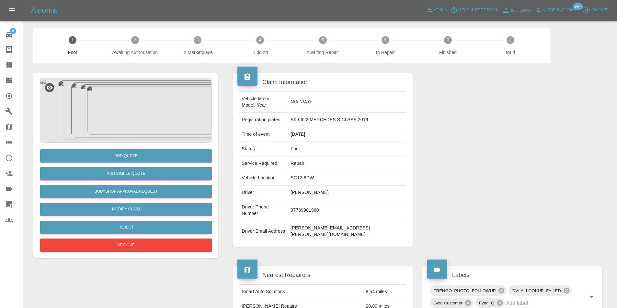
click at [130, 87] on img at bounding box center [126, 110] width 172 height 65
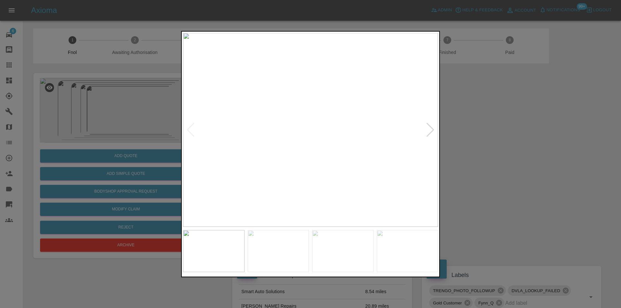
click at [433, 129] on div at bounding box center [430, 130] width 9 height 14
click at [432, 129] on div at bounding box center [430, 130] width 9 height 14
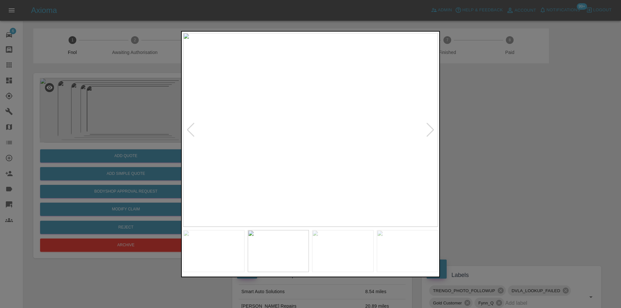
click at [493, 129] on div at bounding box center [310, 154] width 621 height 308
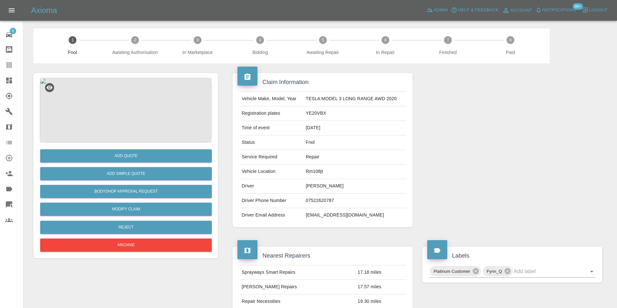
click at [133, 107] on img at bounding box center [126, 110] width 172 height 65
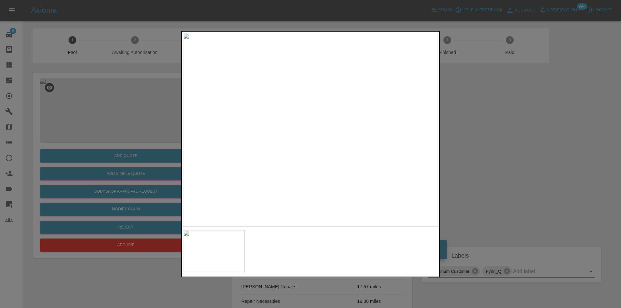
click at [478, 143] on div at bounding box center [310, 154] width 621 height 308
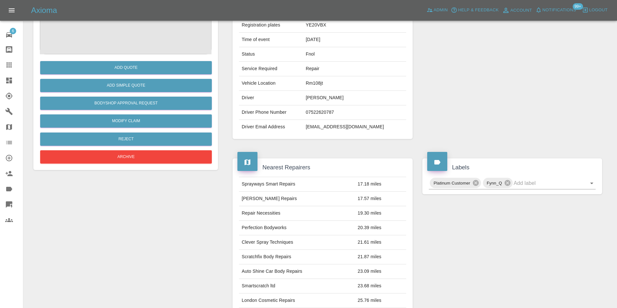
scroll to position [32, 0]
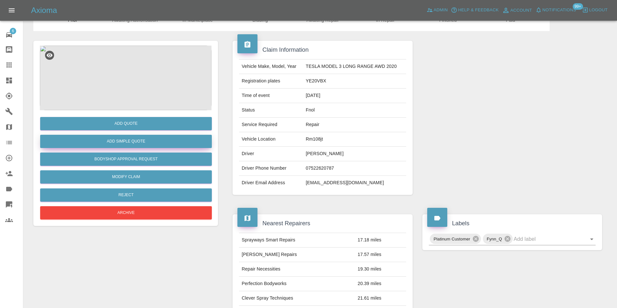
click at [147, 147] on button "Add Simple Quote" at bounding box center [126, 141] width 172 height 13
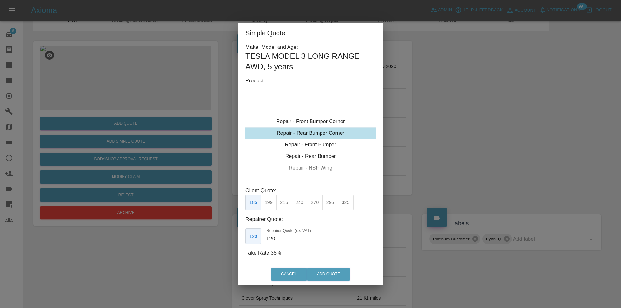
click at [284, 204] on button "215" at bounding box center [284, 203] width 16 height 16
type input "135"
click at [337, 270] on button "Add Quote" at bounding box center [328, 274] width 42 height 13
